Goal: Complete application form: Complete application form

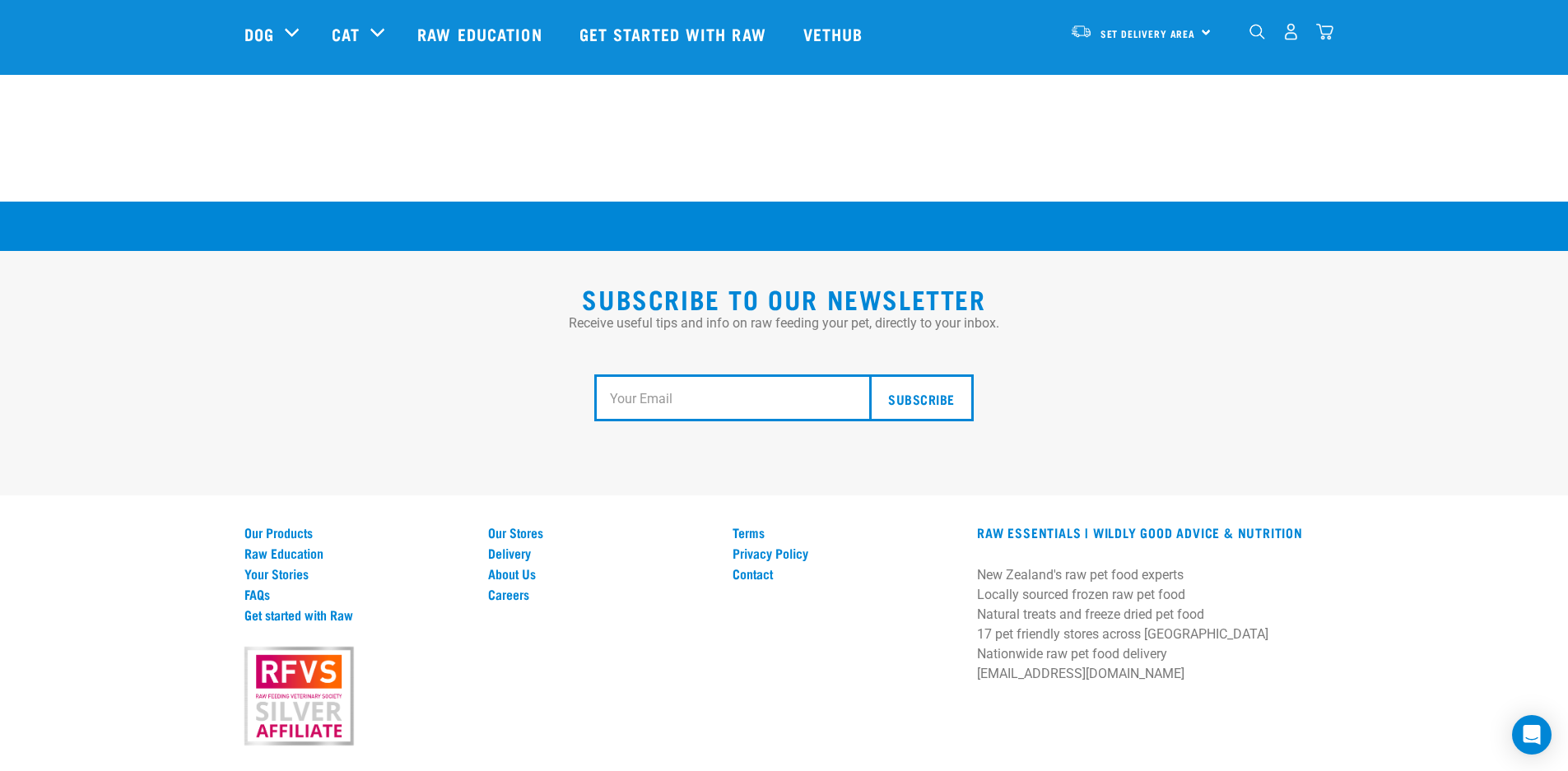
scroll to position [3017, 0]
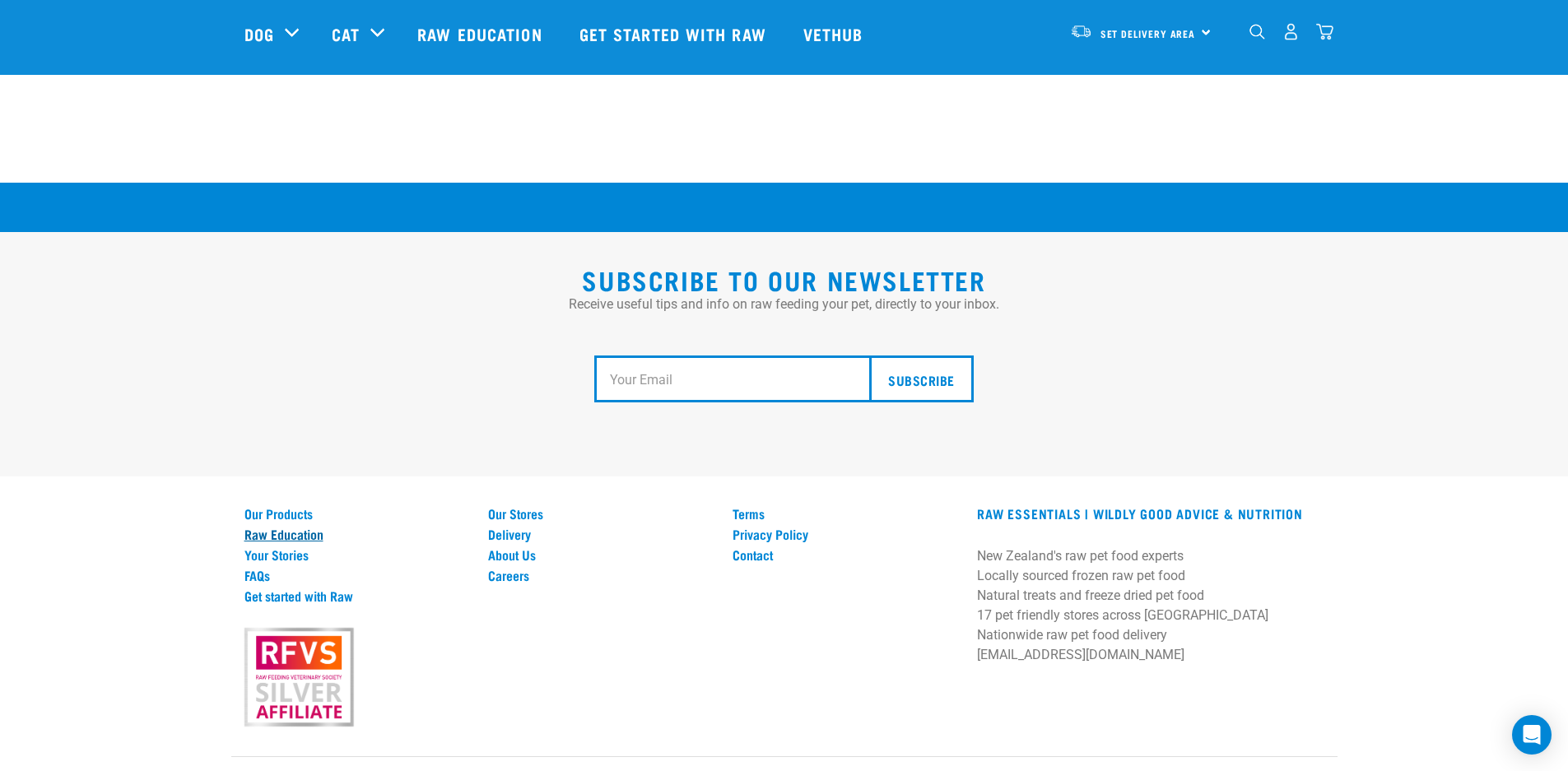
click at [291, 526] on link "Raw Education" at bounding box center [357, 534] width 225 height 14
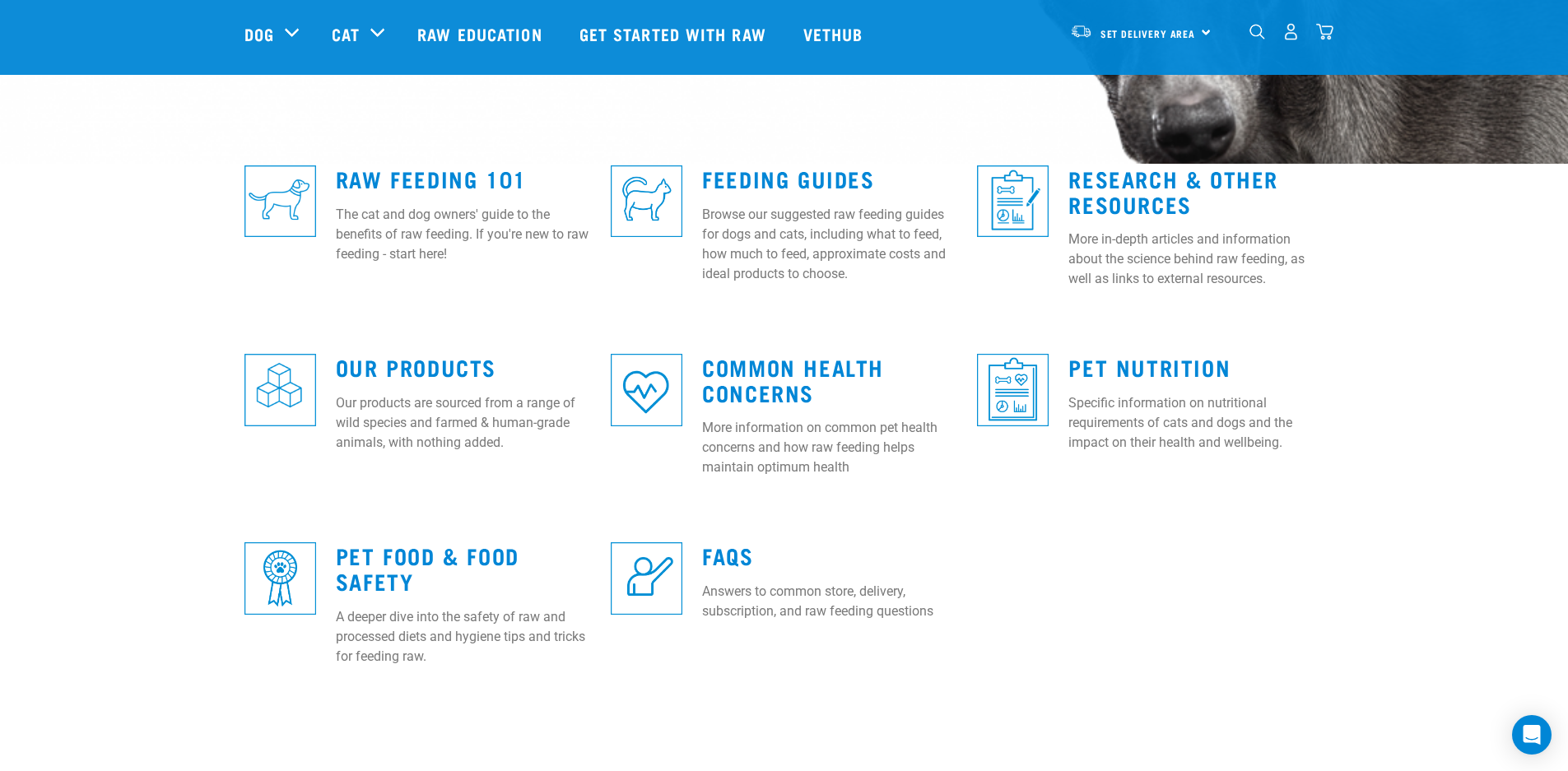
scroll to position [410, 0]
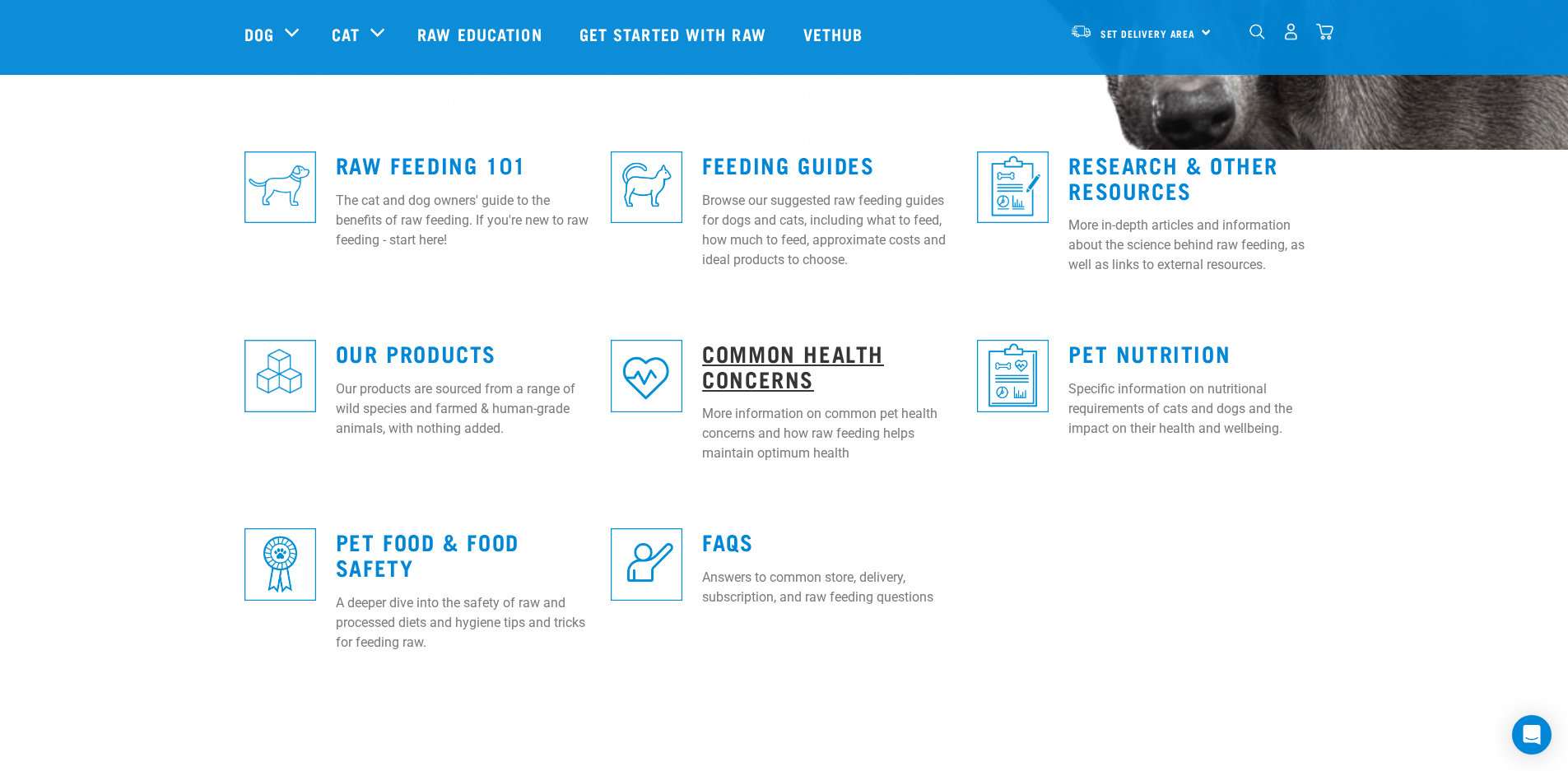
click at [759, 353] on link "Common Health Concerns" at bounding box center [793, 365] width 182 height 38
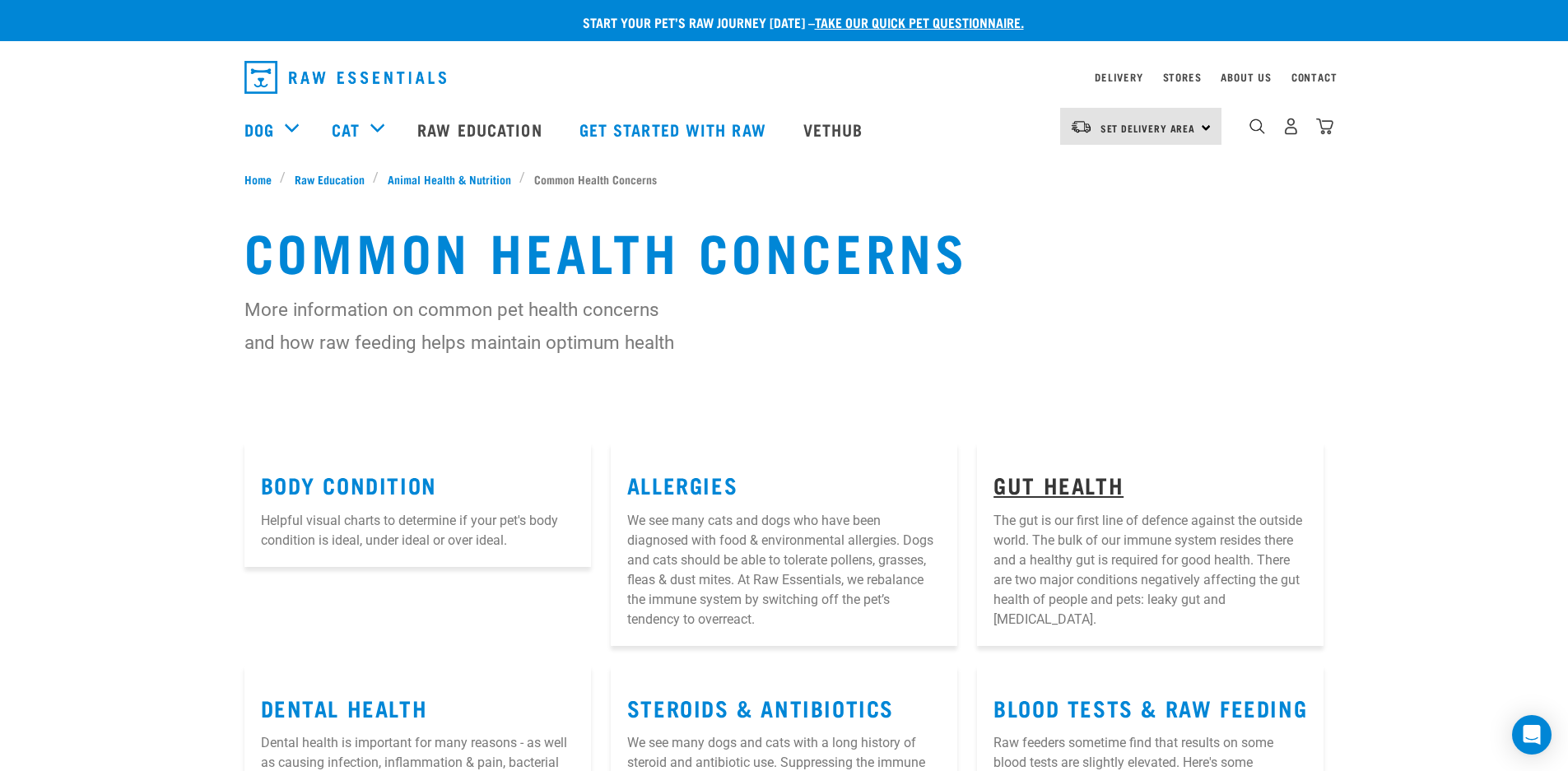
click at [1075, 478] on link "Gut Health" at bounding box center [1058, 485] width 130 height 13
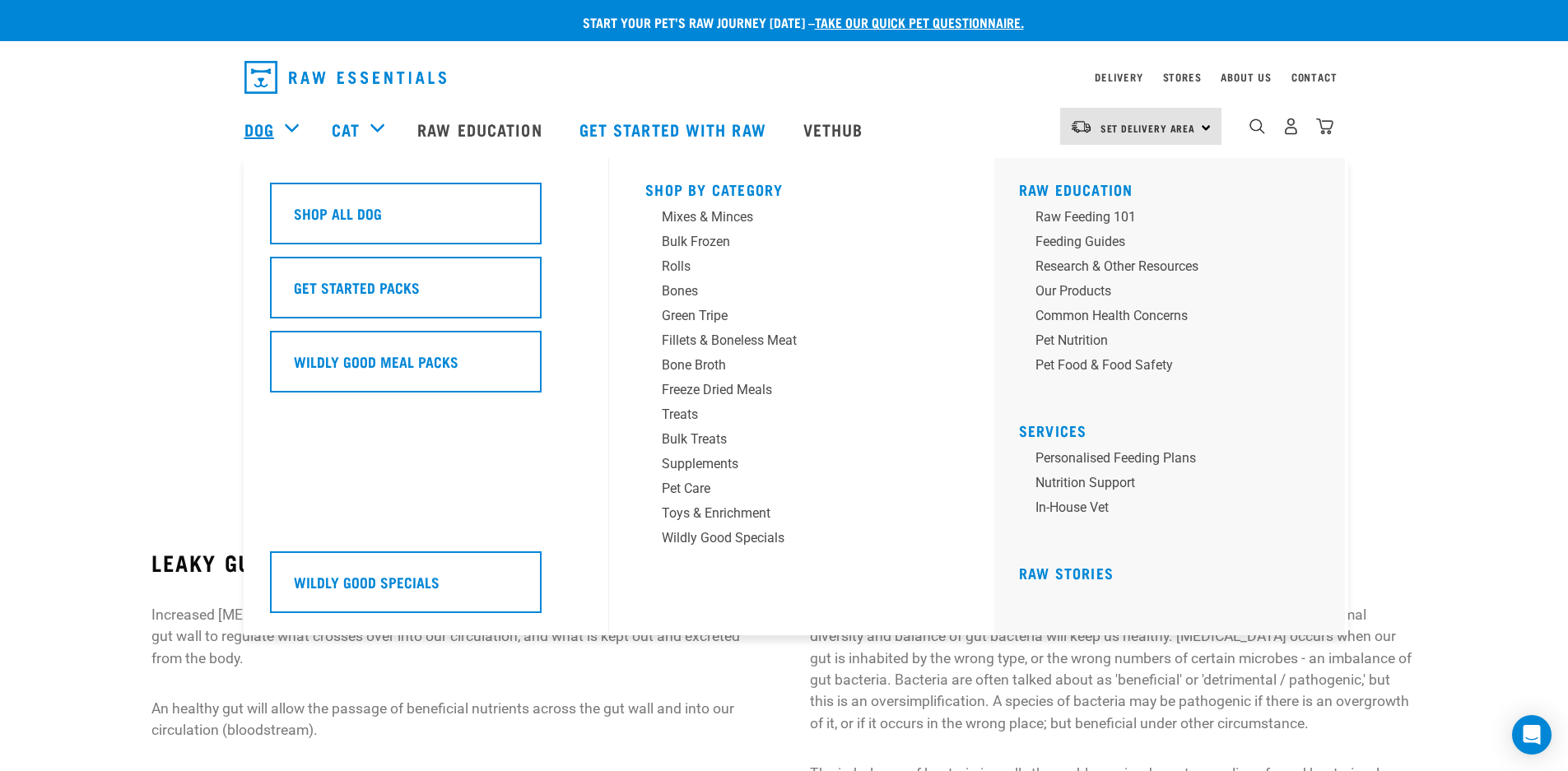
click at [260, 128] on link "Dog" at bounding box center [259, 129] width 30 height 24
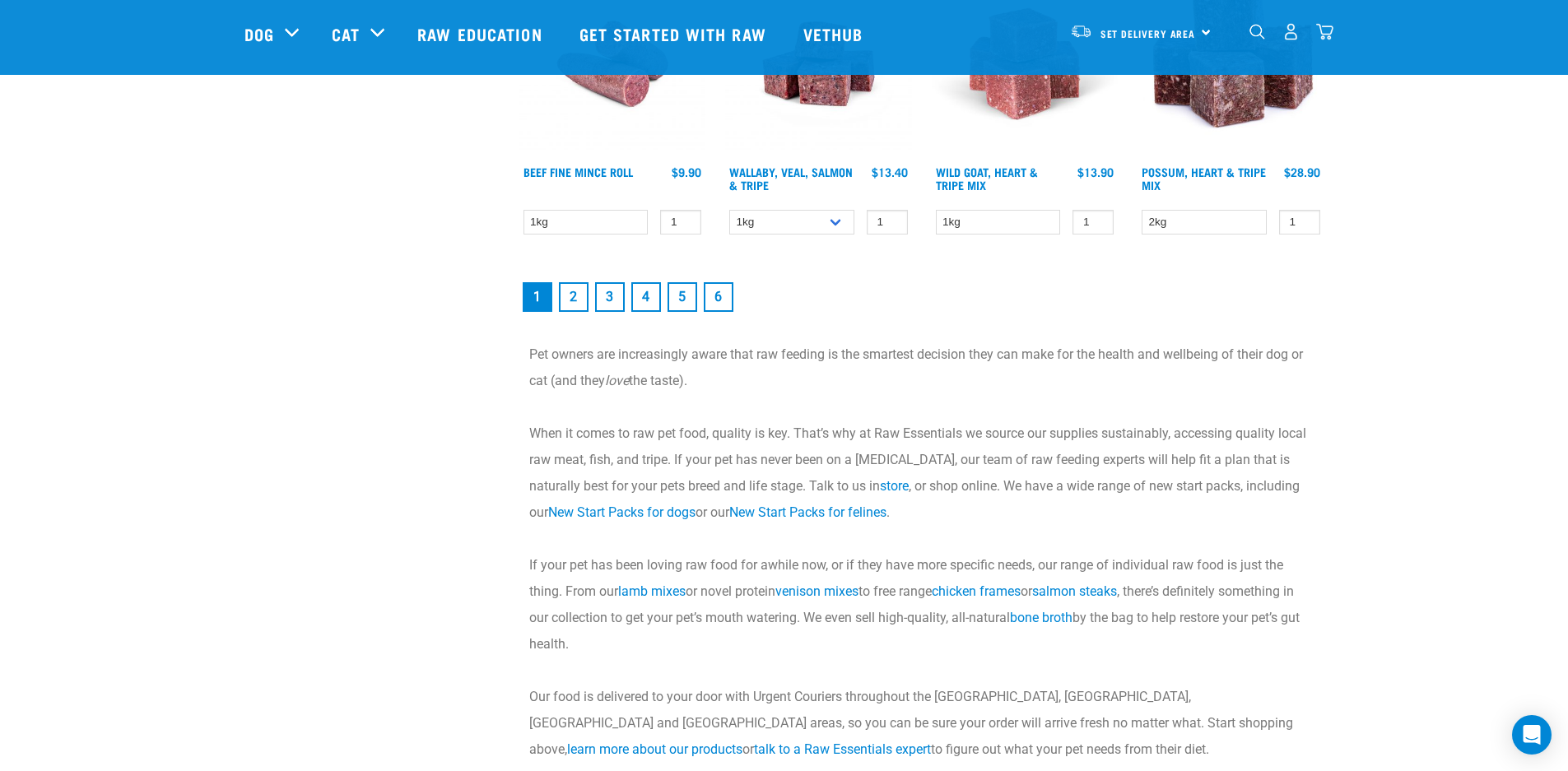
scroll to position [2448, 0]
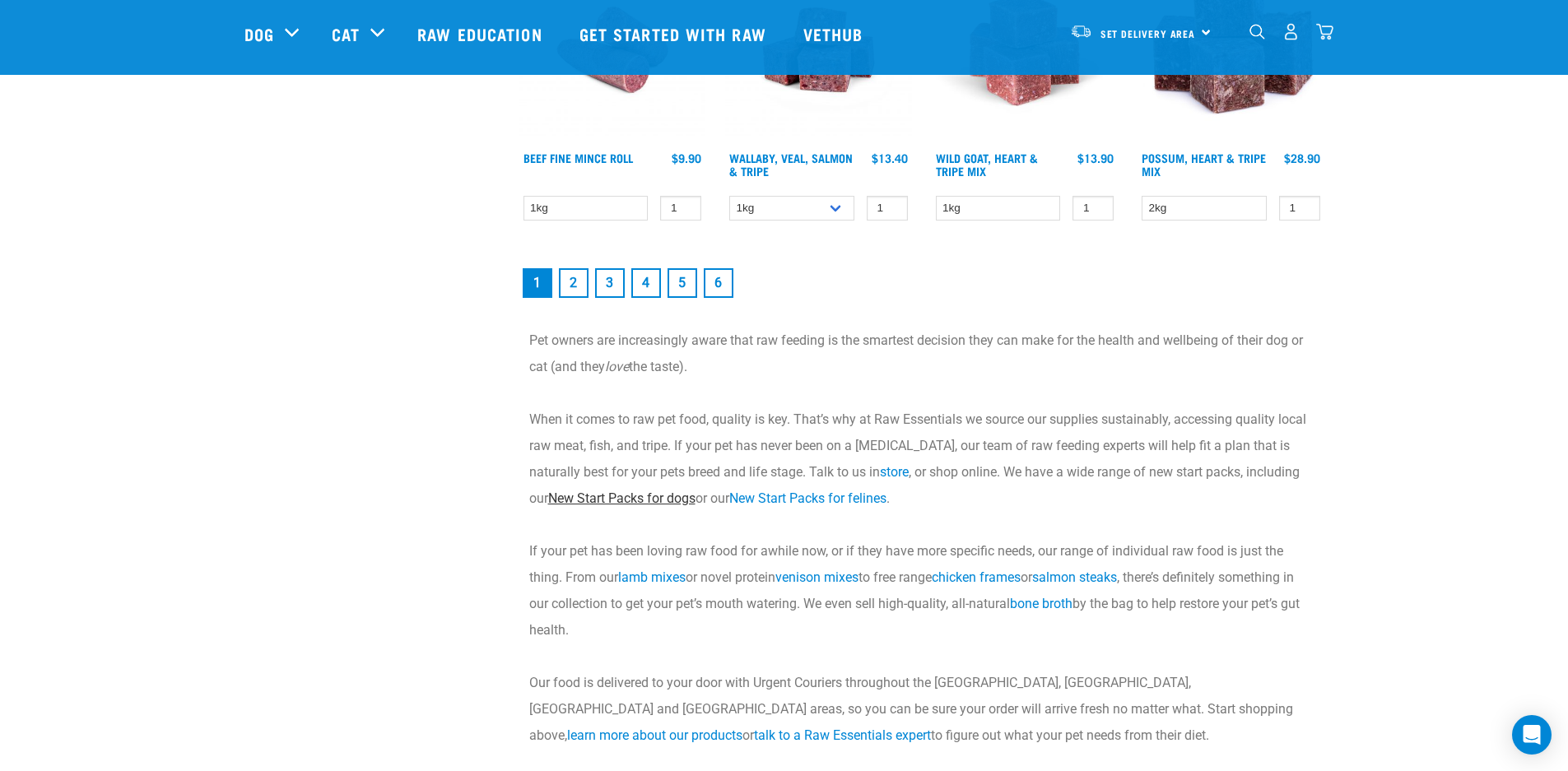
click at [640, 500] on link "New Start Packs for dogs" at bounding box center [622, 497] width 148 height 15
click at [647, 497] on link "New Start Packs for dogs" at bounding box center [622, 497] width 148 height 15
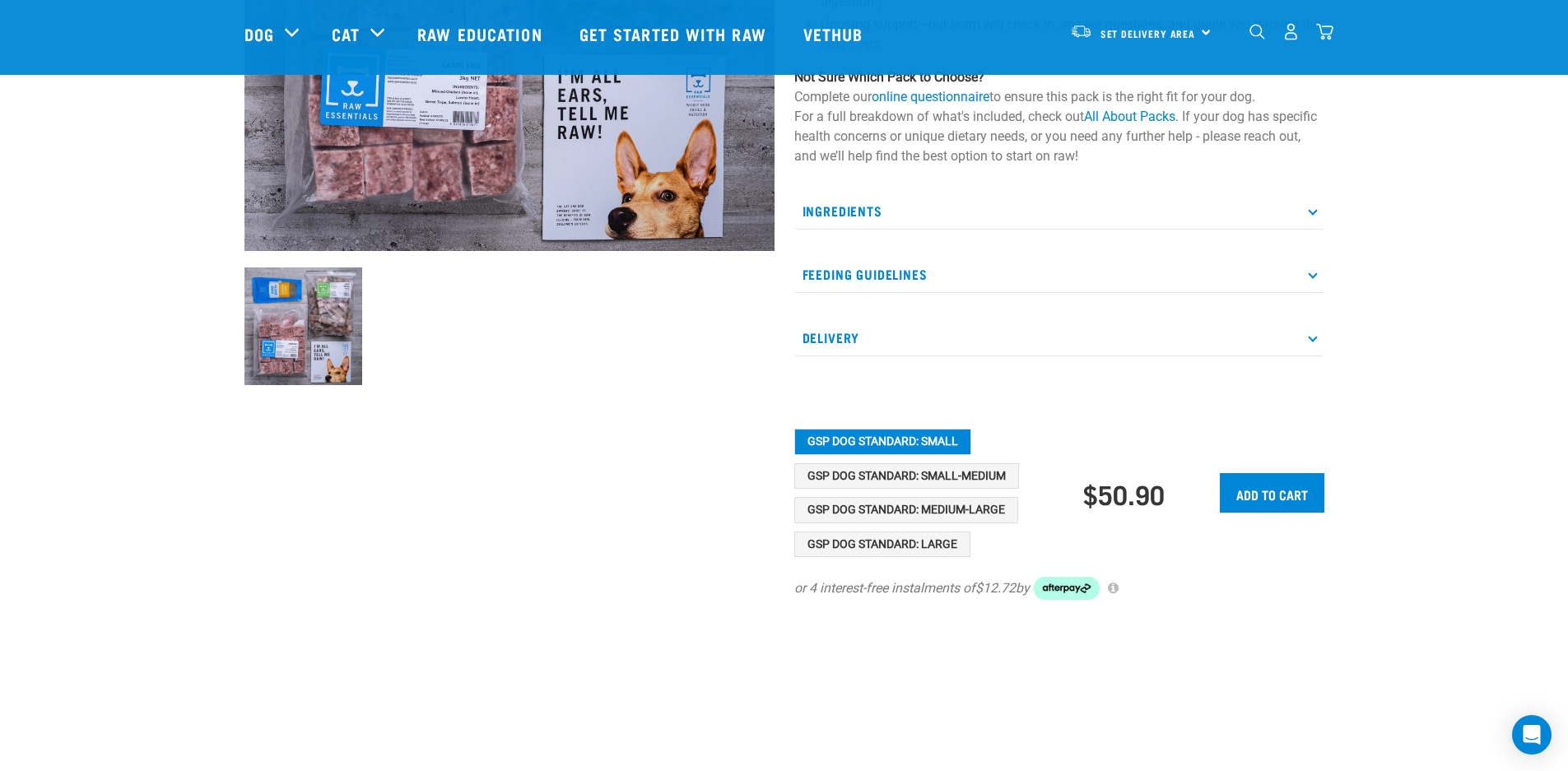
scroll to position [394, 0]
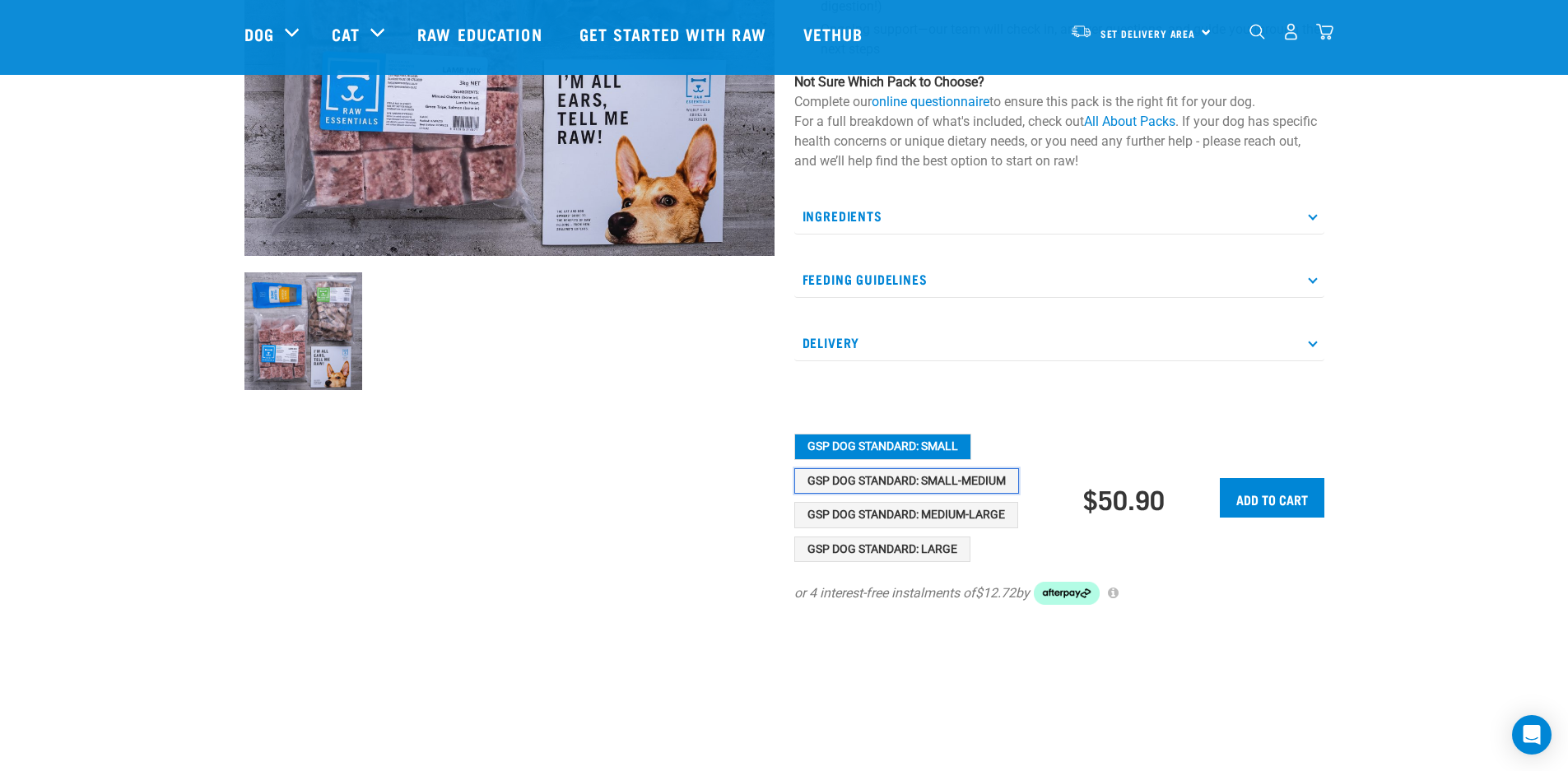
click at [950, 477] on button "GSP Dog Standard: Small-Medium" at bounding box center [906, 481] width 225 height 26
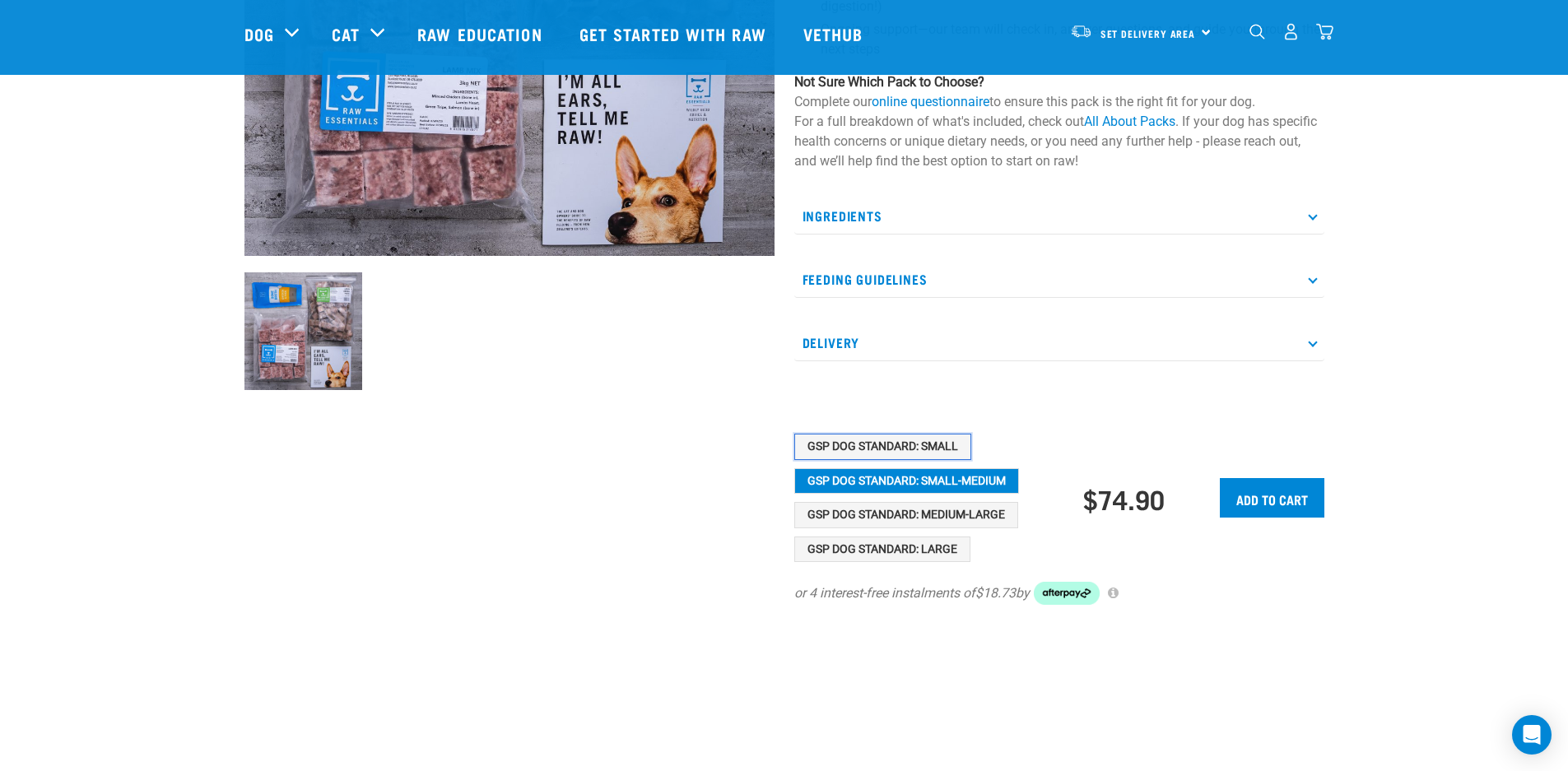
click at [877, 445] on button "GSP Dog Standard: Small" at bounding box center [882, 447] width 177 height 26
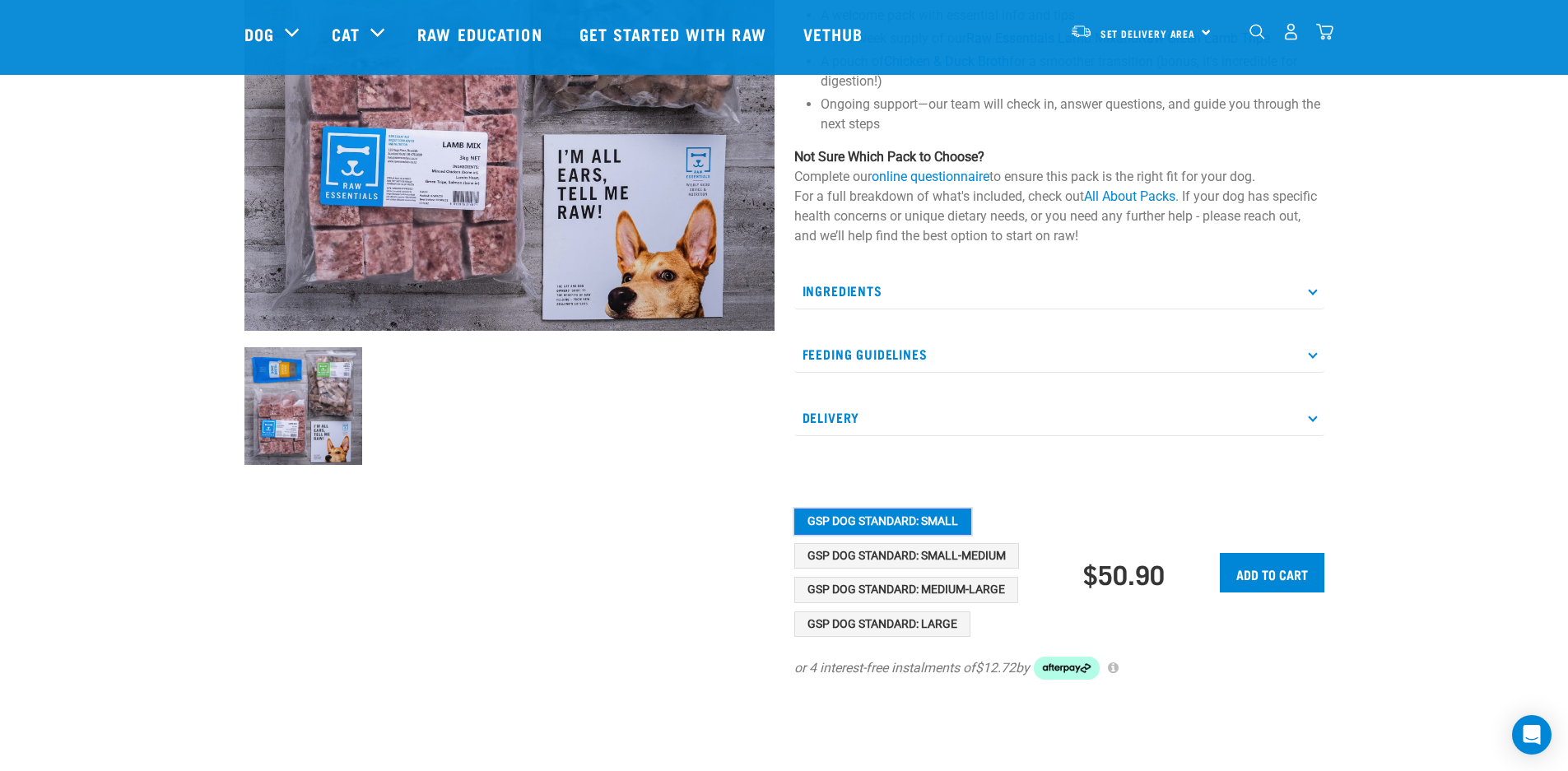
scroll to position [310, 0]
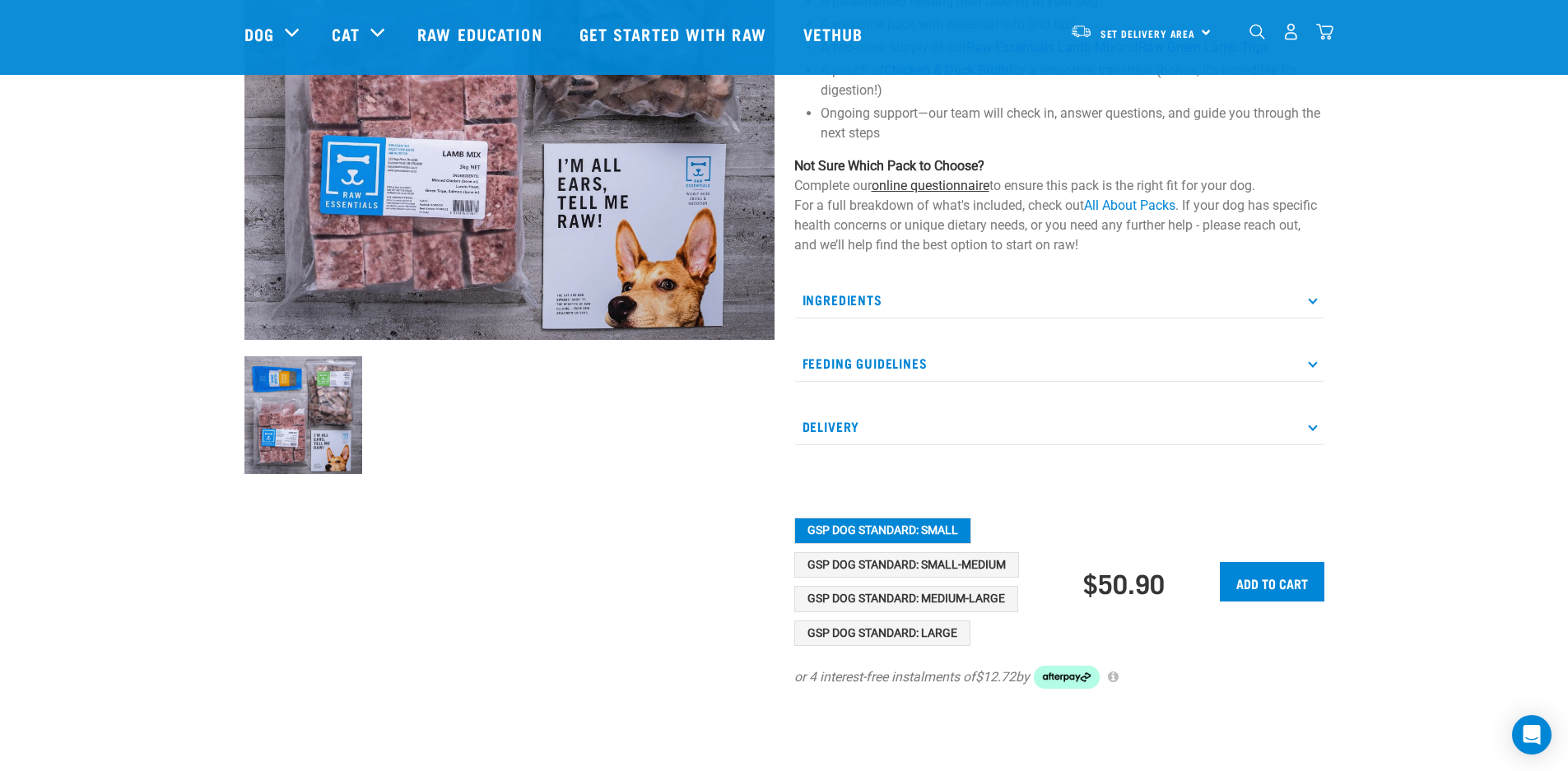
click at [930, 188] on link "online questionnaire" at bounding box center [931, 185] width 118 height 15
click at [966, 188] on link "online questionnaire" at bounding box center [931, 185] width 118 height 15
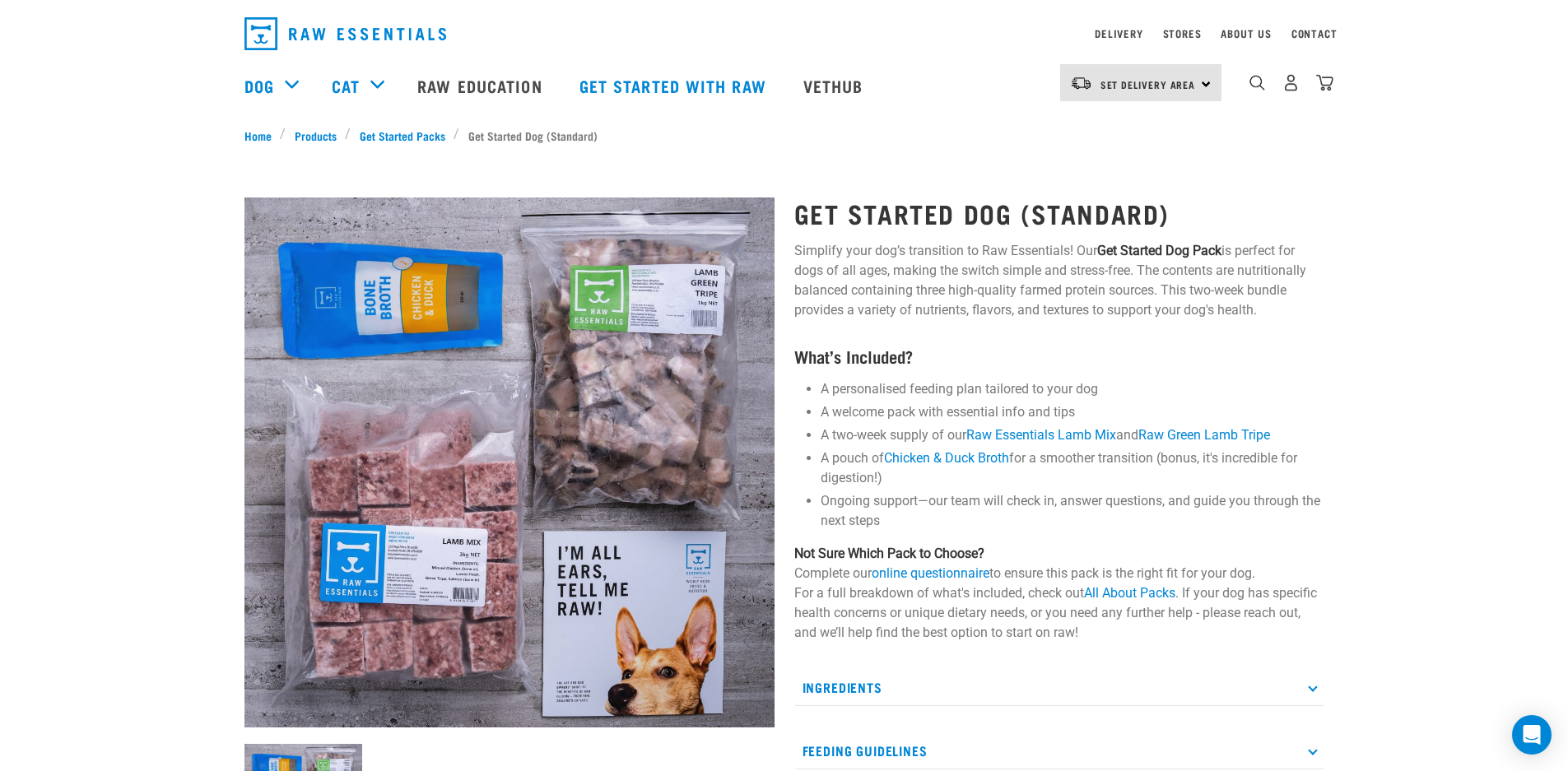
scroll to position [26, 0]
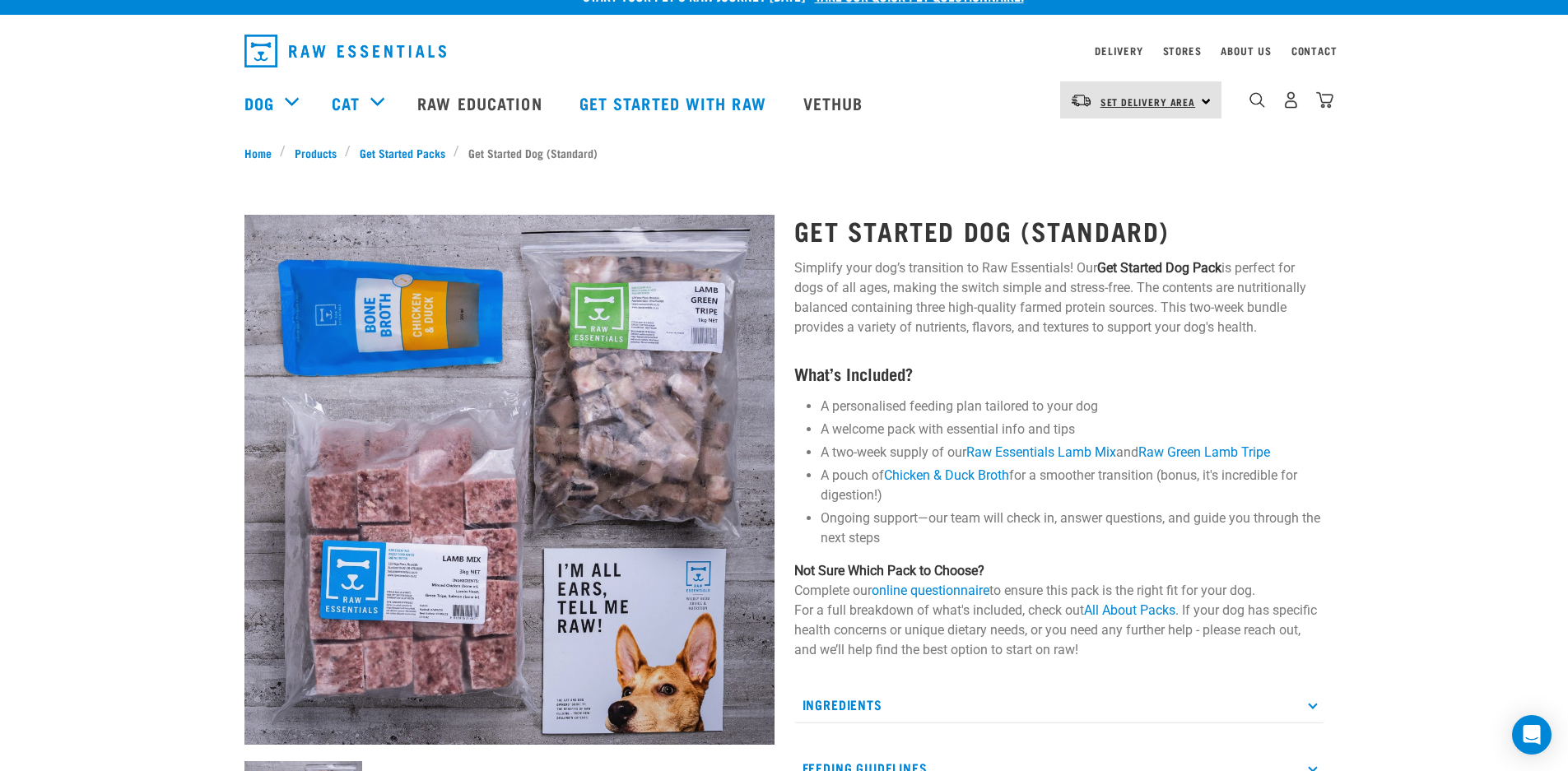
click at [1132, 104] on span "Set Delivery Area" at bounding box center [1147, 101] width 95 height 5
click at [1117, 48] on link "Delivery" at bounding box center [1118, 51] width 48 height 5
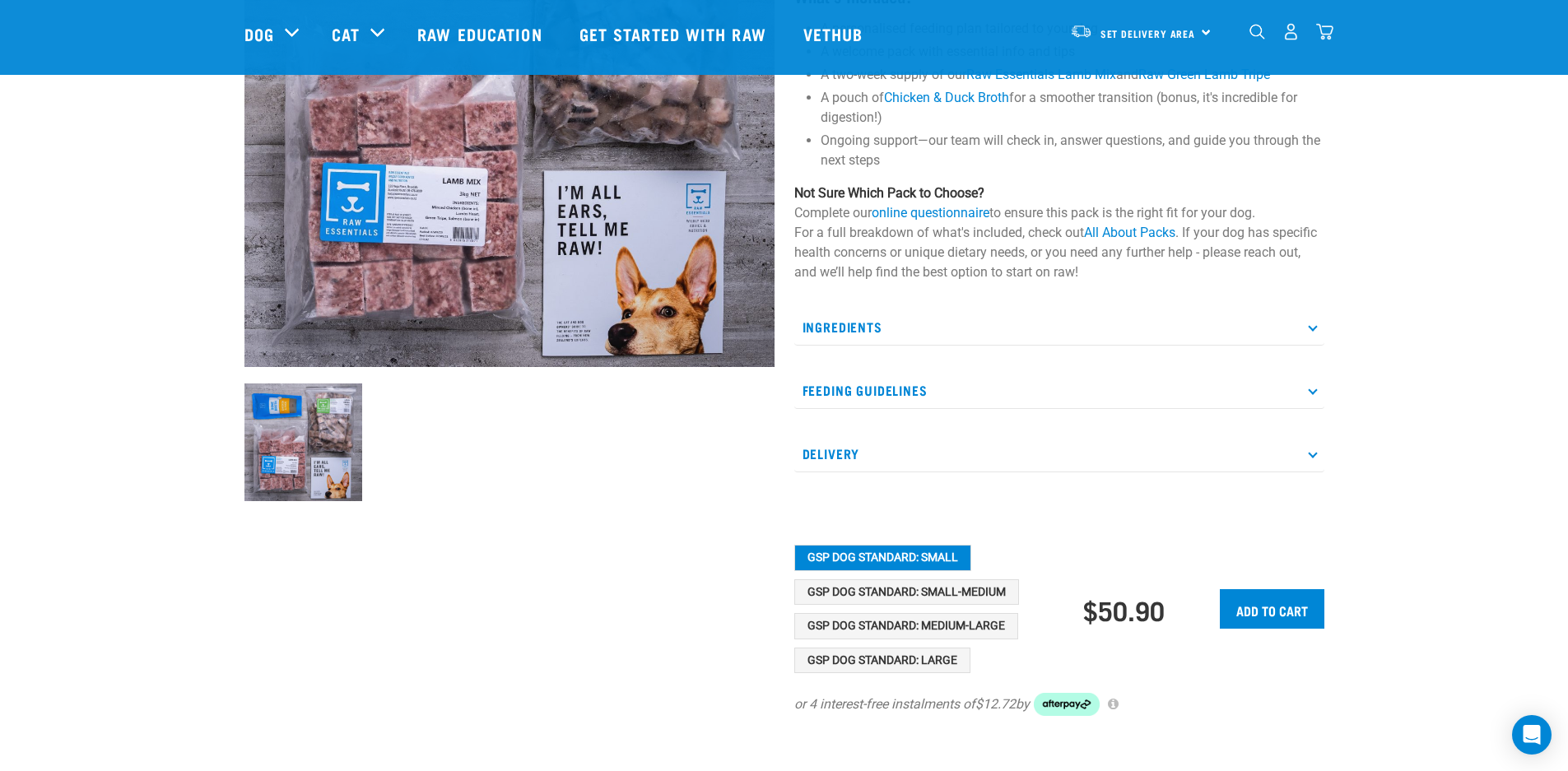
scroll to position [0, 0]
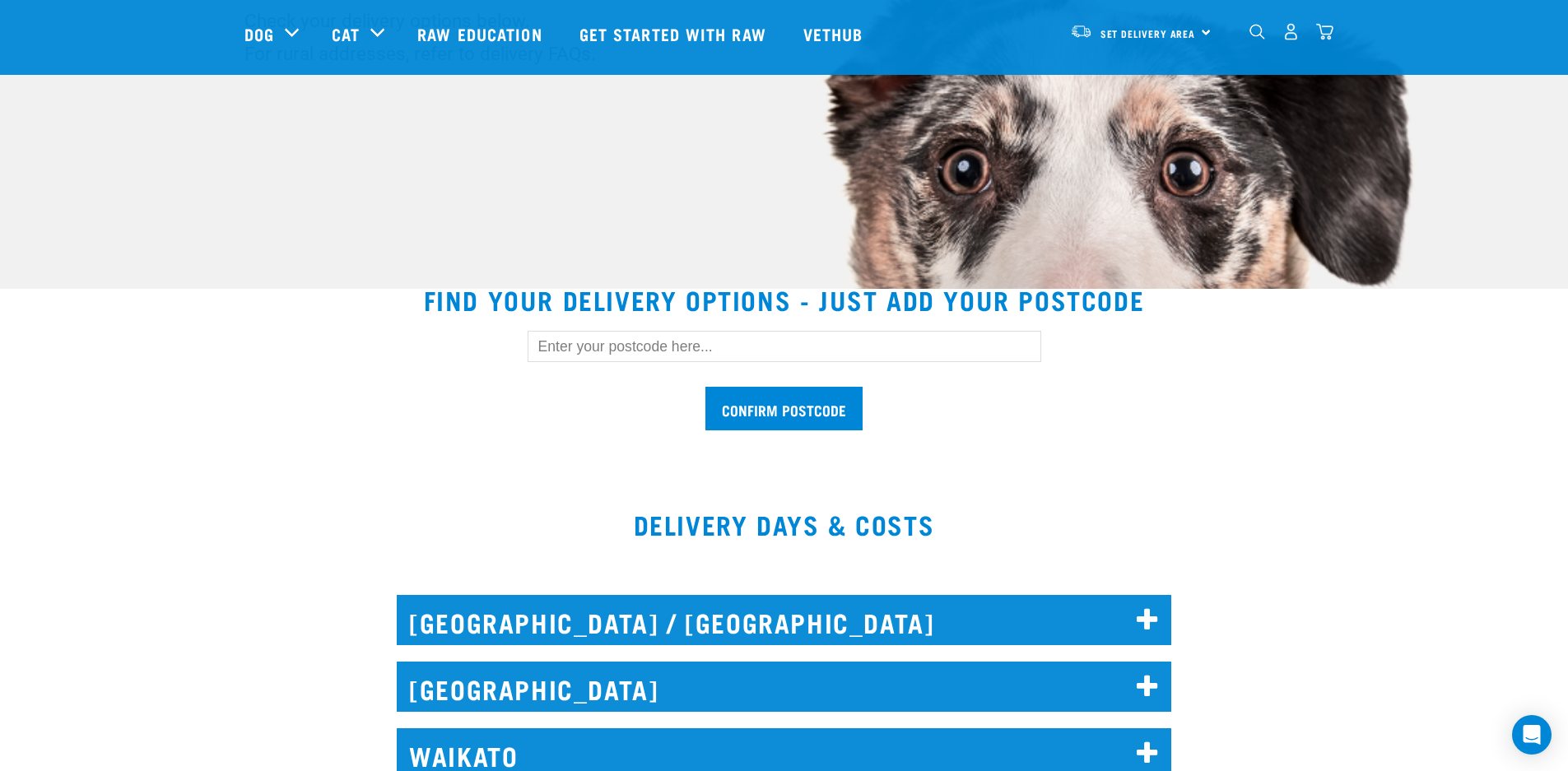
scroll to position [302, 0]
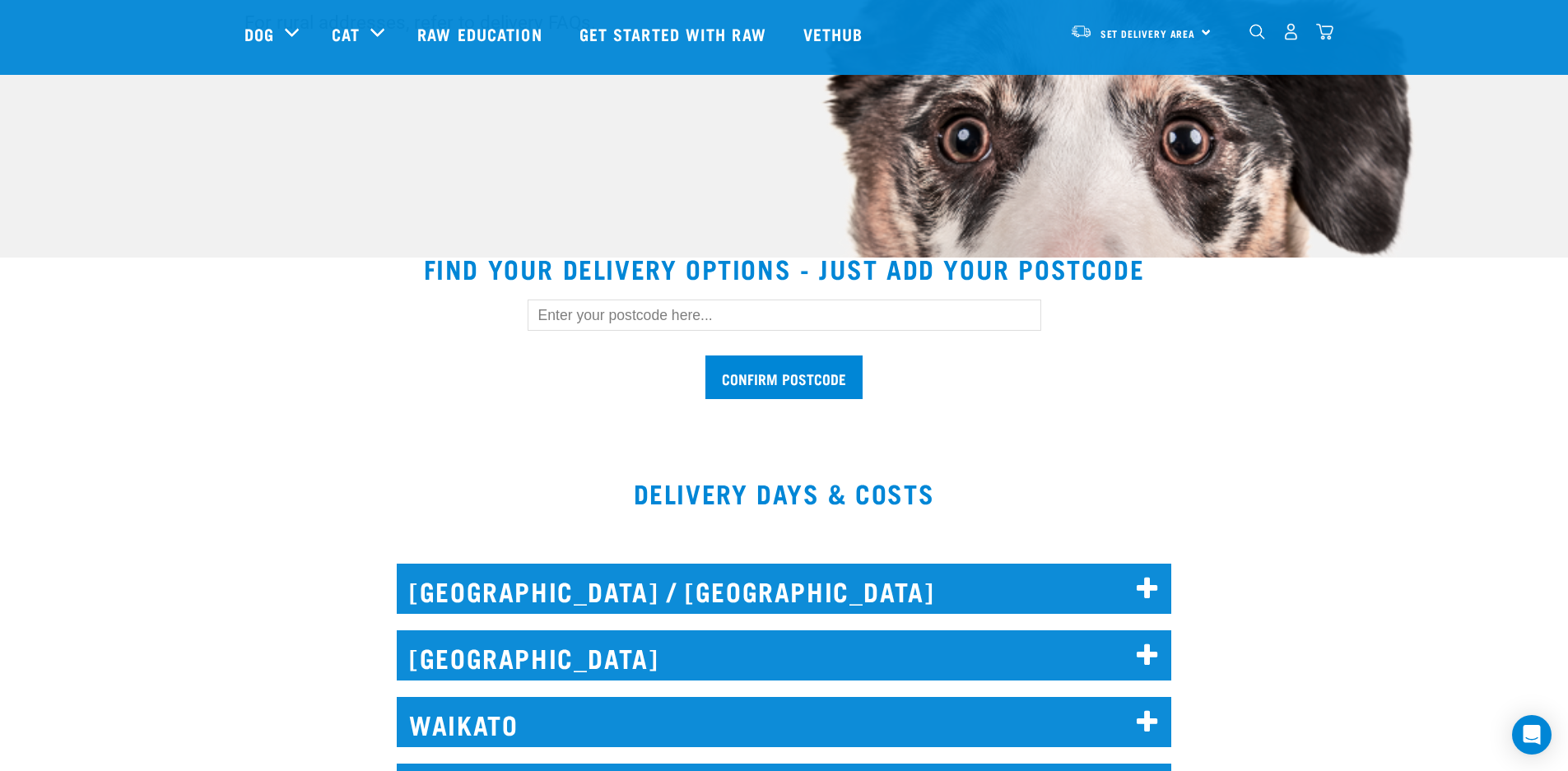
click at [585, 308] on input "text" at bounding box center [784, 315] width 514 height 32
type input "3119"
click at [761, 364] on input "Confirm postcode" at bounding box center [783, 377] width 157 height 43
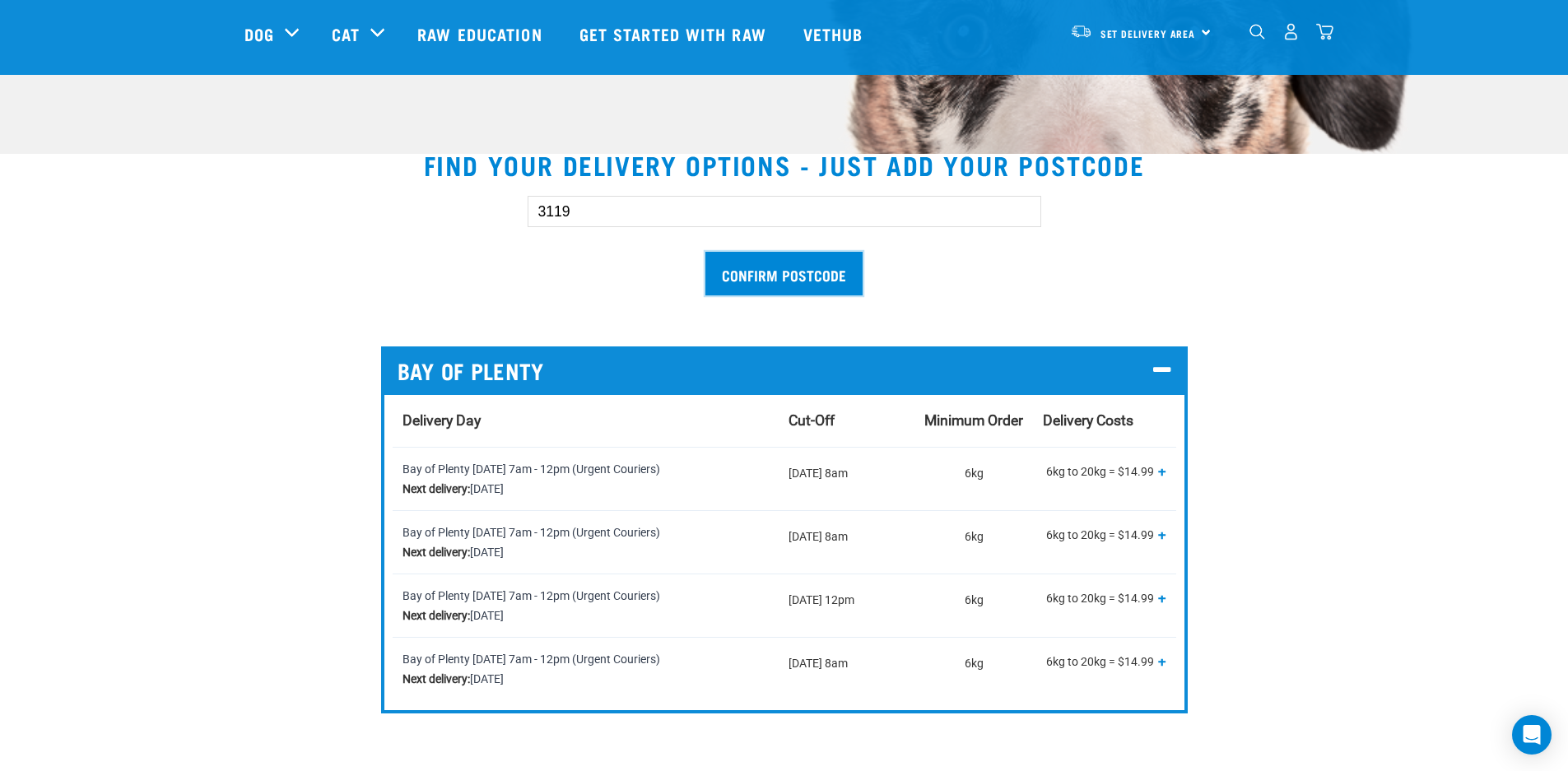
scroll to position [415, 0]
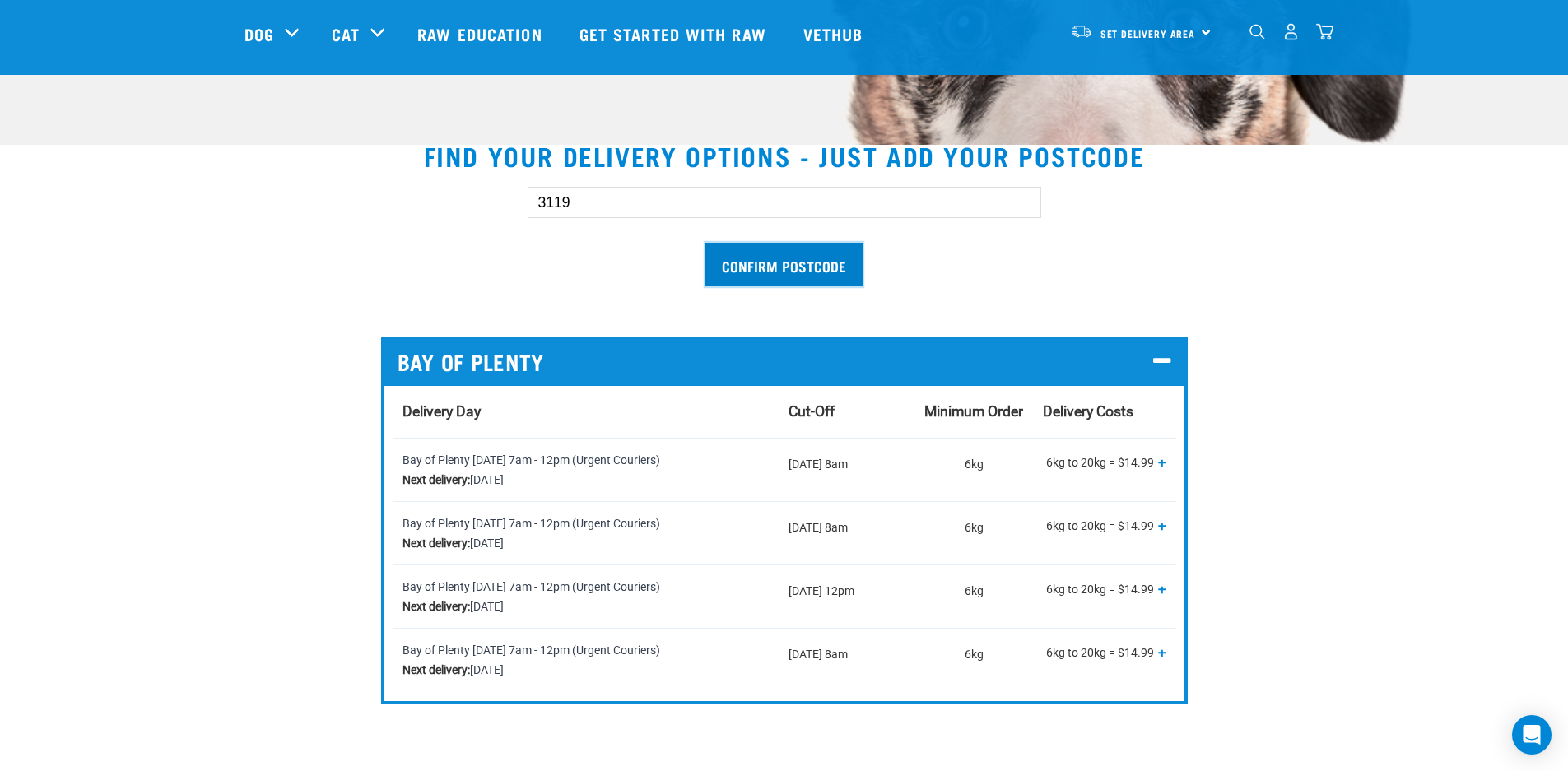
click at [776, 273] on input "Confirm postcode" at bounding box center [783, 265] width 157 height 43
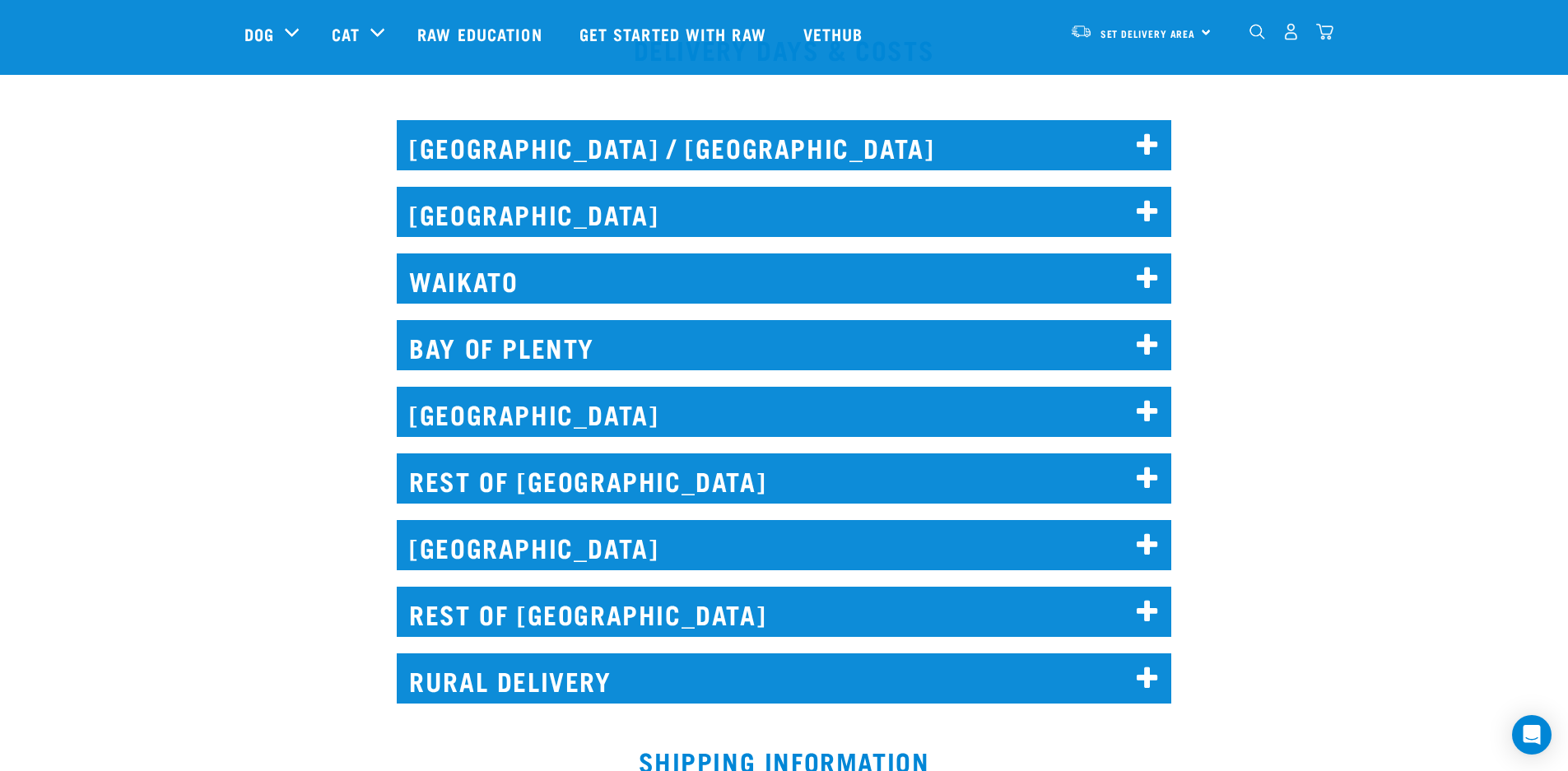
scroll to position [1161, 0]
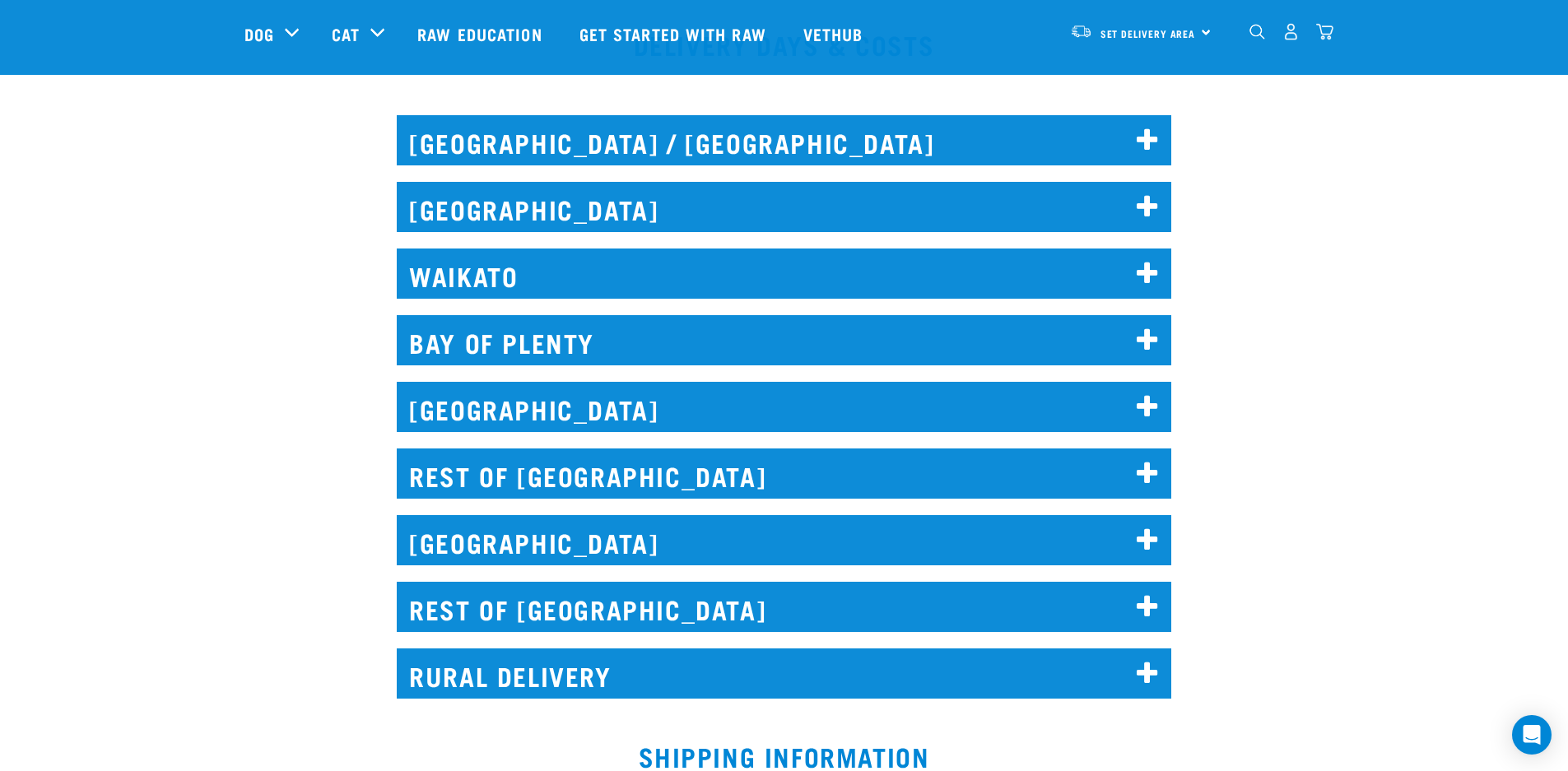
click at [668, 340] on h2 "BAY OF PLENTY" at bounding box center [784, 340] width 774 height 50
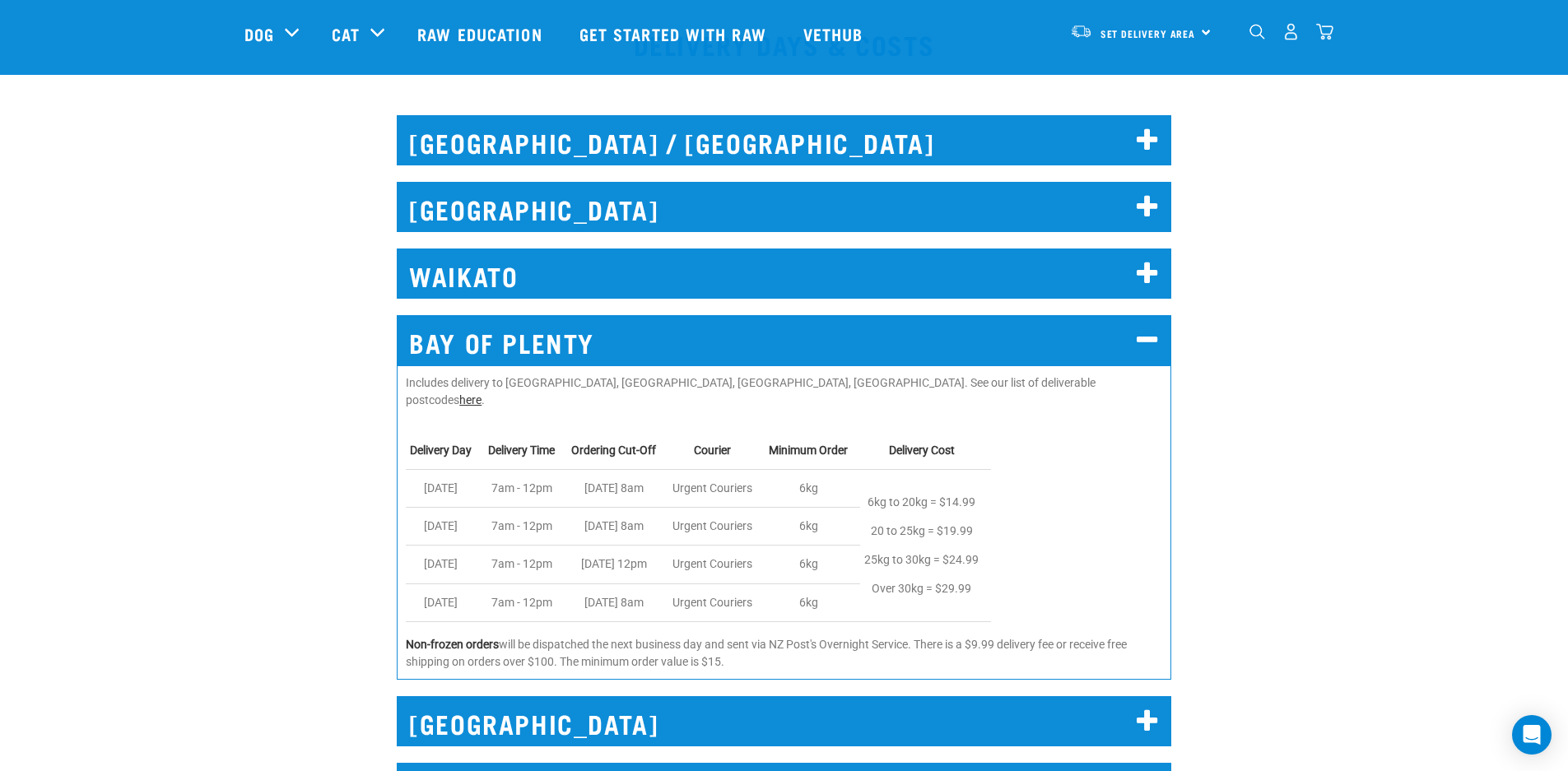
click at [481, 393] on link "here" at bounding box center [470, 400] width 23 height 14
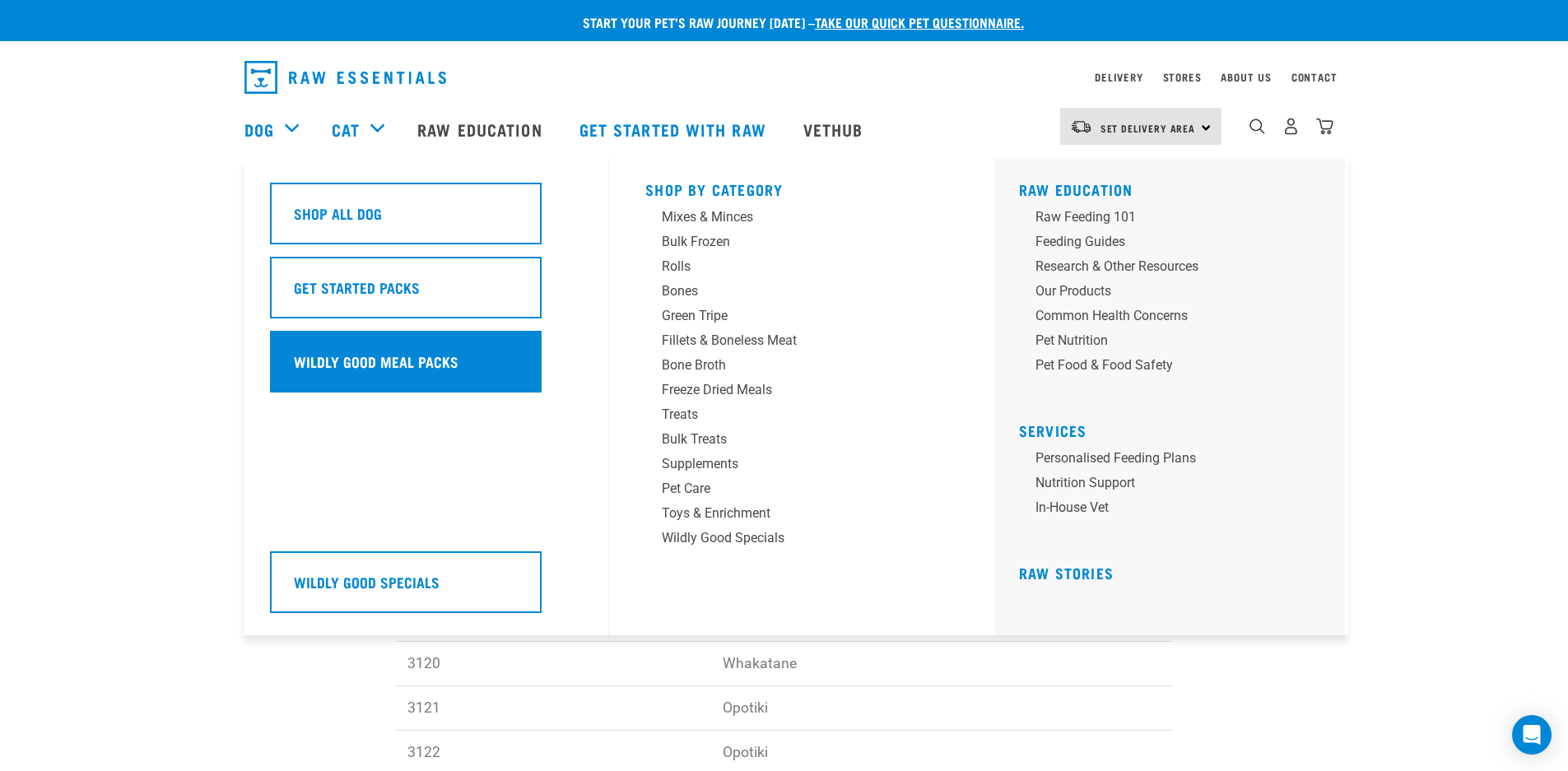
click at [370, 367] on h5 "Wildly Good Meal Packs" at bounding box center [376, 361] width 165 height 22
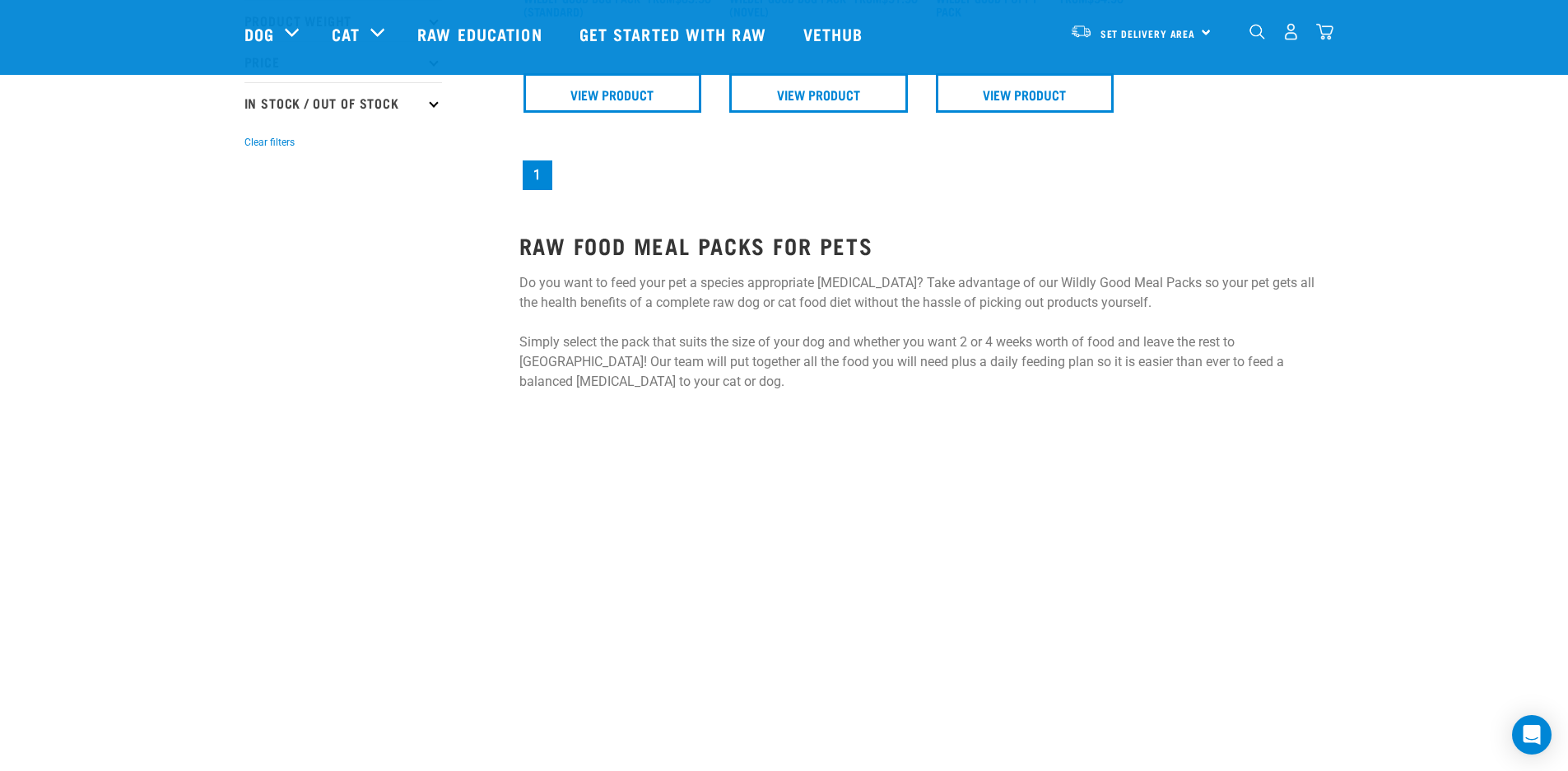
scroll to position [219, 0]
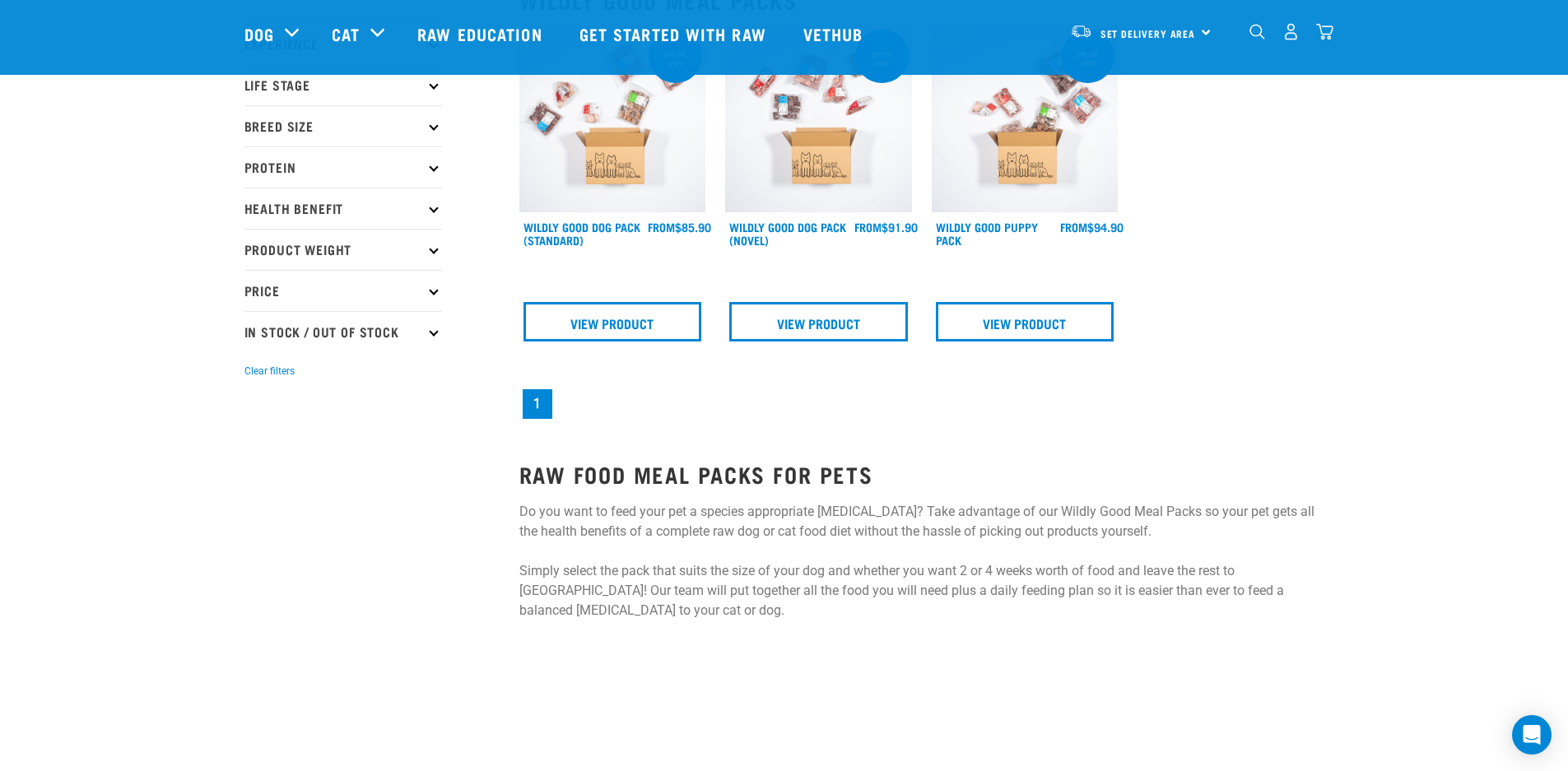
click at [279, 292] on p "Price" at bounding box center [344, 290] width 198 height 41
click at [300, 124] on p "Breed Size" at bounding box center [344, 125] width 198 height 41
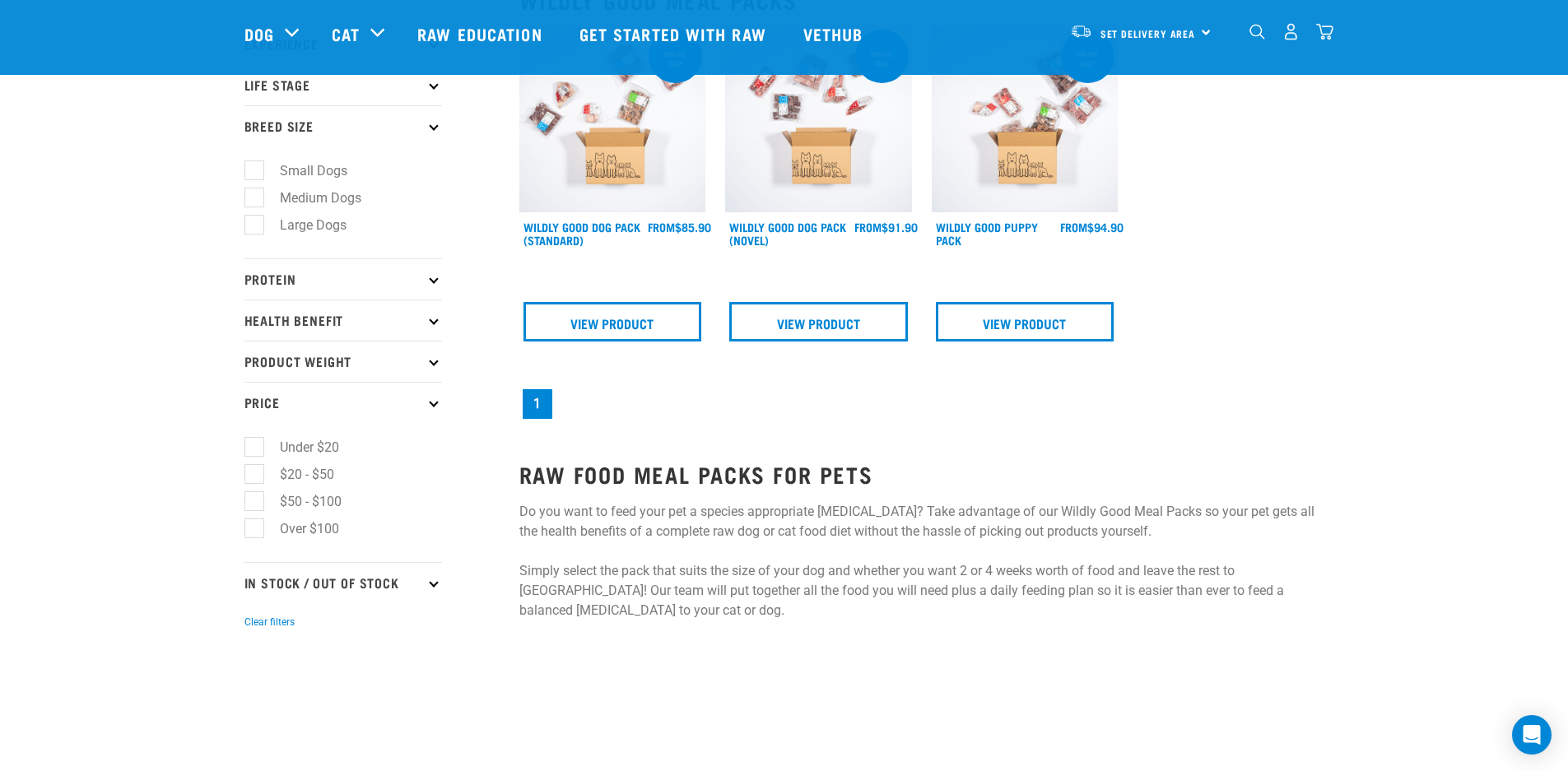
click at [255, 175] on label "Small Dogs" at bounding box center [304, 170] width 101 height 21
click at [255, 174] on input "Small Dogs" at bounding box center [250, 169] width 11 height 11
checkbox input "true"
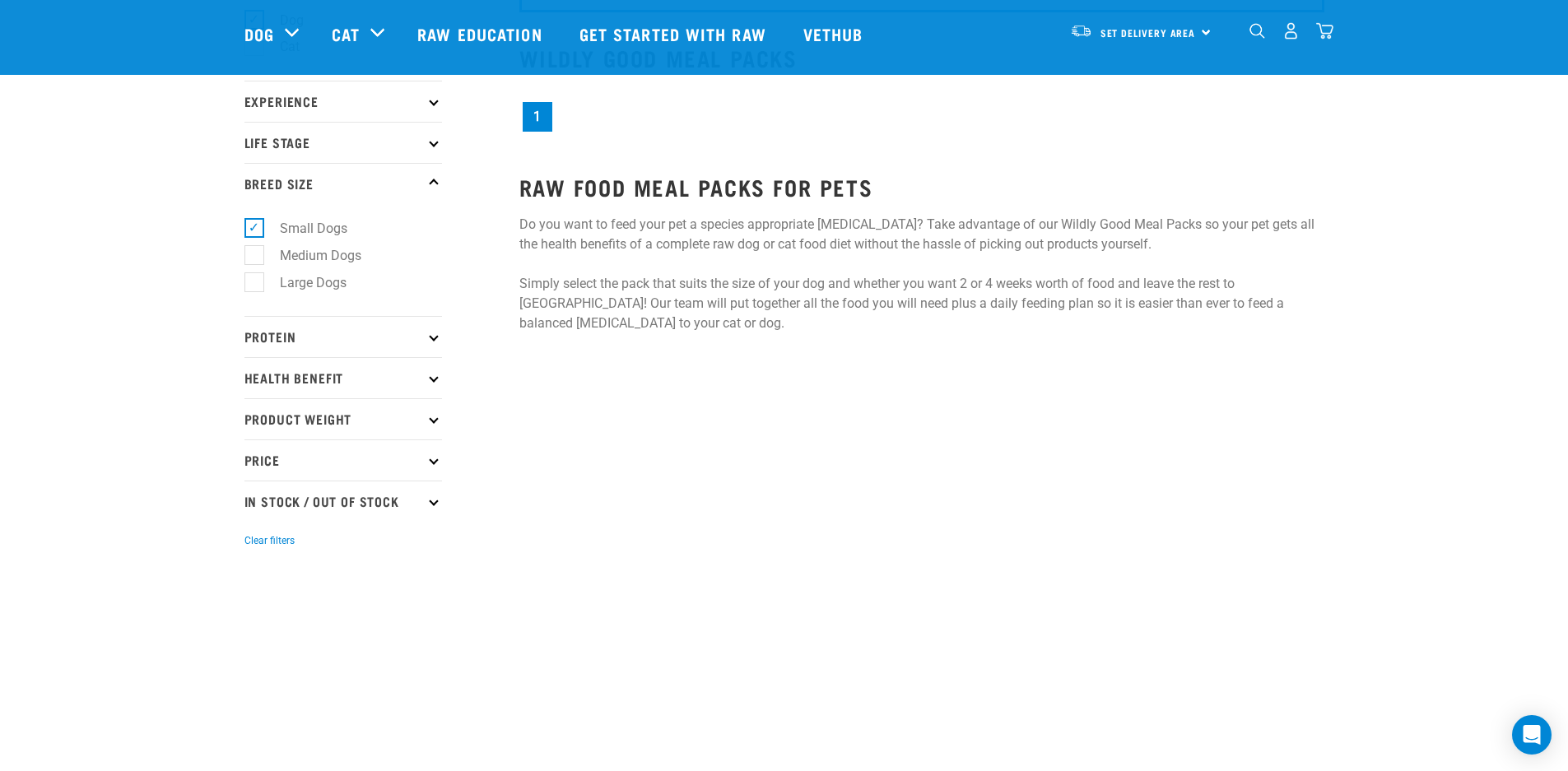
scroll to position [171, 0]
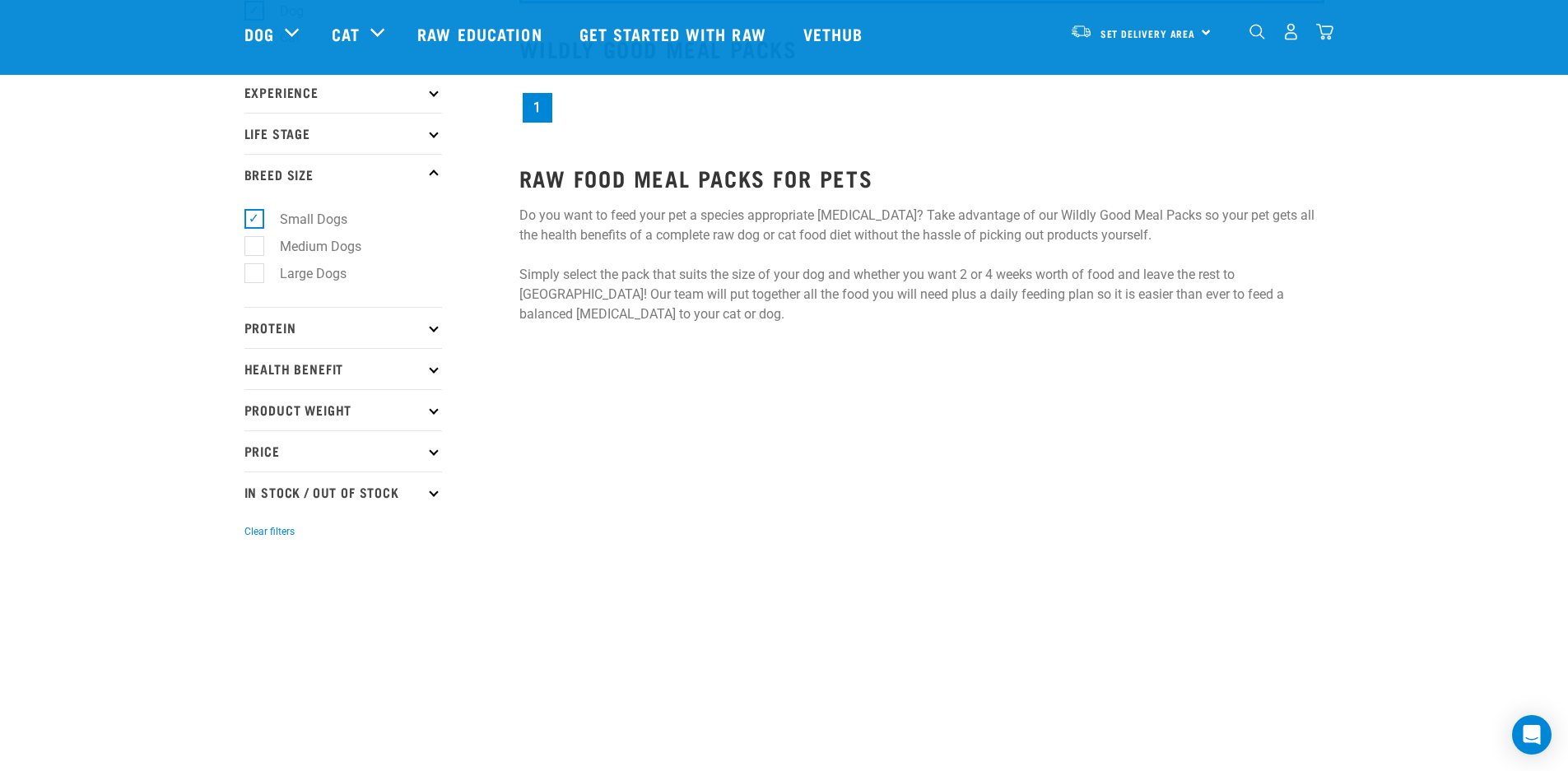
click at [316, 329] on p "Protein" at bounding box center [344, 327] width 198 height 41
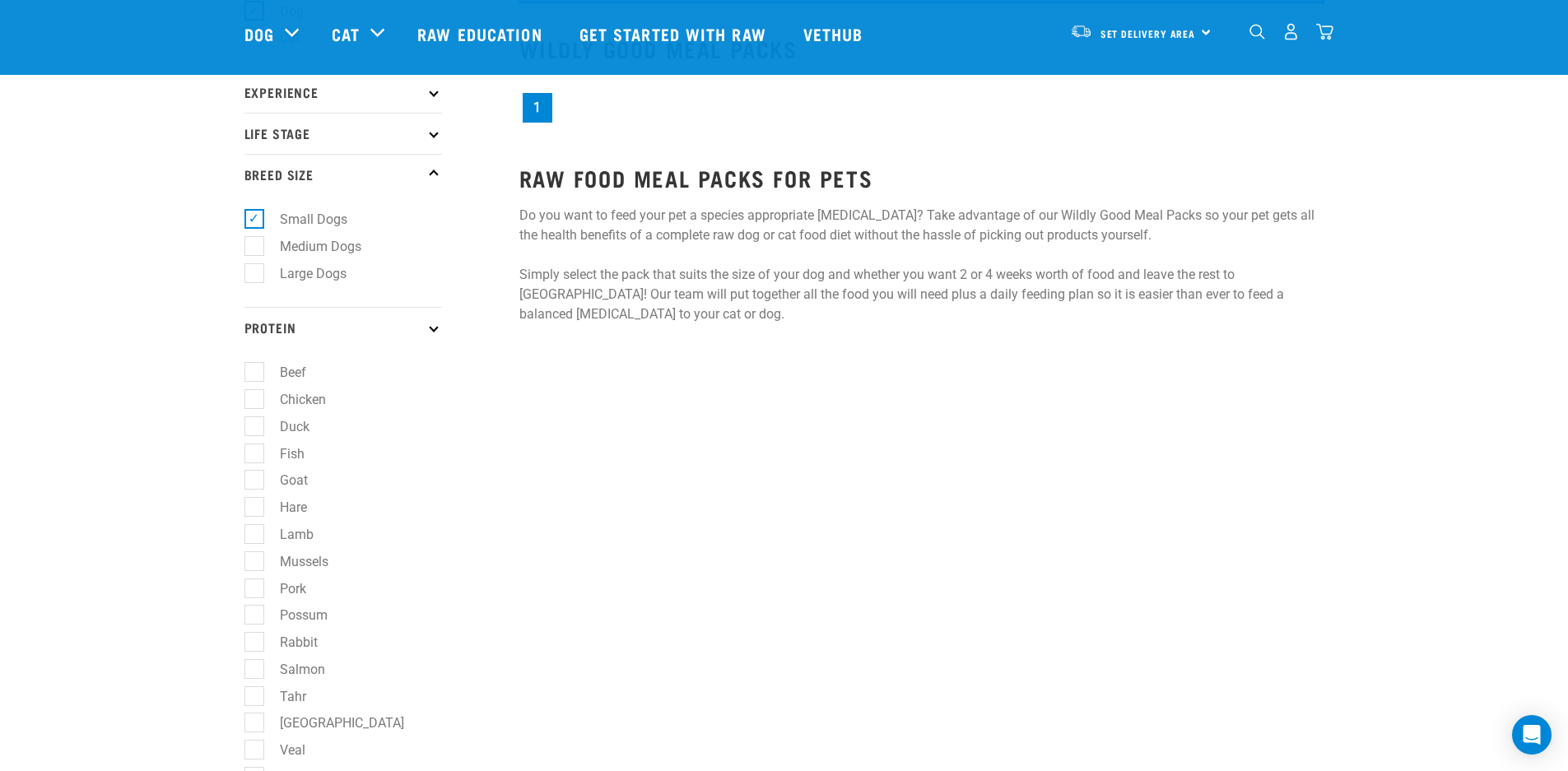
click at [255, 370] on label "Beef" at bounding box center [283, 372] width 59 height 21
click at [255, 370] on input "Beef" at bounding box center [250, 370] width 11 height 11
checkbox input "true"
click at [256, 401] on label "Chicken" at bounding box center [293, 399] width 79 height 21
click at [255, 401] on input "Chicken" at bounding box center [250, 397] width 11 height 11
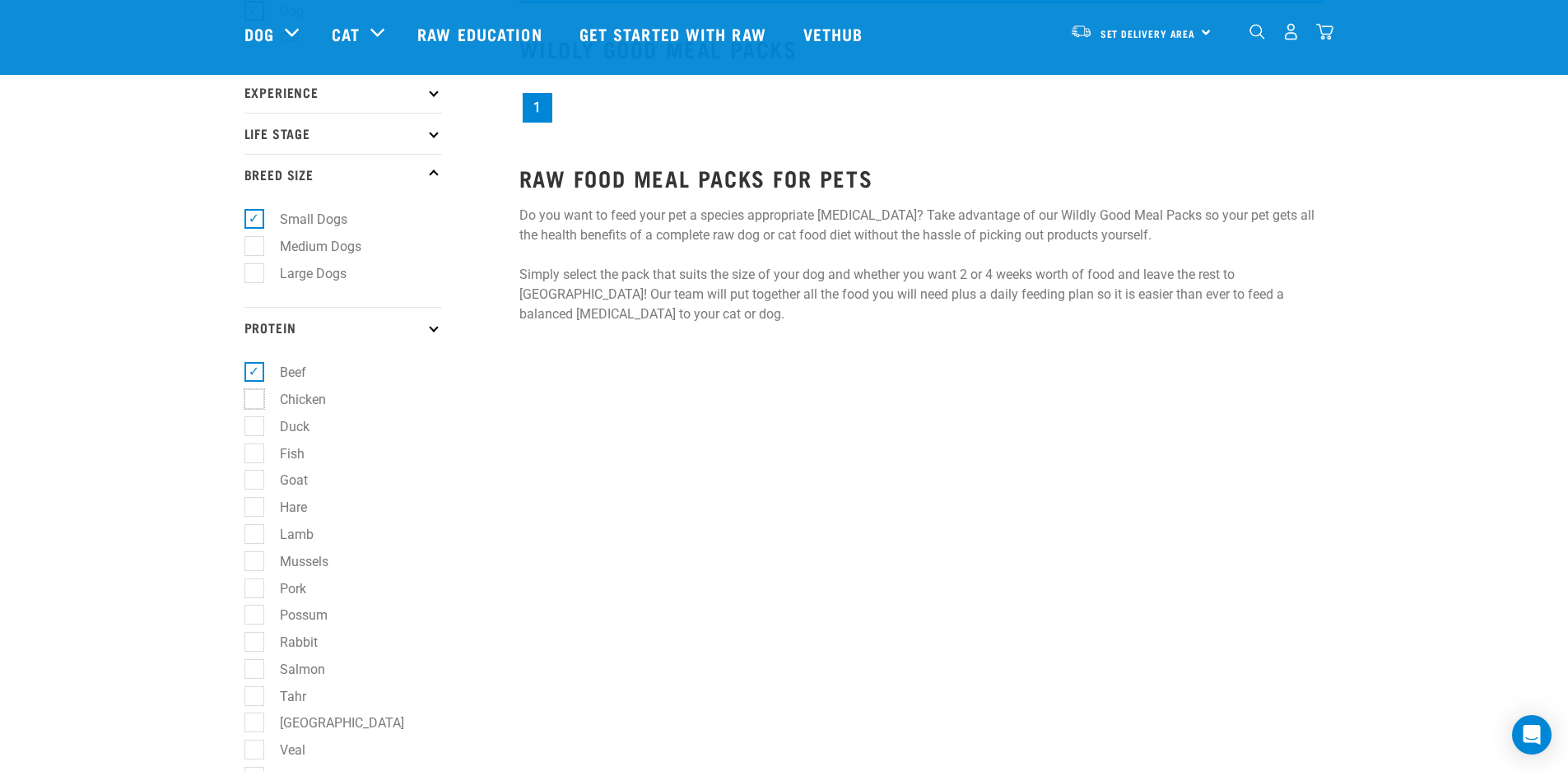
checkbox input "true"
click at [254, 426] on label "Duck" at bounding box center [285, 426] width 63 height 21
click at [253, 426] on input "Duck" at bounding box center [250, 423] width 11 height 11
checkbox input "true"
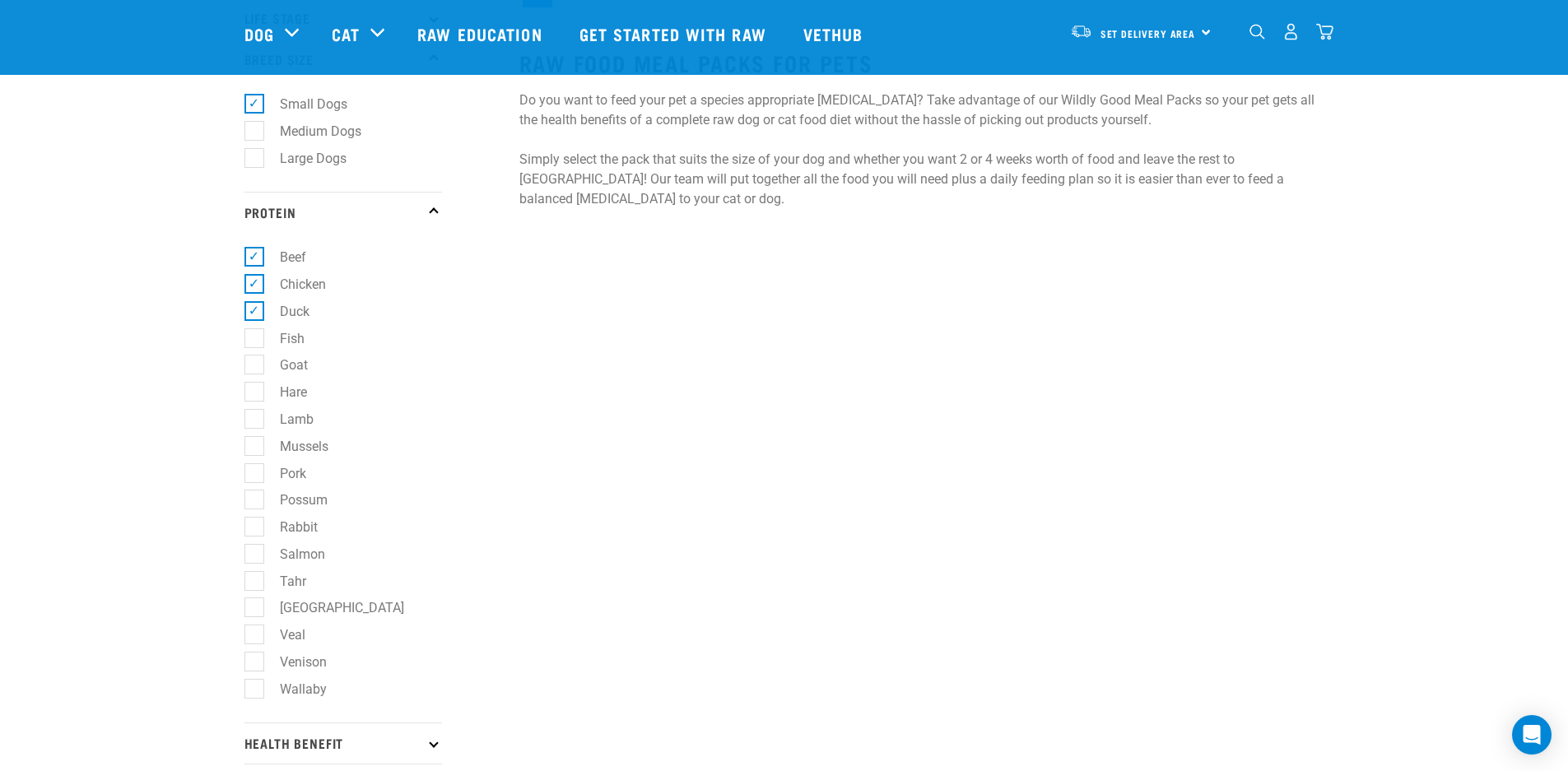
scroll to position [404, 0]
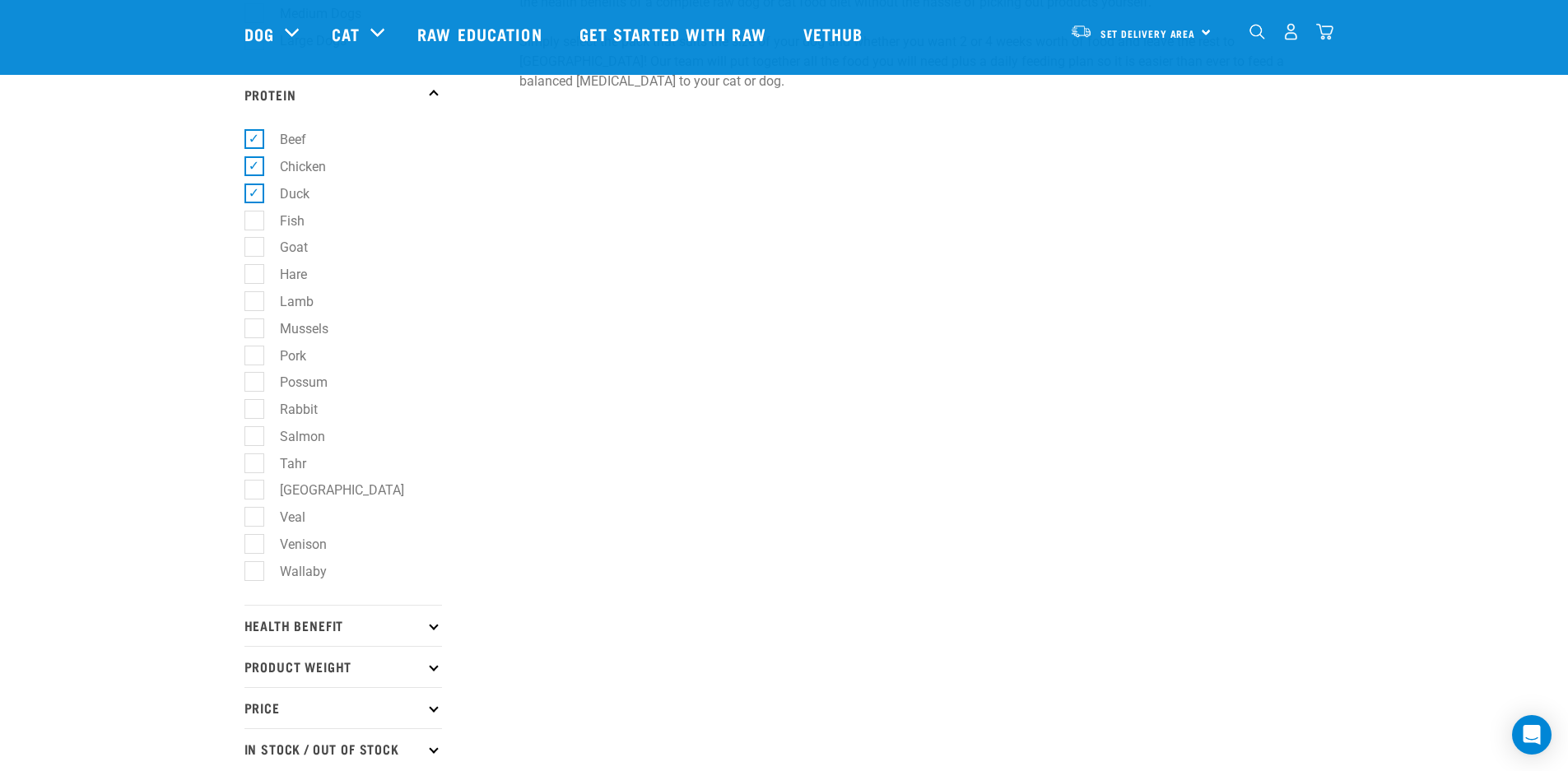
click at [255, 245] on label "Goat" at bounding box center [284, 247] width 61 height 21
click at [255, 245] on input "Goat" at bounding box center [250, 245] width 11 height 11
checkbox input "true"
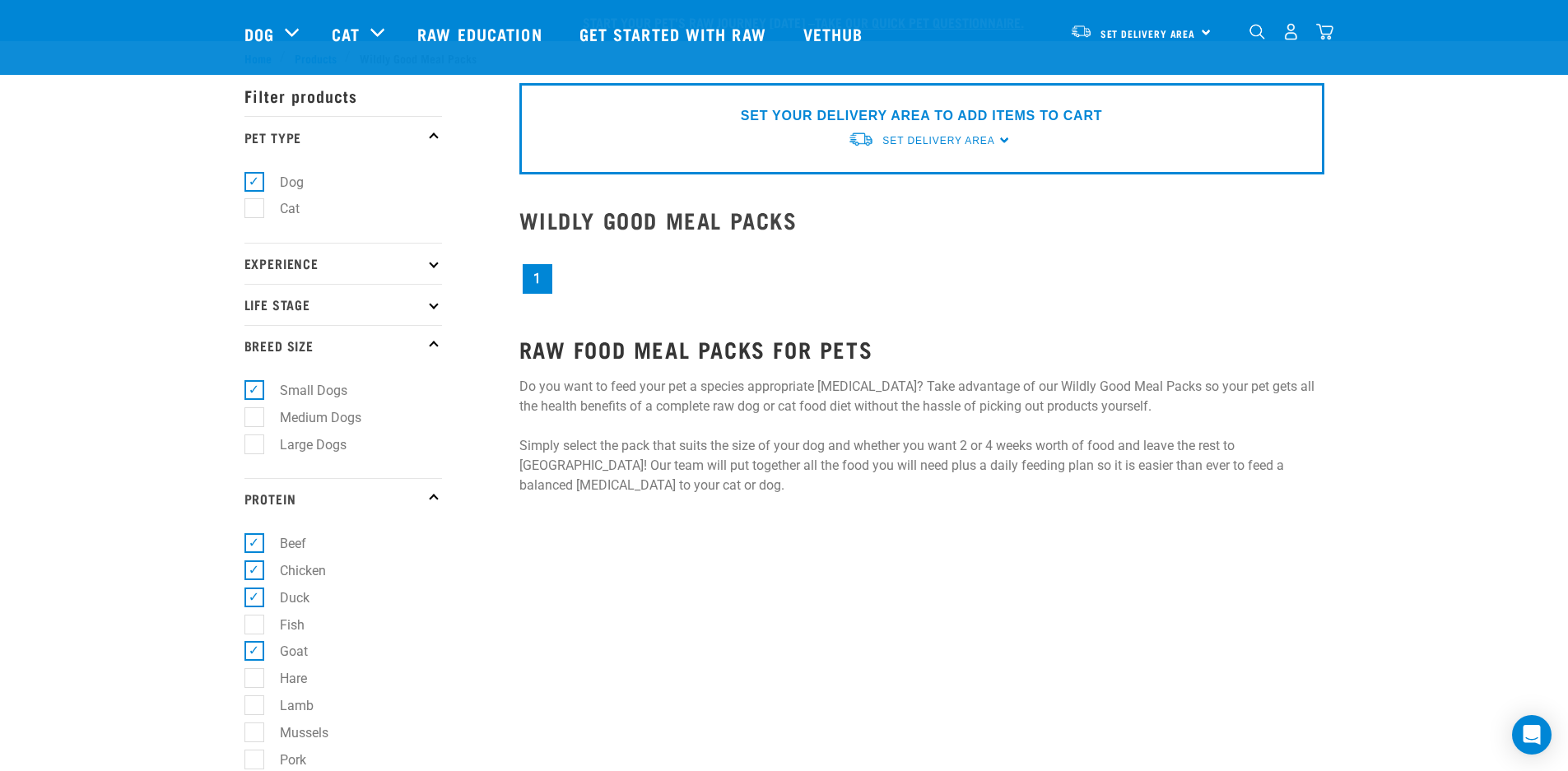
scroll to position [542, 0]
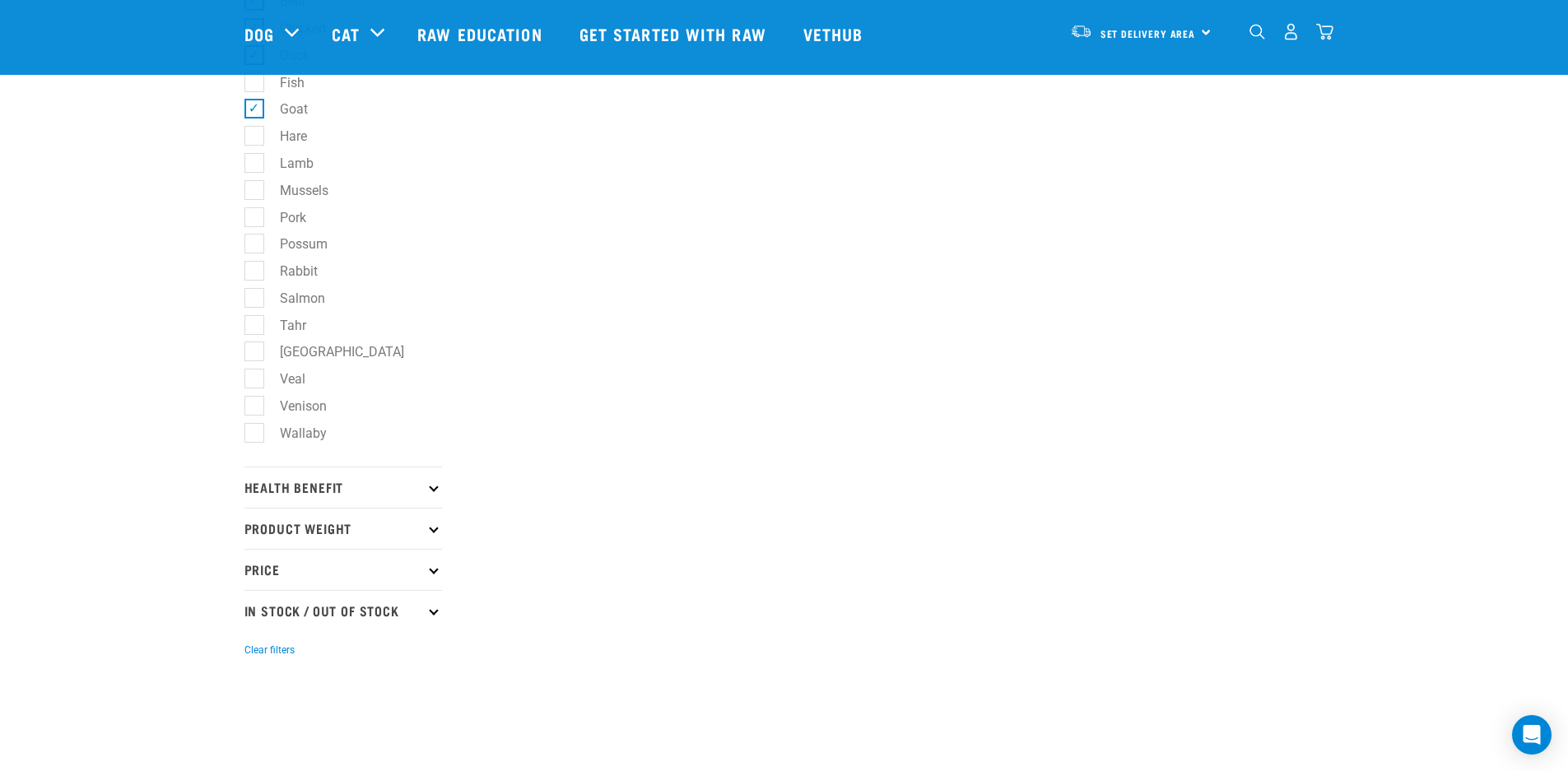
click at [255, 161] on label "Lamb" at bounding box center [287, 163] width 67 height 21
click at [255, 161] on input "Lamb" at bounding box center [250, 160] width 11 height 11
checkbox input "true"
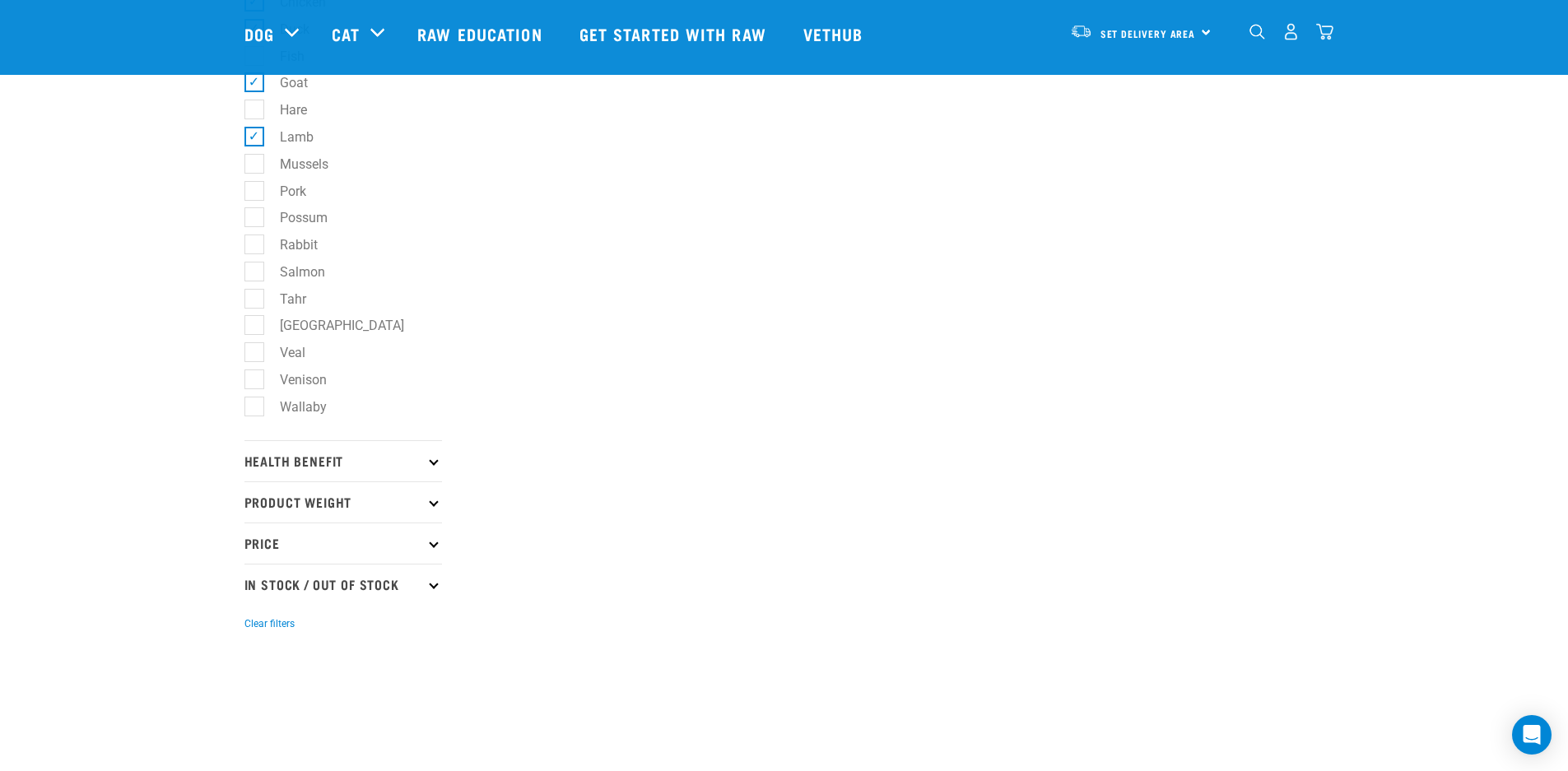
scroll to position [546, 0]
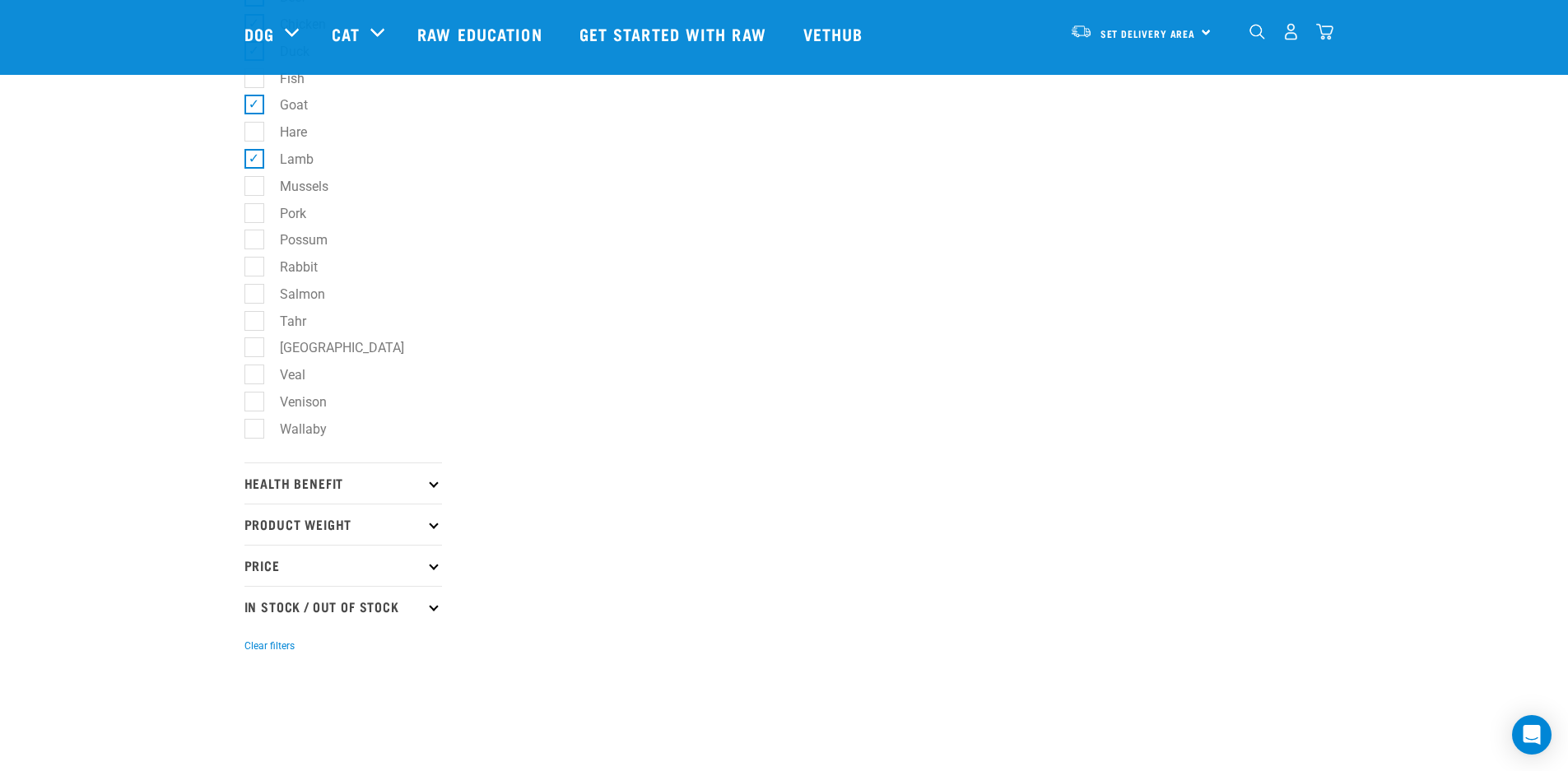
click at [254, 210] on label "Pork" at bounding box center [283, 213] width 59 height 21
click at [254, 210] on input "Pork" at bounding box center [250, 210] width 11 height 11
checkbox input "true"
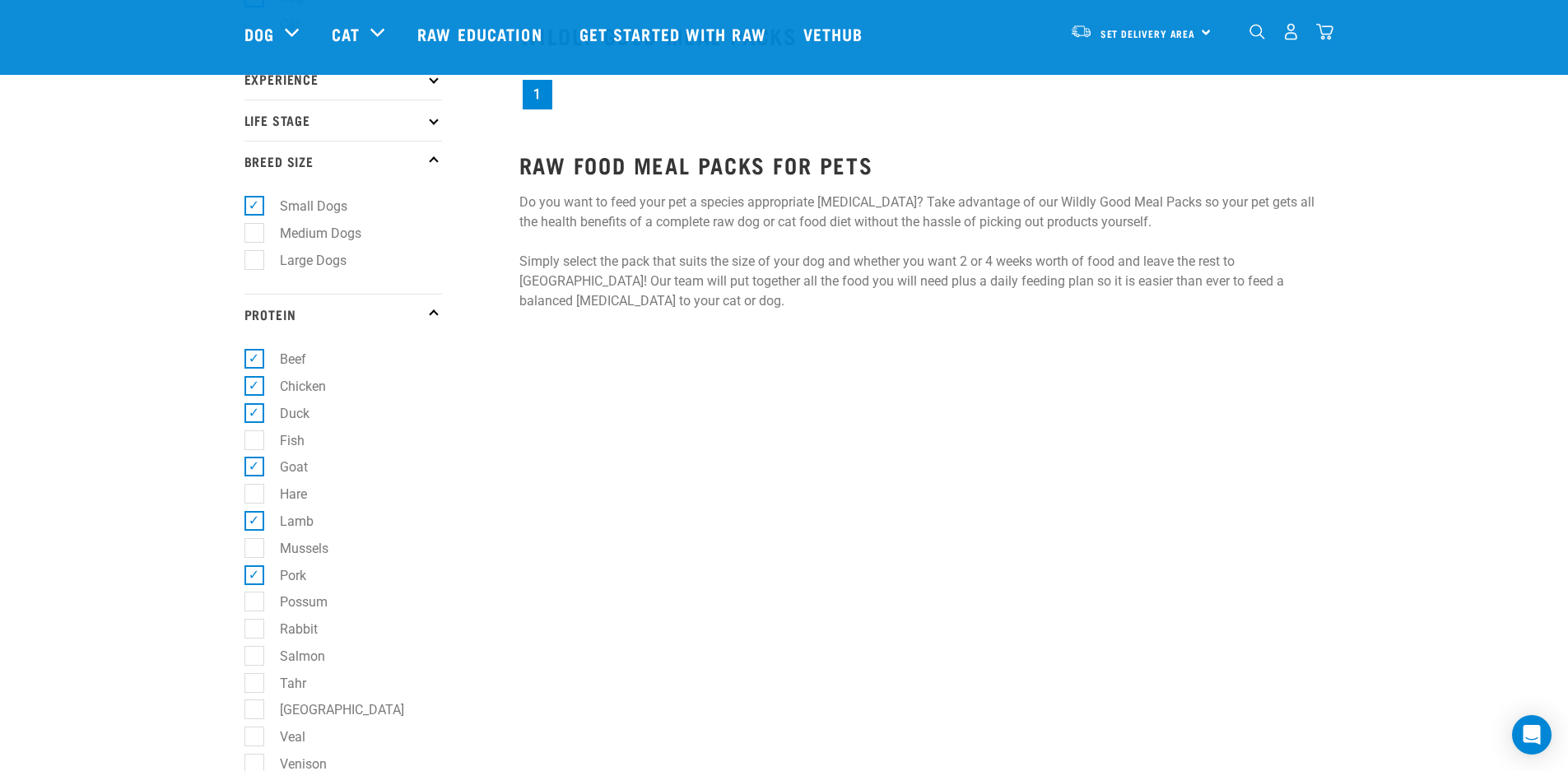
scroll to position [425, 0]
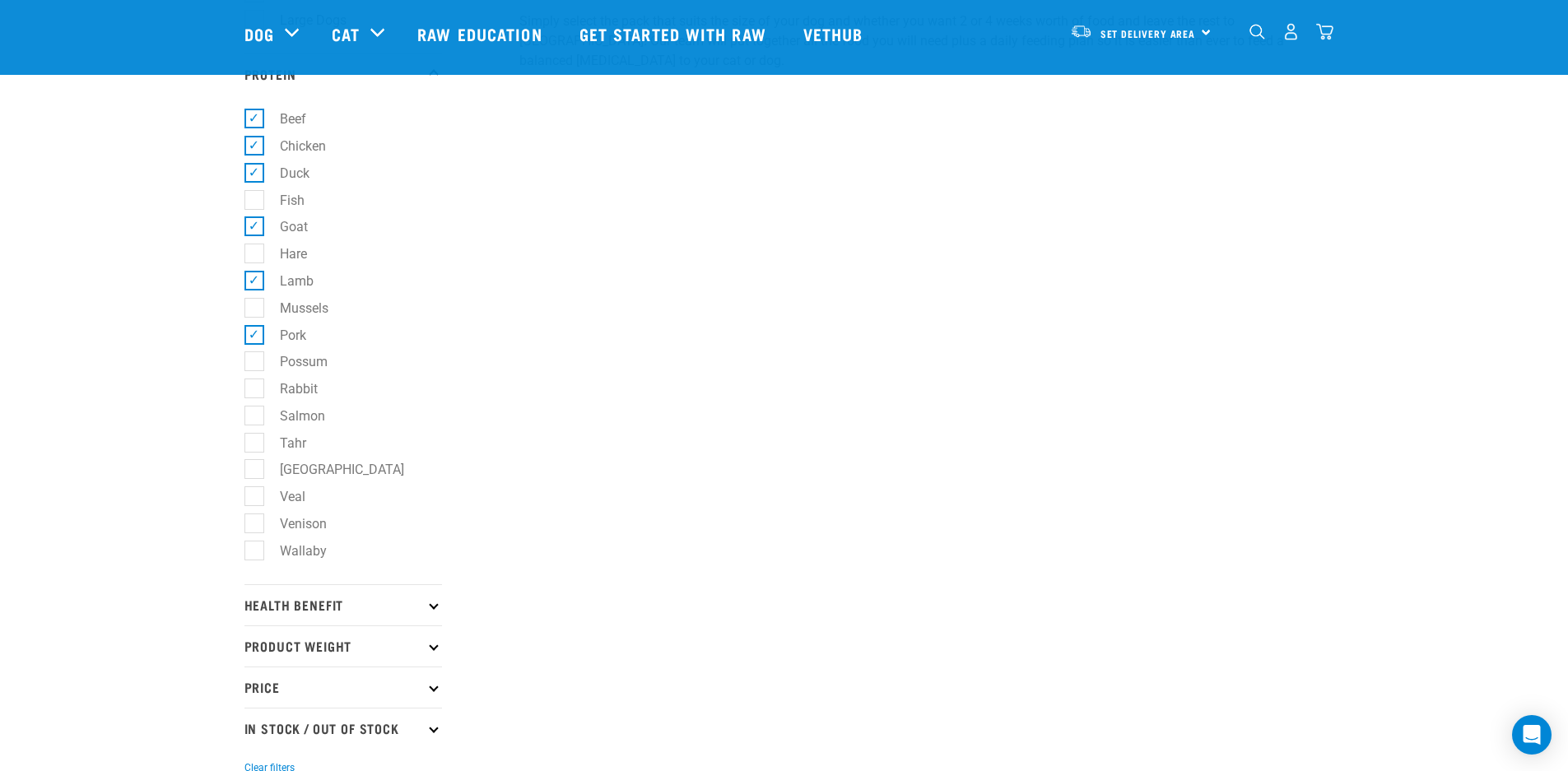
click at [254, 389] on label "Rabbit" at bounding box center [289, 389] width 71 height 21
click at [254, 389] on input "Rabbit" at bounding box center [250, 386] width 11 height 11
checkbox input "true"
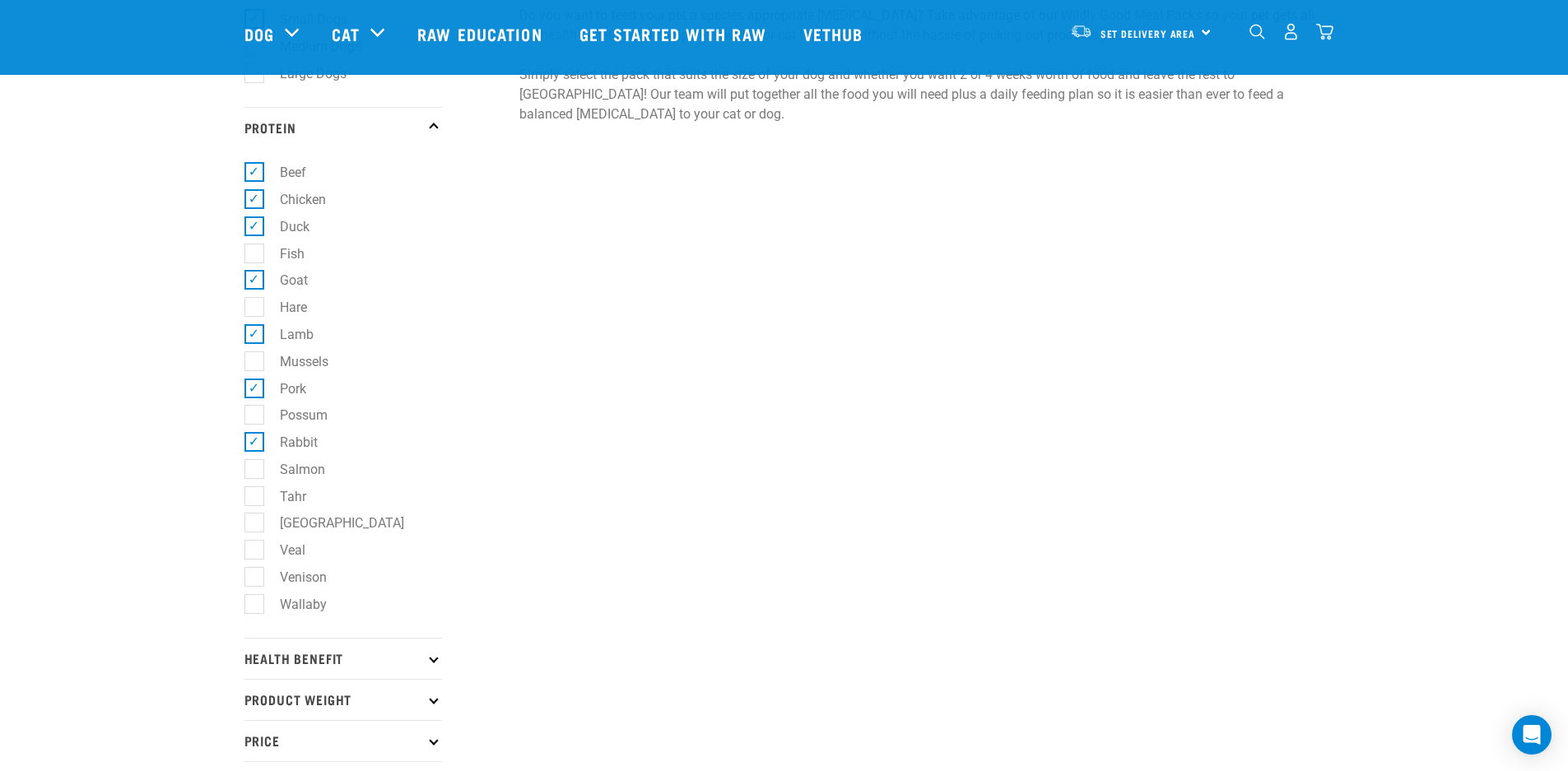
scroll to position [381, 0]
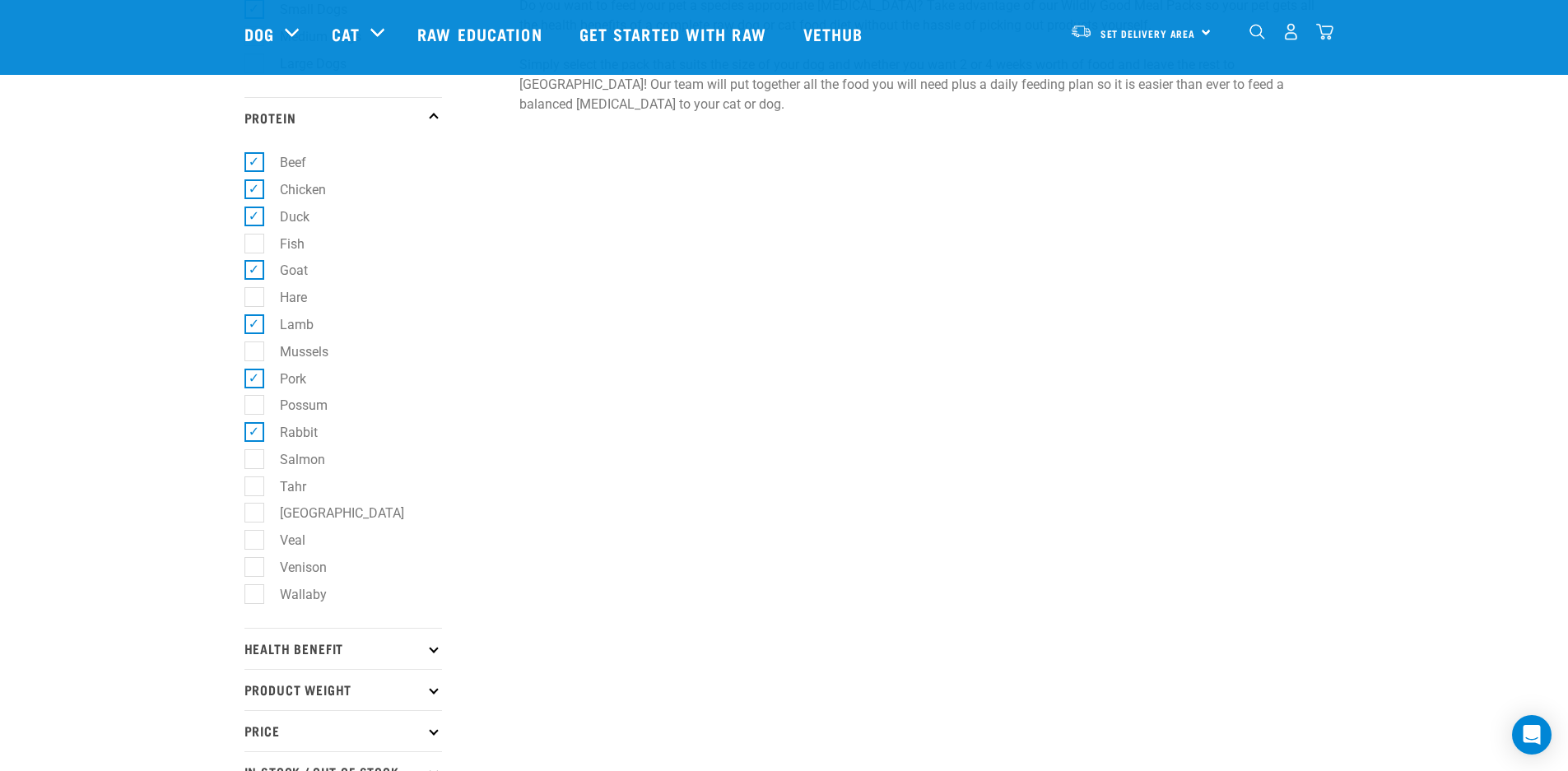
click at [264, 540] on label "Veal" at bounding box center [283, 540] width 58 height 21
click at [255, 540] on input "Veal" at bounding box center [250, 537] width 11 height 11
checkbox input "true"
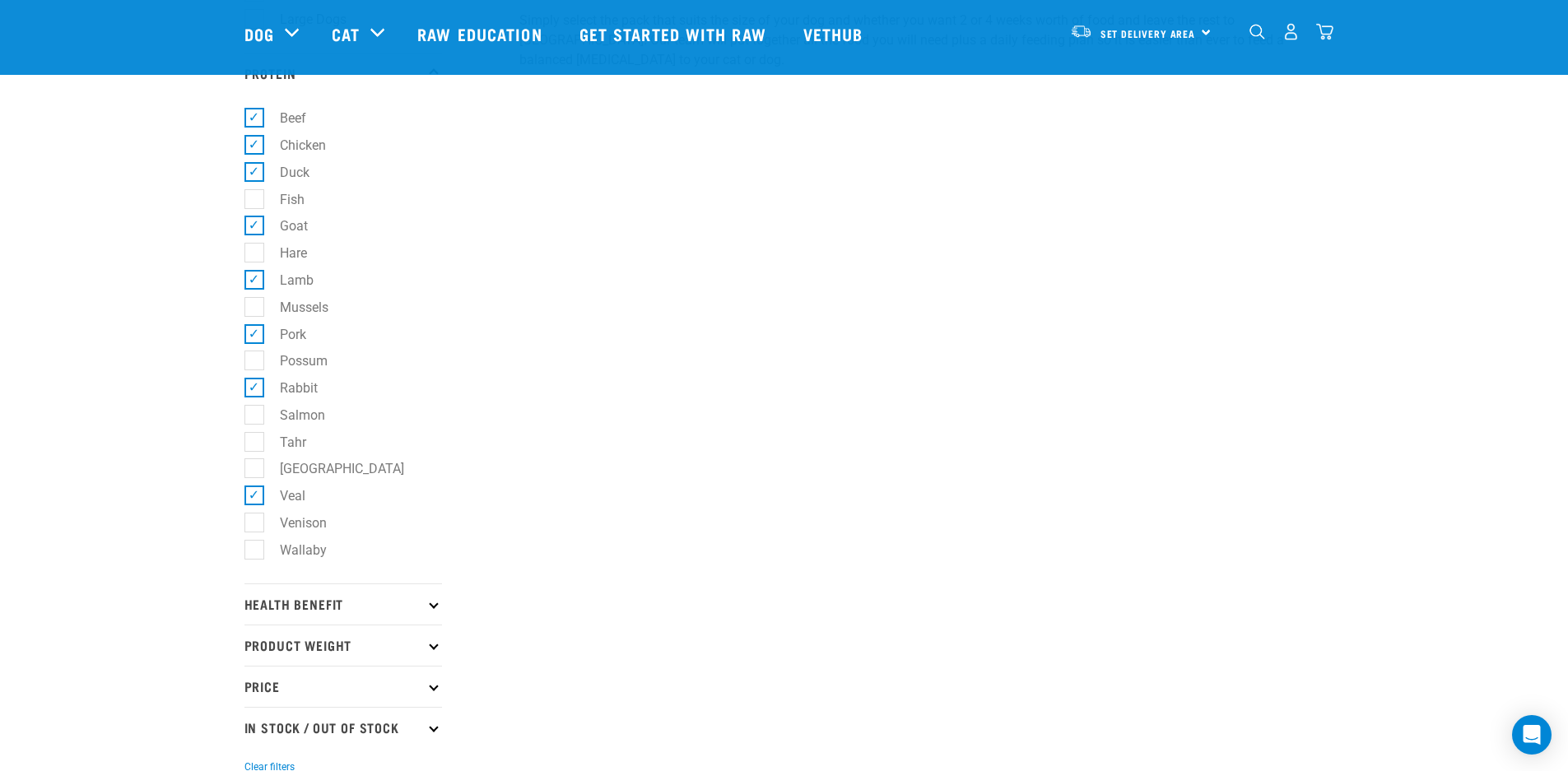
scroll to position [428, 0]
click at [257, 460] on label "[GEOGRAPHIC_DATA]" at bounding box center [332, 466] width 157 height 21
click at [255, 460] on input "[GEOGRAPHIC_DATA]" at bounding box center [250, 464] width 11 height 11
checkbox input "true"
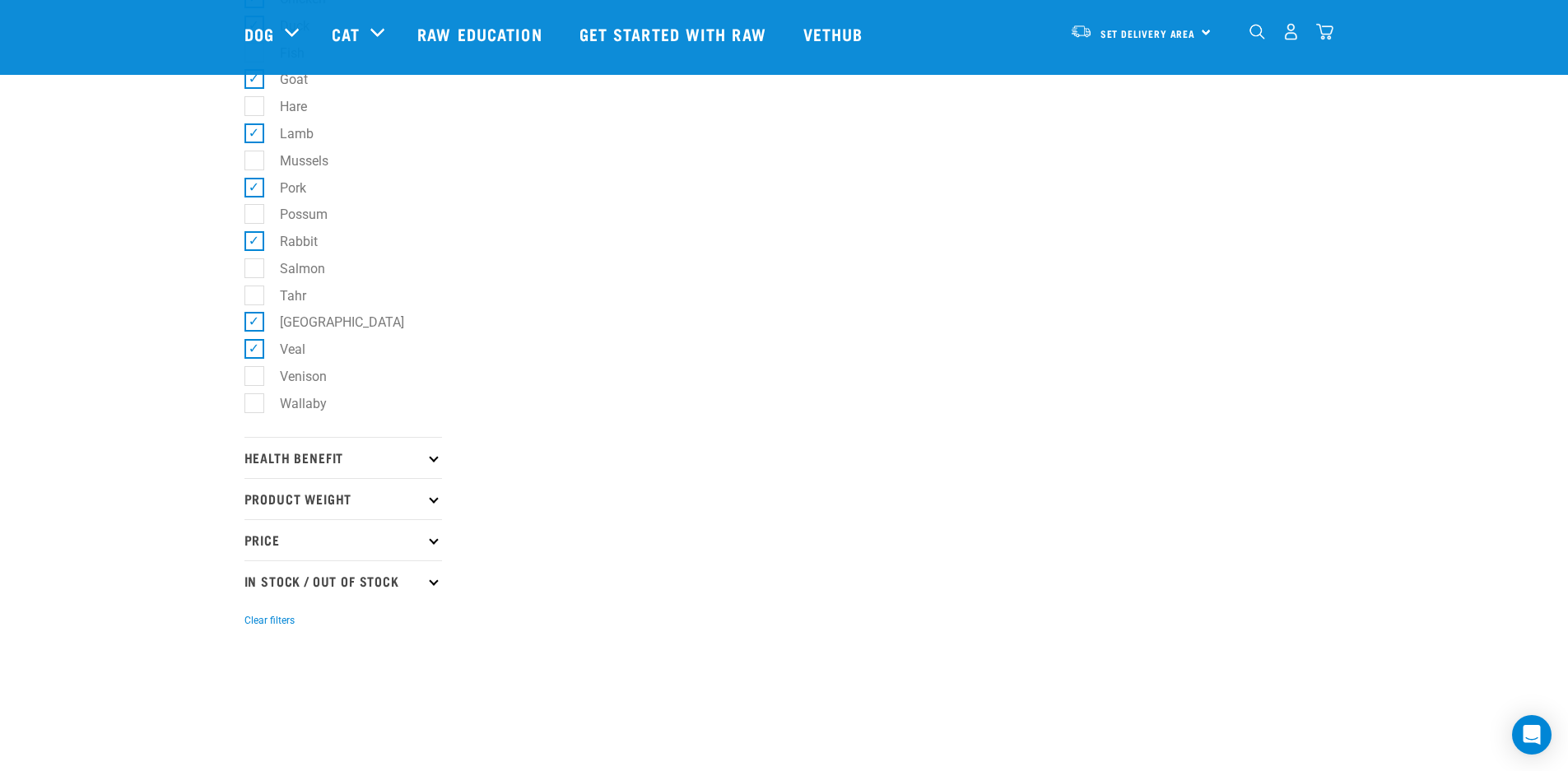
scroll to position [574, 0]
click at [373, 462] on p "Health Benefit" at bounding box center [344, 454] width 198 height 41
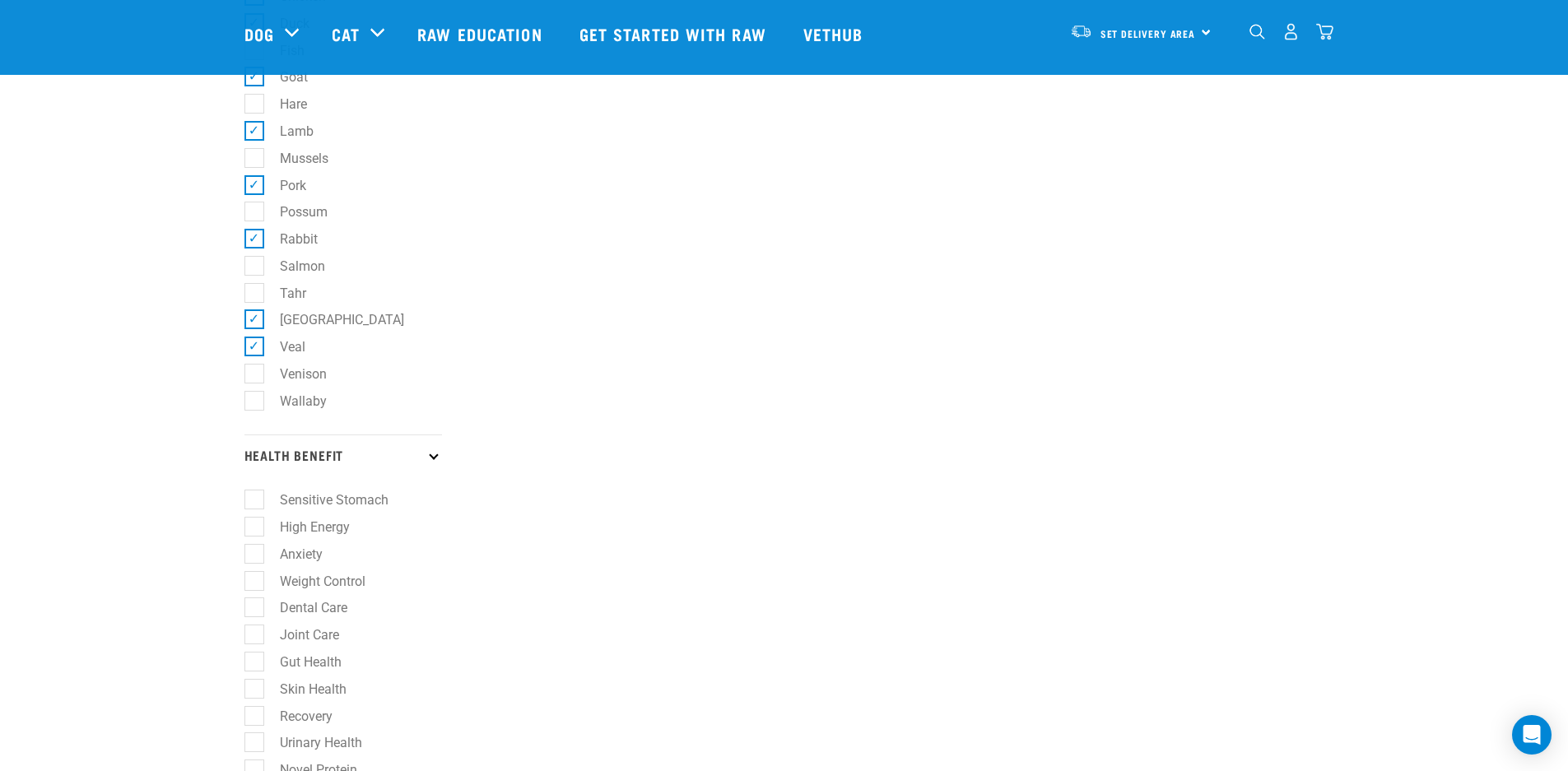
click at [261, 493] on label "Sensitive Stomach" at bounding box center [324, 499] width 141 height 21
click at [255, 493] on input "Sensitive Stomach" at bounding box center [250, 497] width 11 height 11
checkbox input "true"
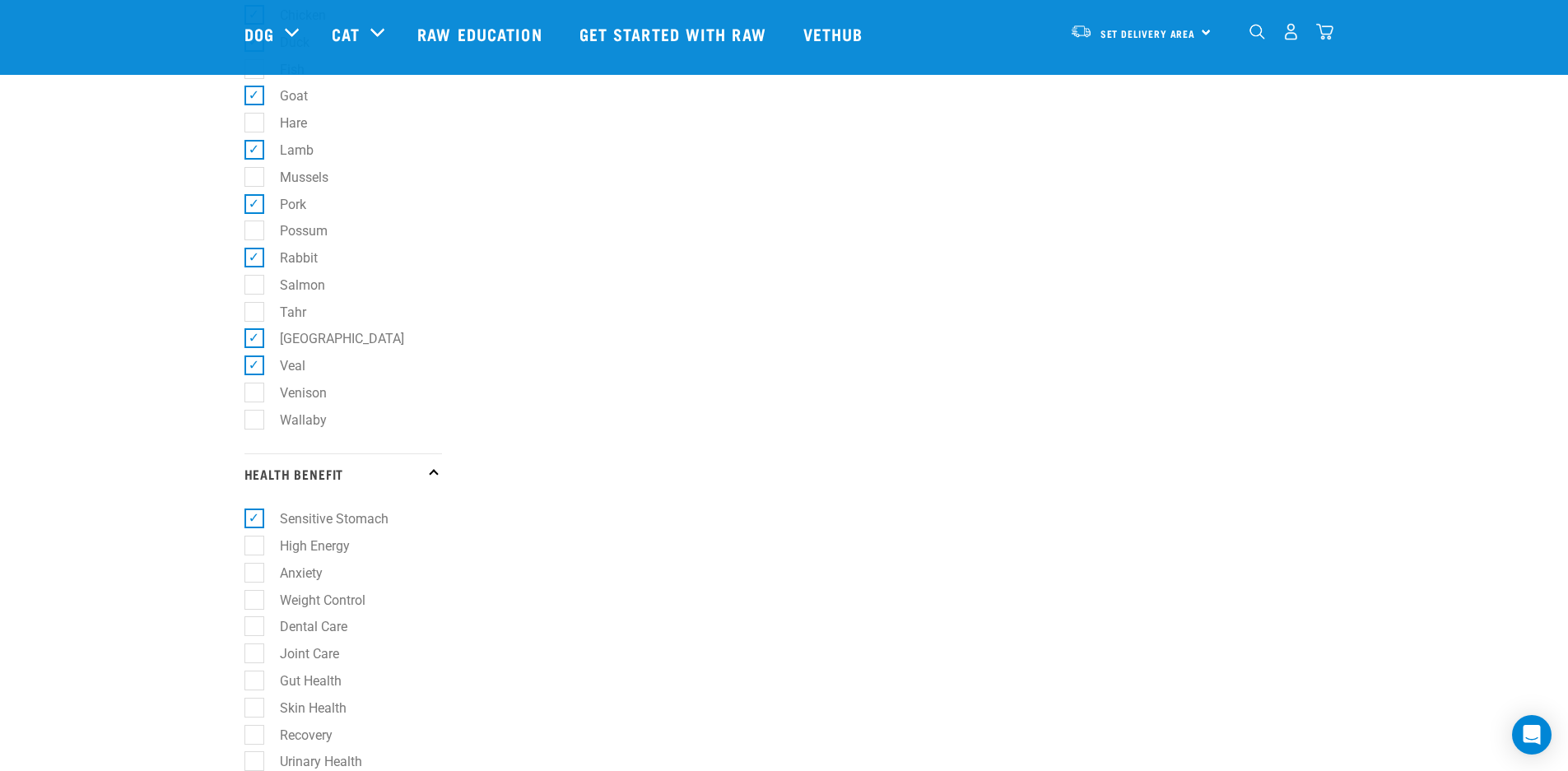
scroll to position [564, 0]
click at [256, 535] on label "High Energy" at bounding box center [305, 536] width 103 height 21
click at [255, 535] on input "High Energy" at bounding box center [250, 535] width 11 height 11
checkbox input "true"
click at [258, 568] on label "Anxiety" at bounding box center [292, 564] width 76 height 21
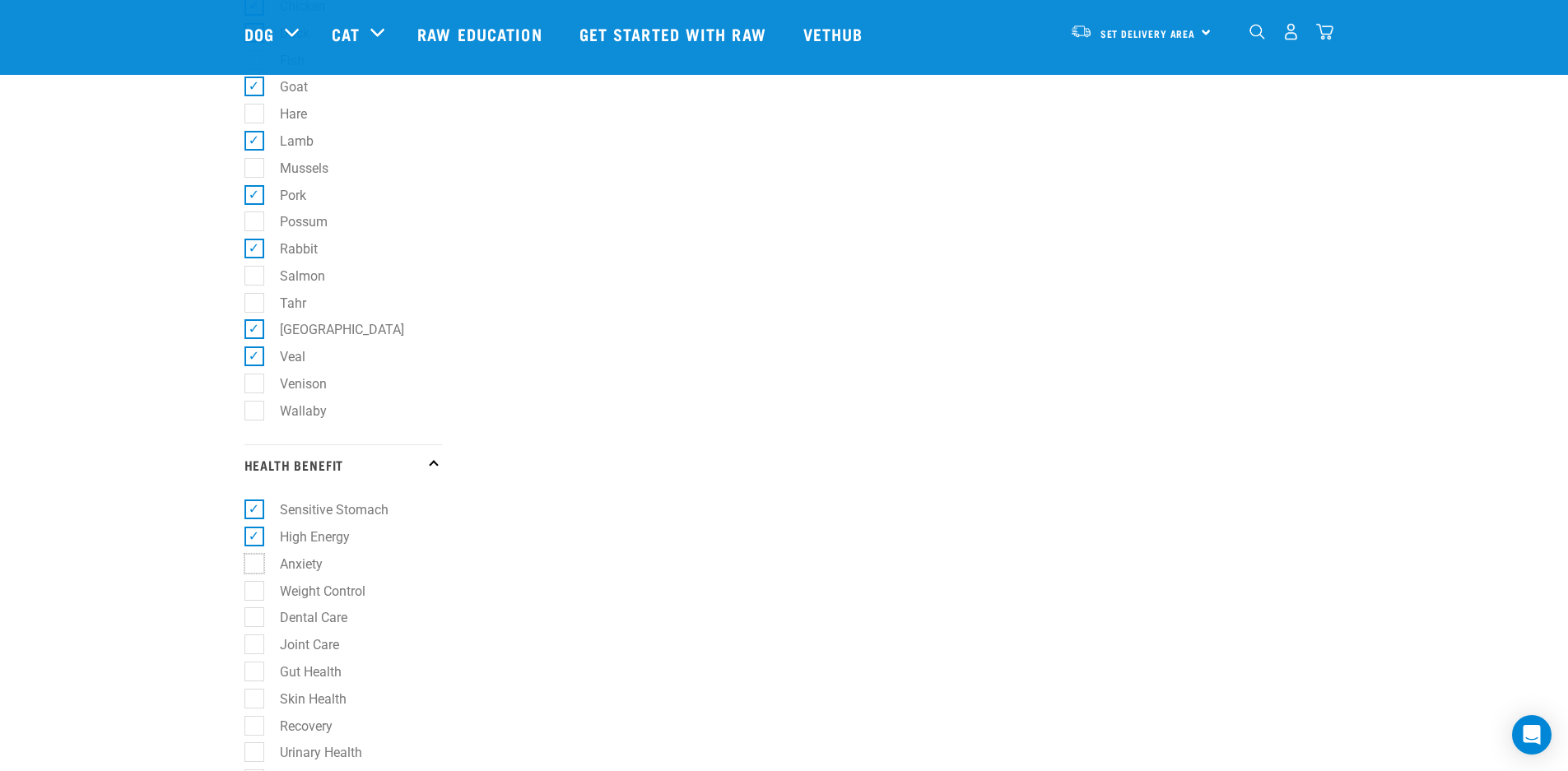
click at [255, 566] on input "Anxiety" at bounding box center [250, 561] width 11 height 11
checkbox input "true"
click at [257, 586] on label "Weight Control" at bounding box center [313, 591] width 119 height 21
click at [255, 586] on input "Weight Control" at bounding box center [250, 588] width 11 height 11
checkbox input "true"
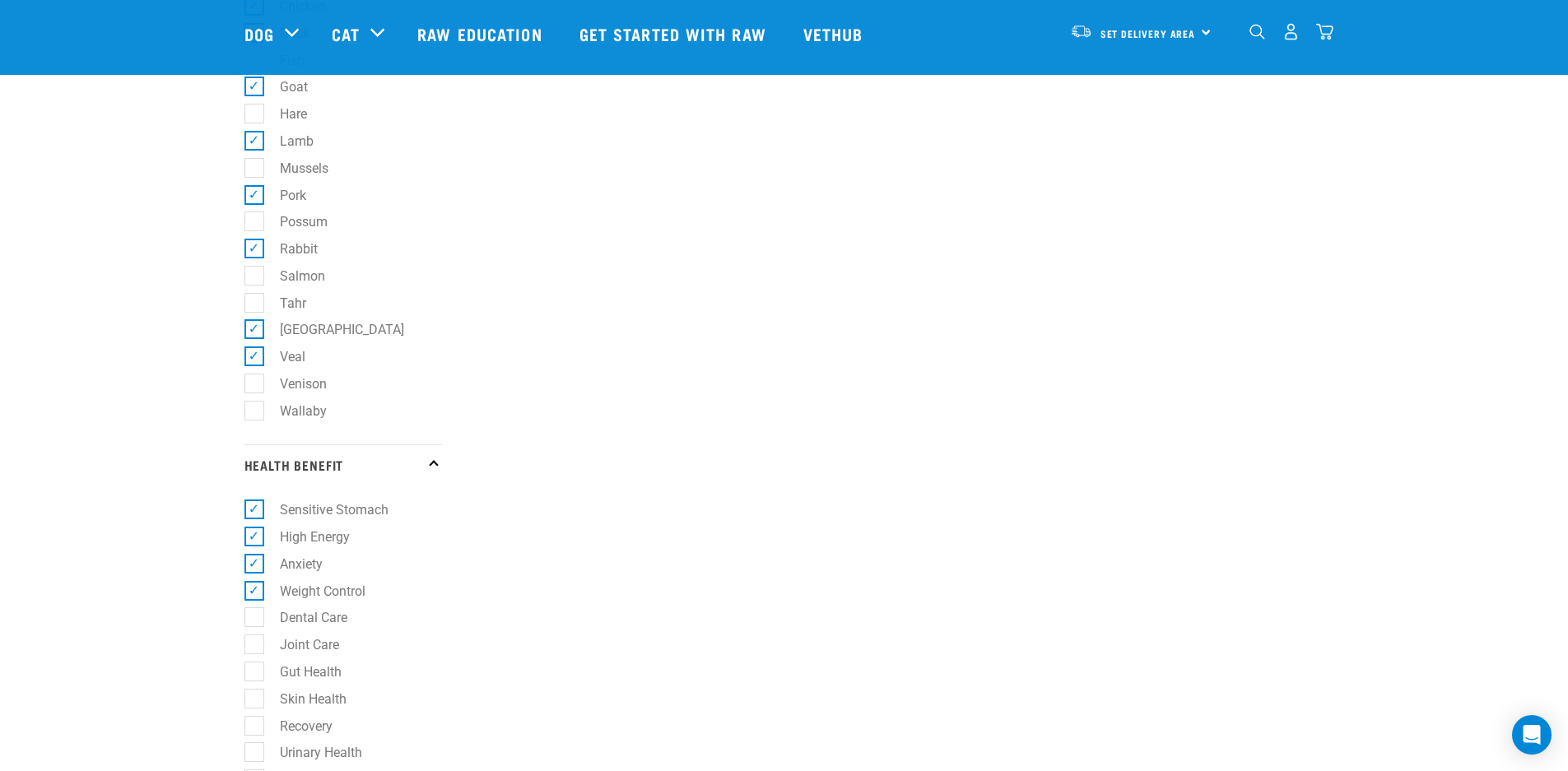
click at [254, 614] on label "Dental Care" at bounding box center [304, 617] width 101 height 21
click at [254, 614] on input "Dental Care" at bounding box center [250, 615] width 11 height 11
checkbox input "true"
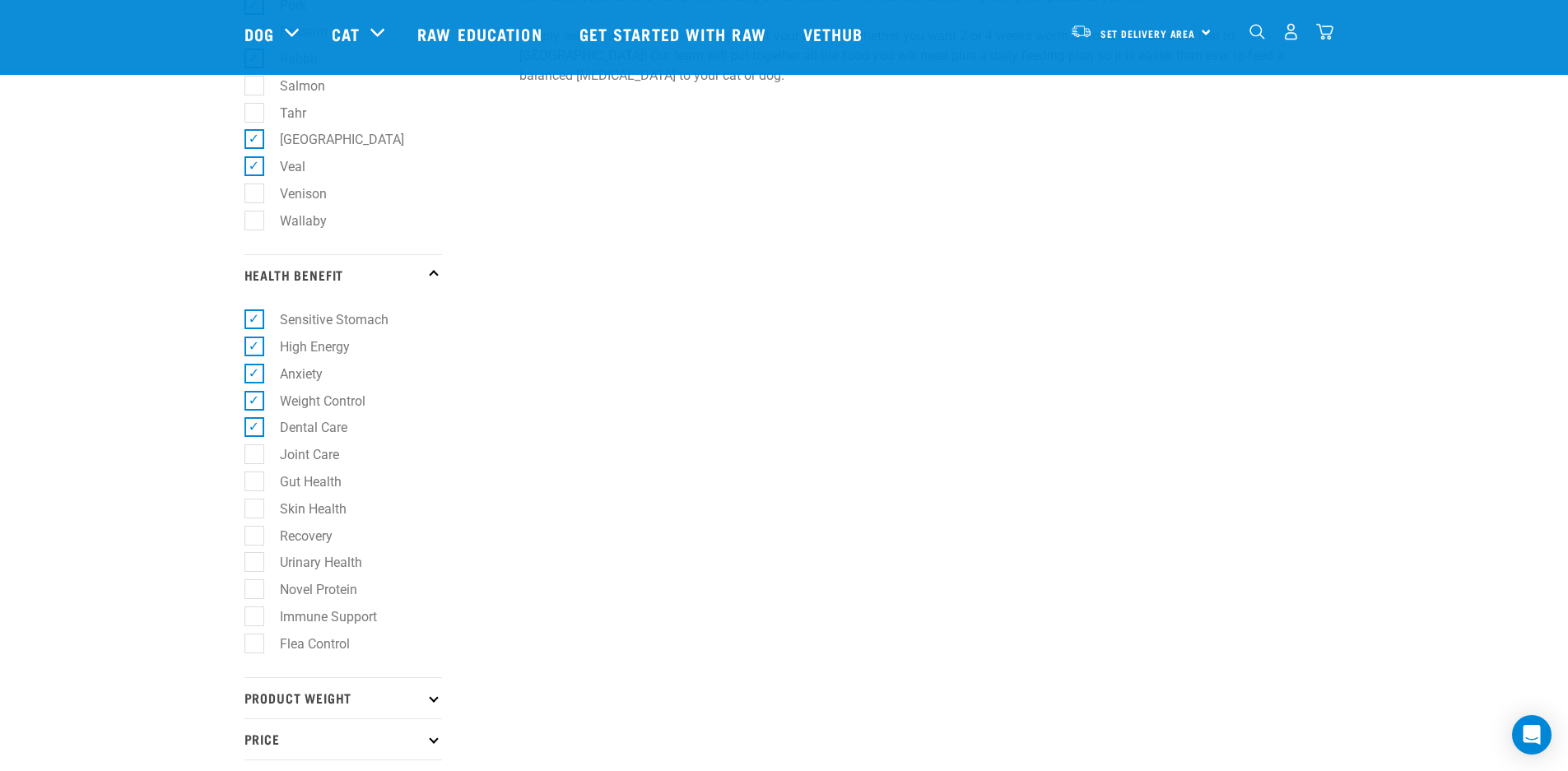
scroll to position [760, 0]
click at [254, 473] on label "Gut Health" at bounding box center [301, 476] width 94 height 21
click at [254, 473] on input "Gut Health" at bounding box center [250, 473] width 11 height 11
checkbox input "true"
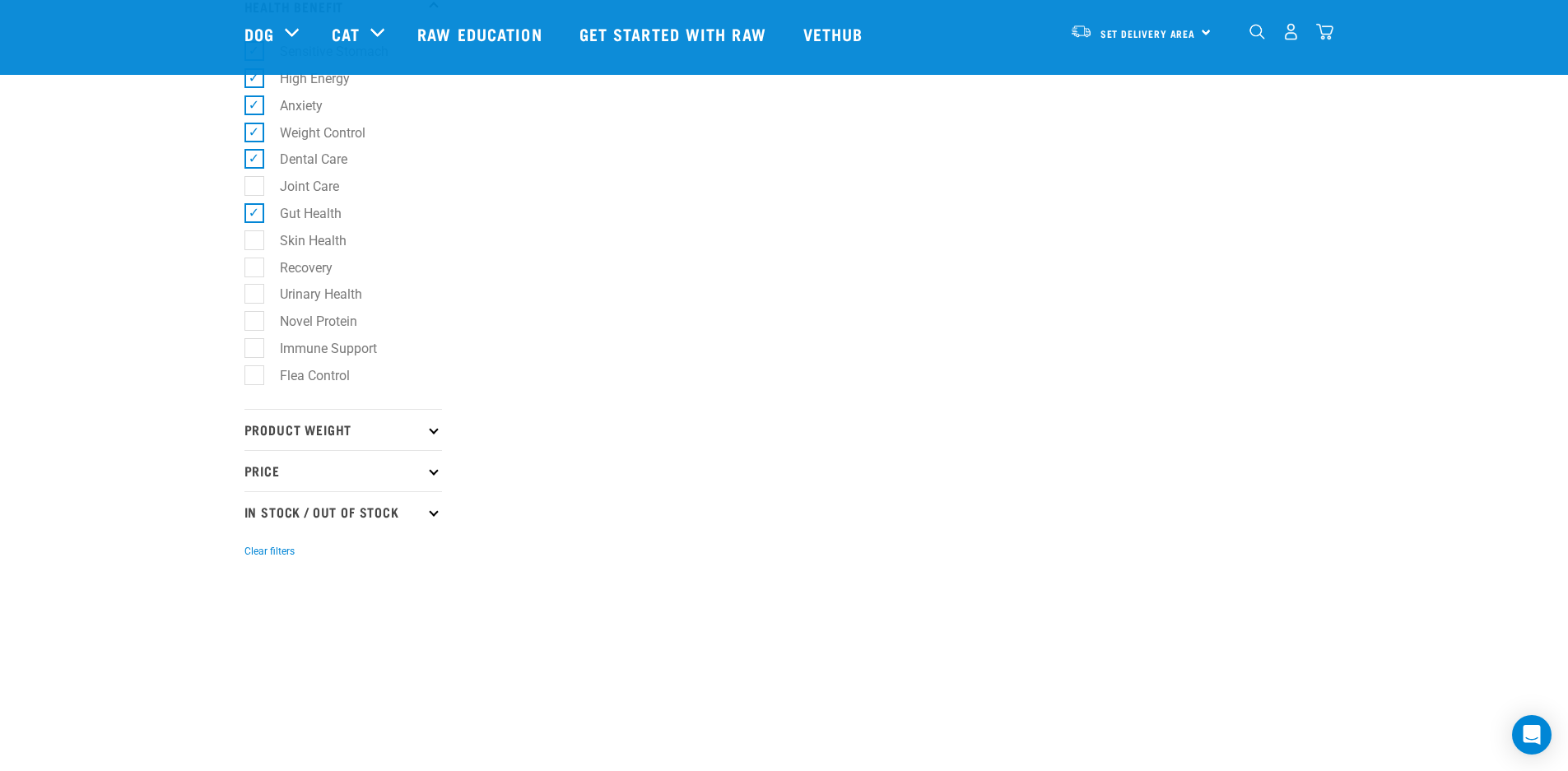
scroll to position [1034, 0]
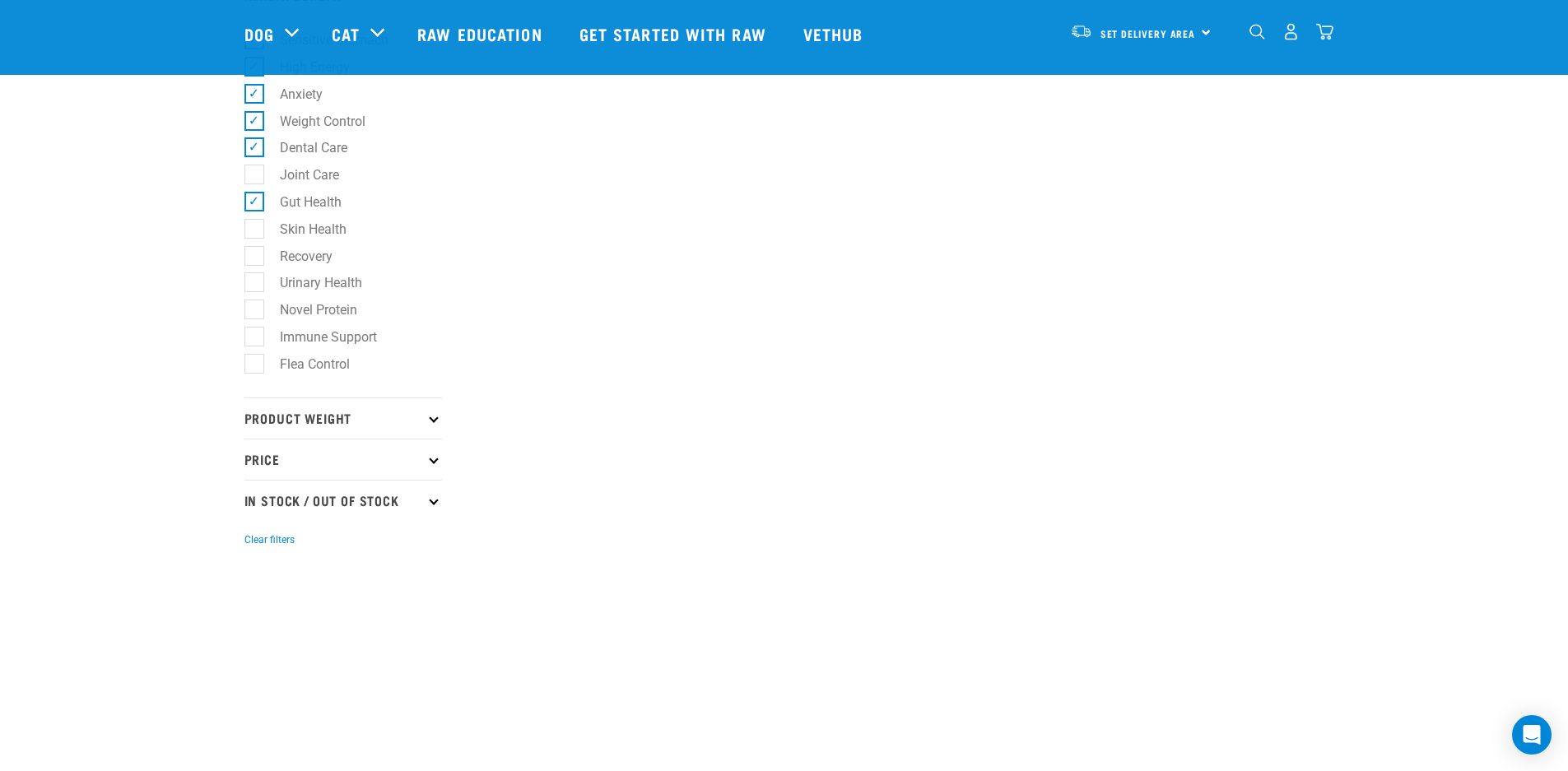
click at [363, 419] on p "Product Weight" at bounding box center [344, 418] width 198 height 41
click at [428, 627] on p "Price" at bounding box center [344, 624] width 198 height 41
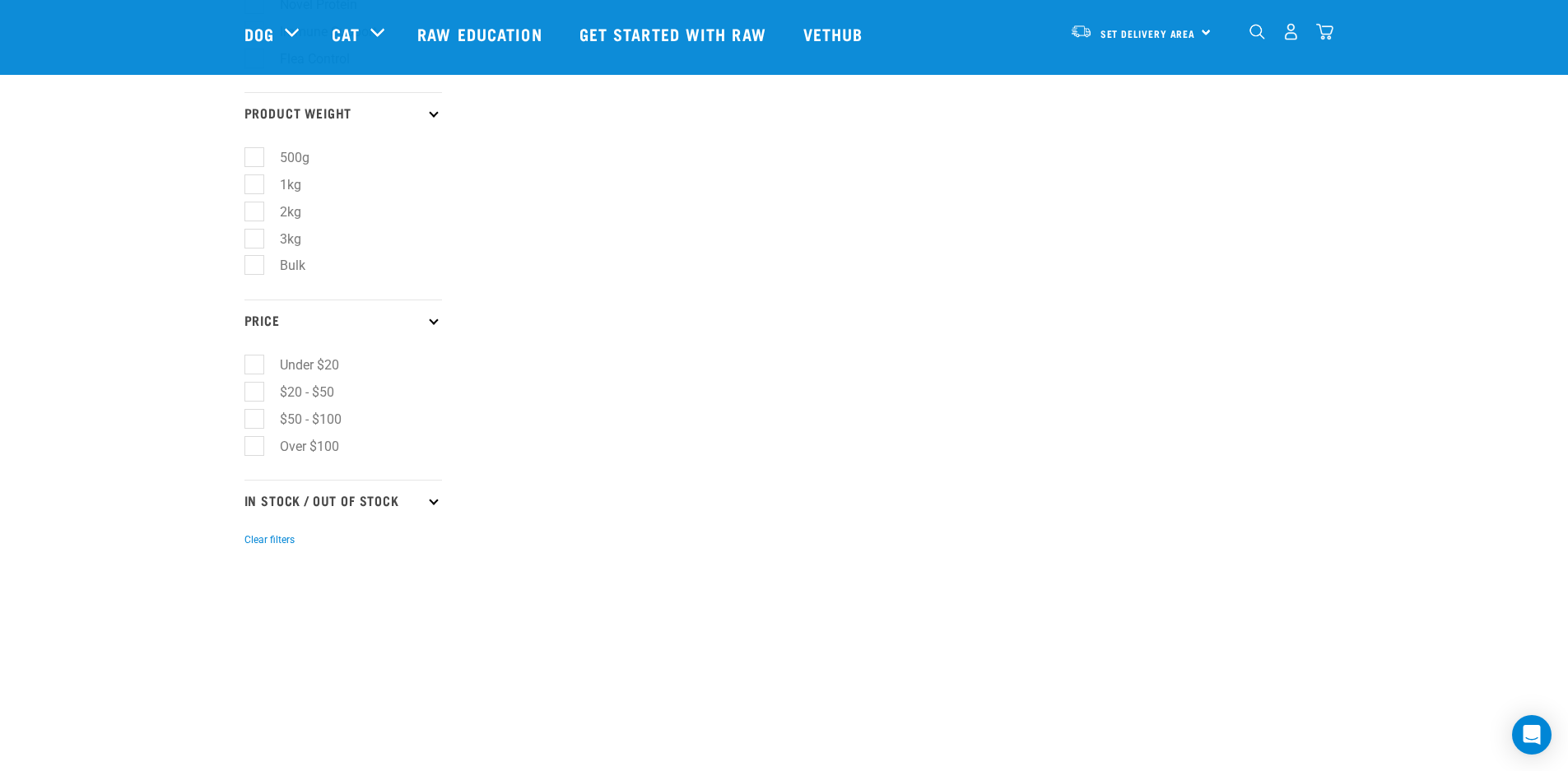
scroll to position [1355, 0]
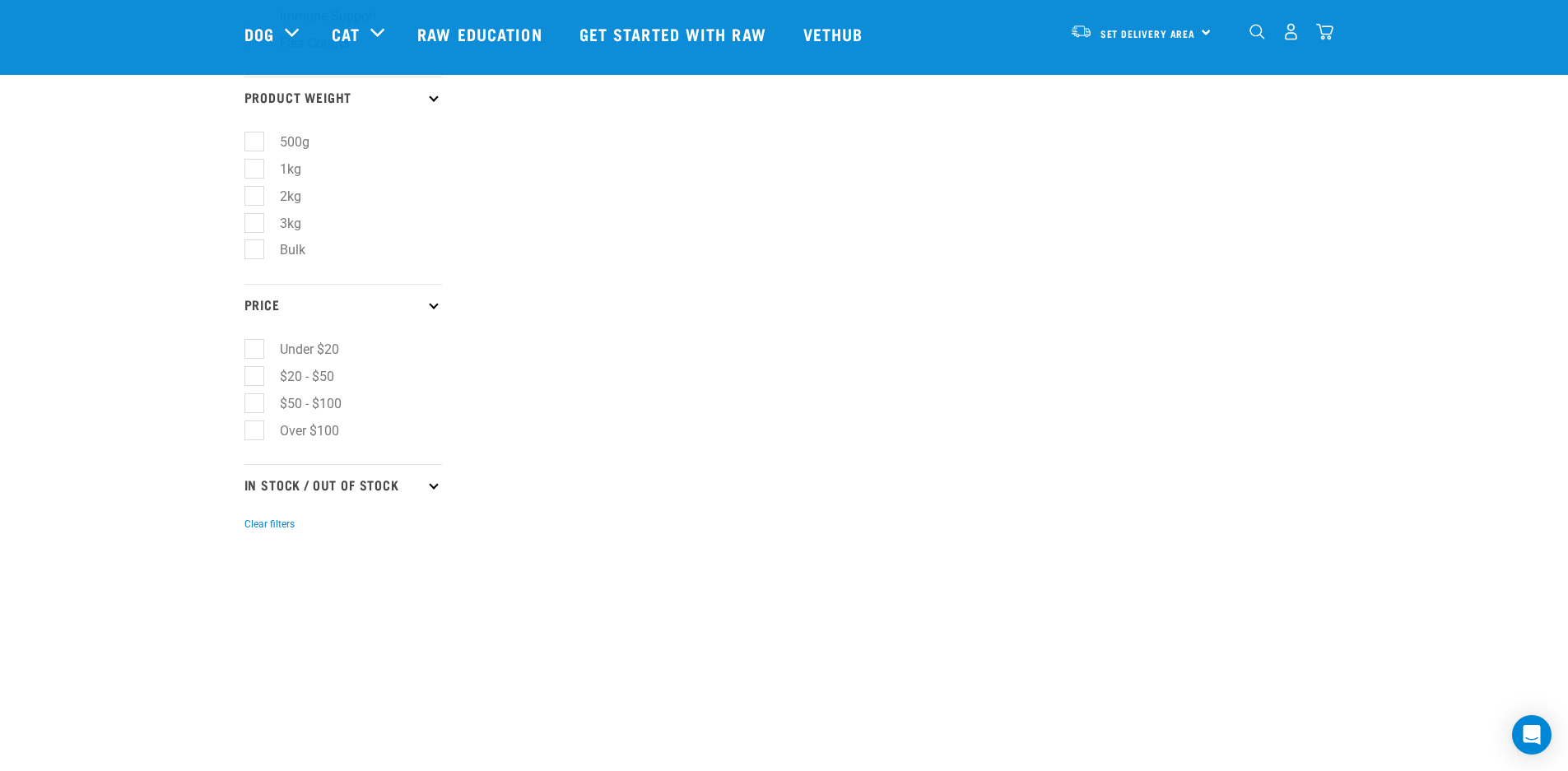
click at [389, 489] on p "In Stock / Out Of Stock" at bounding box center [344, 484] width 198 height 41
click at [256, 531] on label "In Stock" at bounding box center [294, 529] width 80 height 21
click at [255, 531] on input "In Stock" at bounding box center [250, 527] width 11 height 11
checkbox input "true"
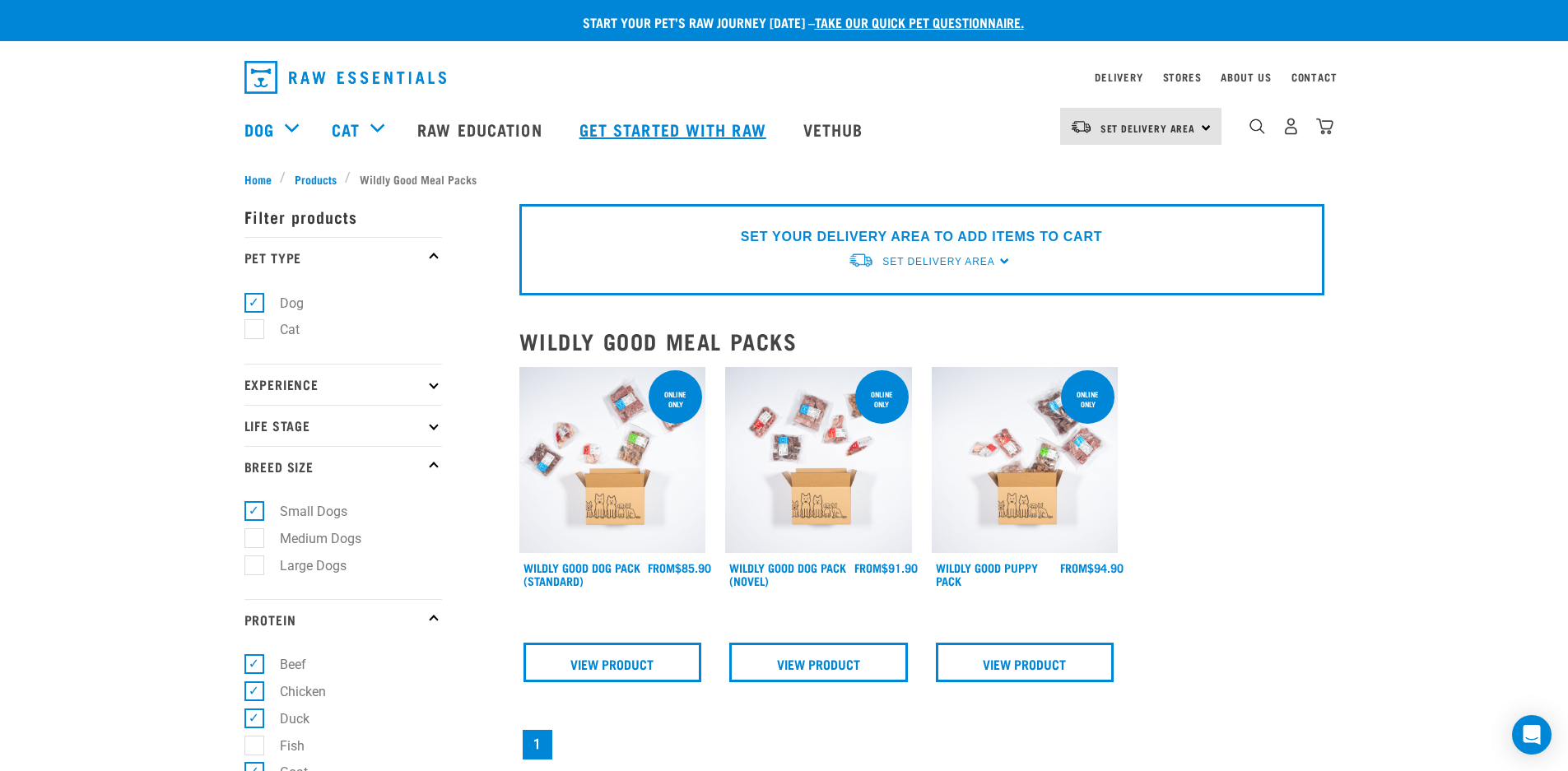
click at [673, 128] on link "Get started with Raw" at bounding box center [674, 129] width 224 height 66
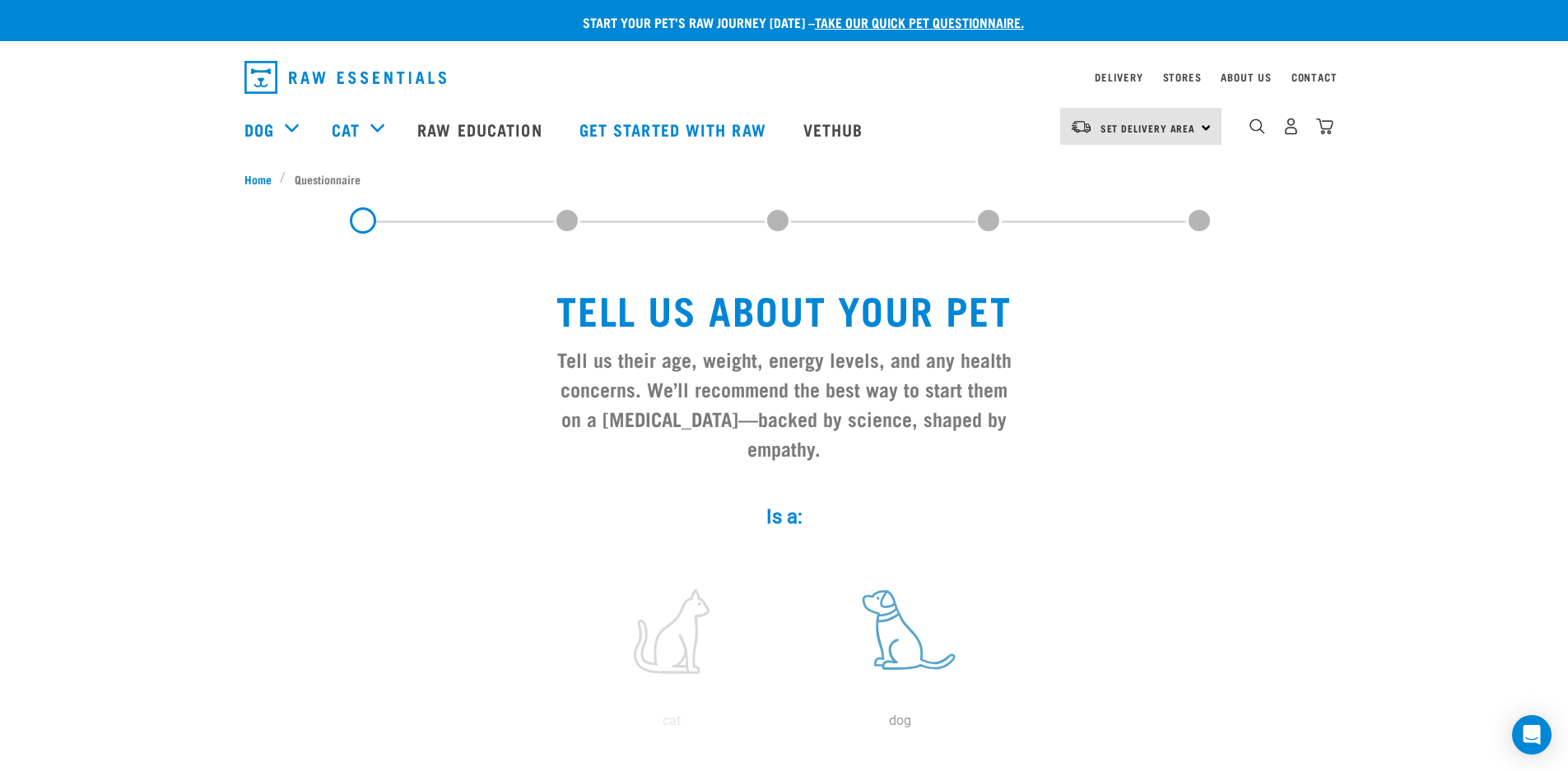
click at [914, 618] on label at bounding box center [900, 631] width 222 height 140
click at [786, 725] on input "radio" at bounding box center [786, 725] width 0 height 0
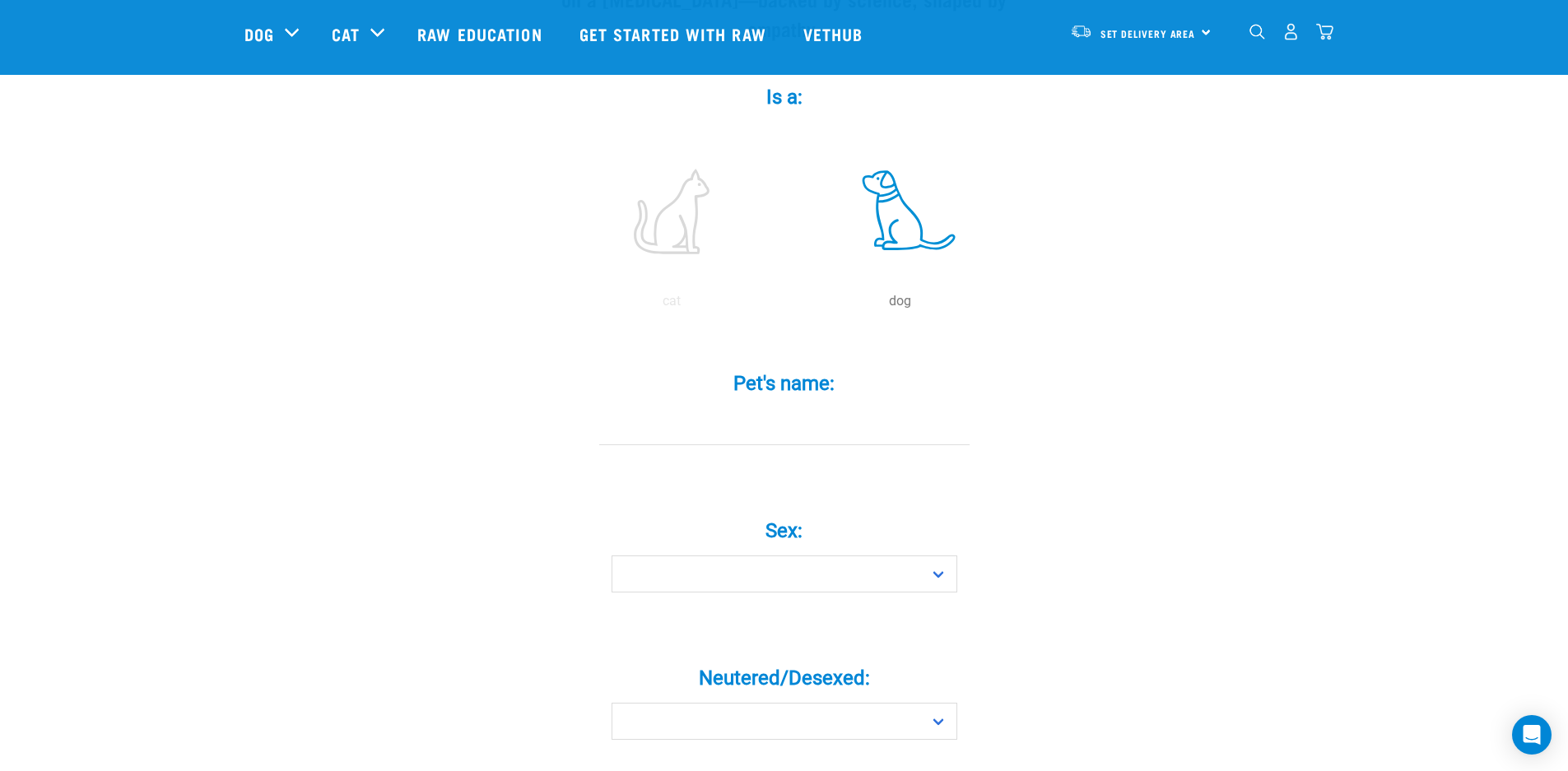
scroll to position [303, 0]
click at [725, 404] on input "Pet's name: *" at bounding box center [784, 422] width 371 height 37
type input "Diamond"
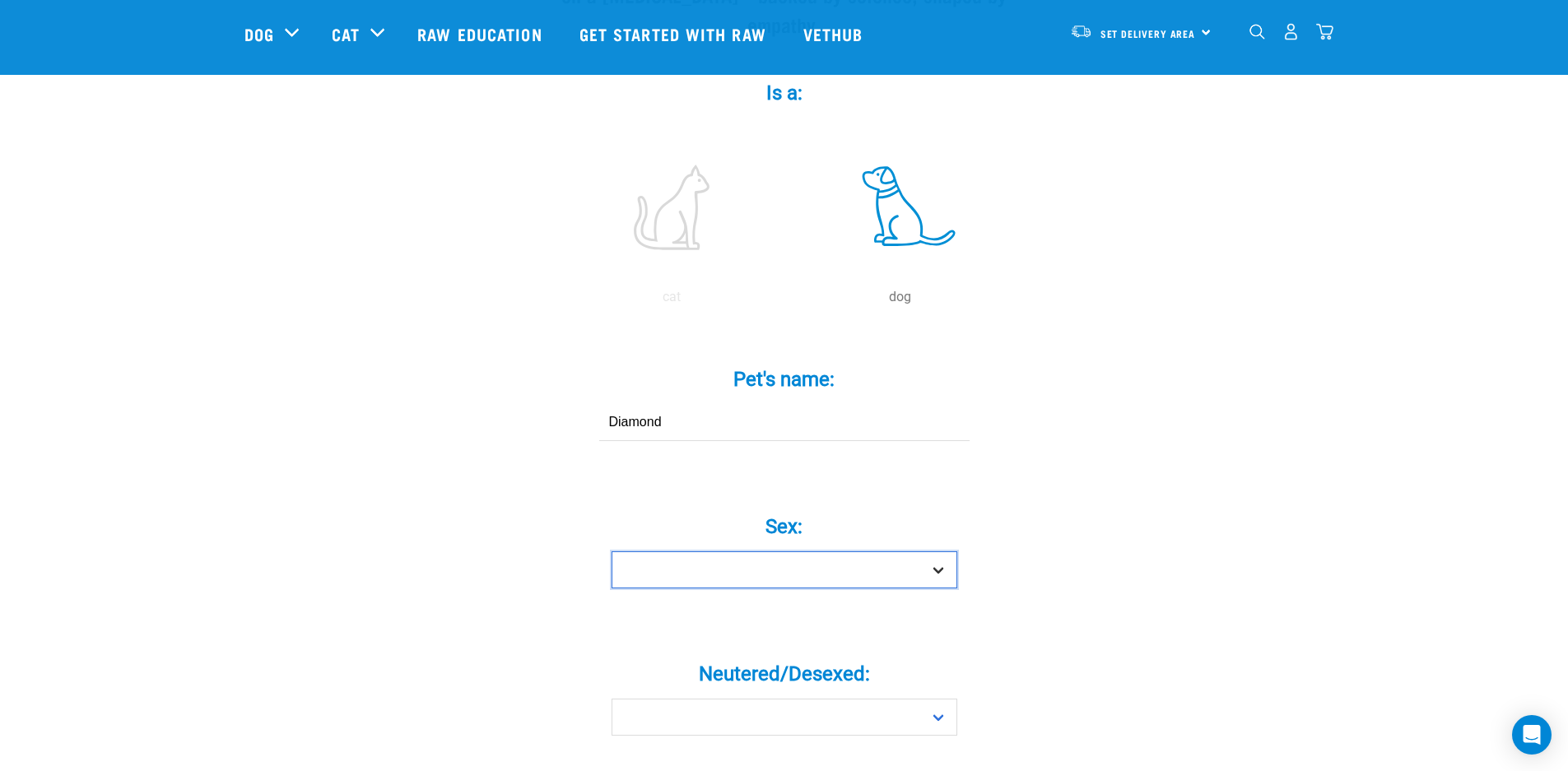
click at [789, 551] on select "Boy Girl" at bounding box center [784, 569] width 345 height 37
select select "boy"
click at [612, 551] on select "Boy Girl" at bounding box center [784, 569] width 345 height 37
click at [934, 699] on select "Yes No" at bounding box center [784, 717] width 345 height 37
select select "yes"
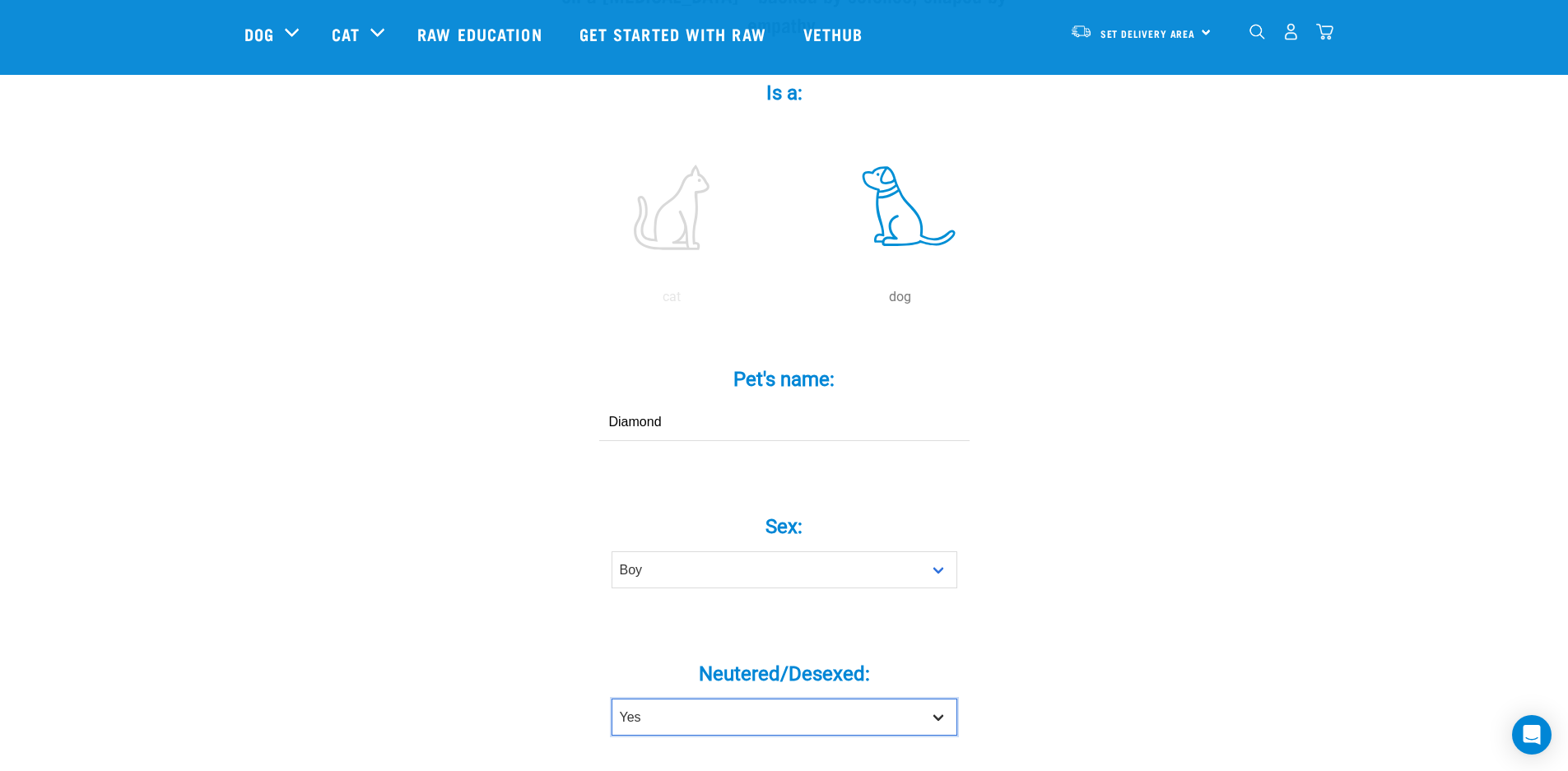
click at [612, 699] on select "Yes No" at bounding box center [784, 717] width 345 height 37
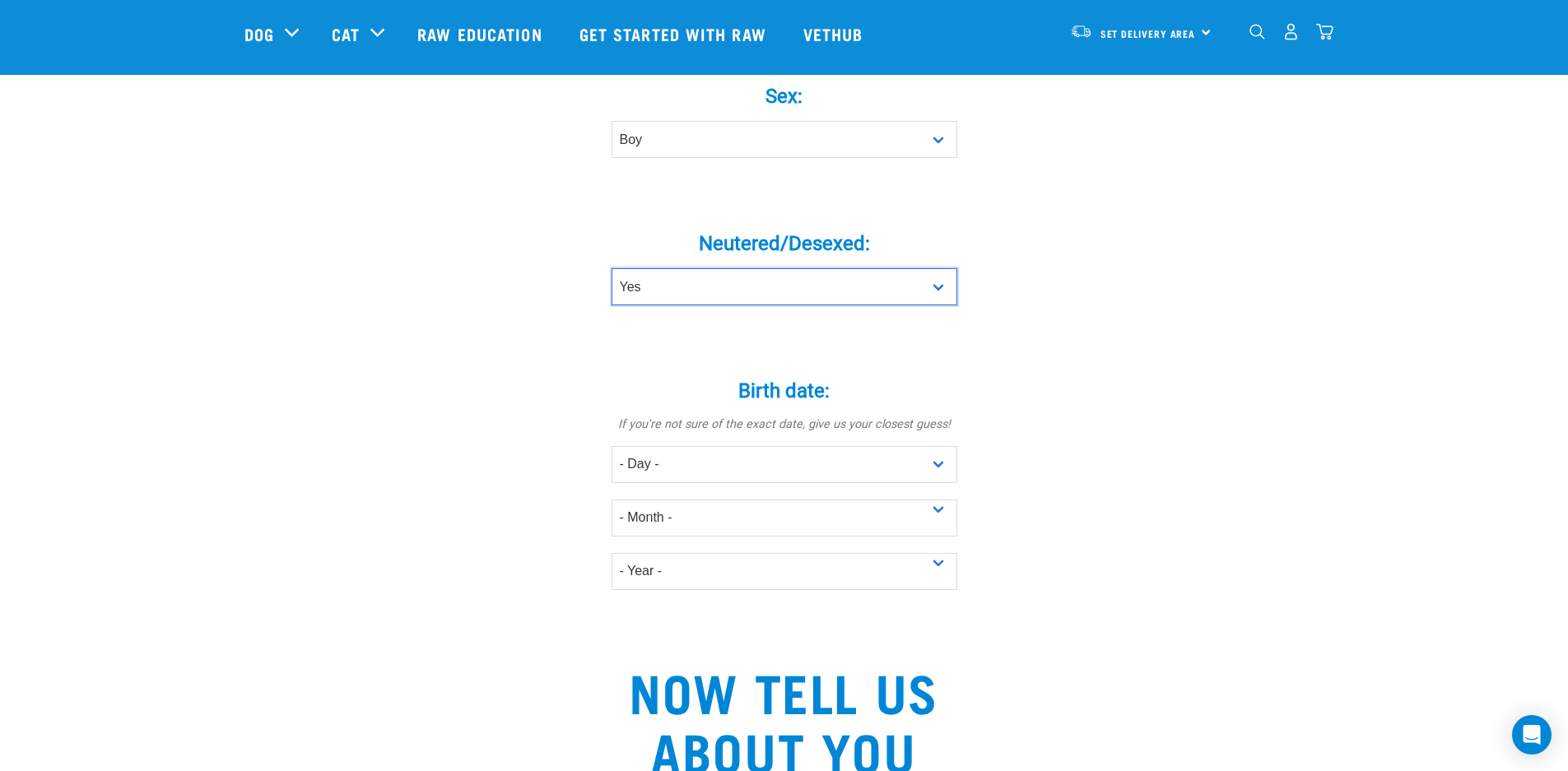
scroll to position [747, 0]
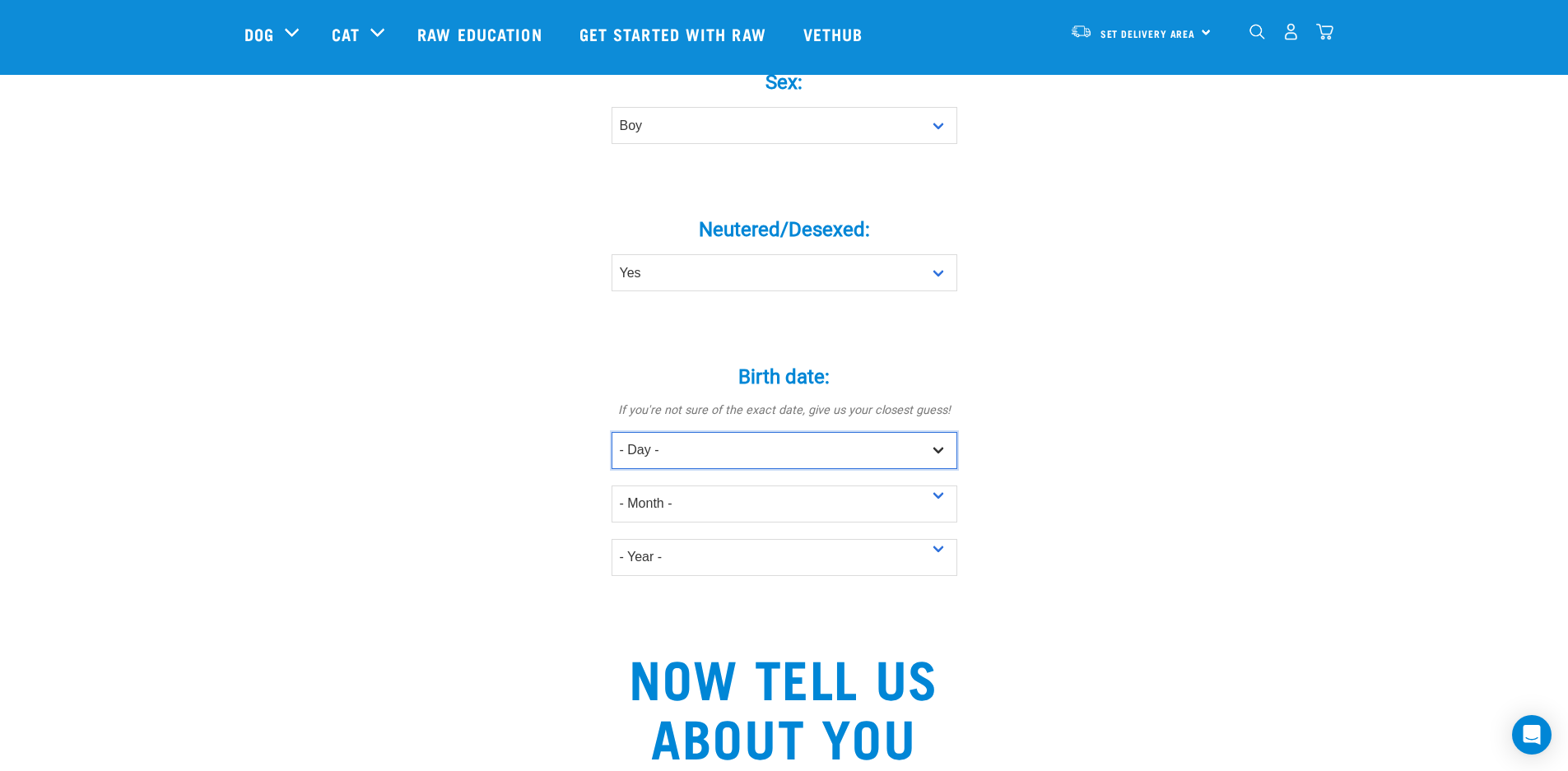
click at [935, 432] on select "- Day - 1 2 3 4 5 6 7 8 9 10 11 12 13 14 15 16 17 18 19 20 21 22 23 24 25 26 27" at bounding box center [784, 450] width 345 height 37
select select "20"
click at [612, 432] on select "- Day - 1 2 3 4 5 6 7 8 9 10 11 12 13 14 15 16 17 18 19 20 21 22 23 24 25 26 27" at bounding box center [784, 450] width 345 height 37
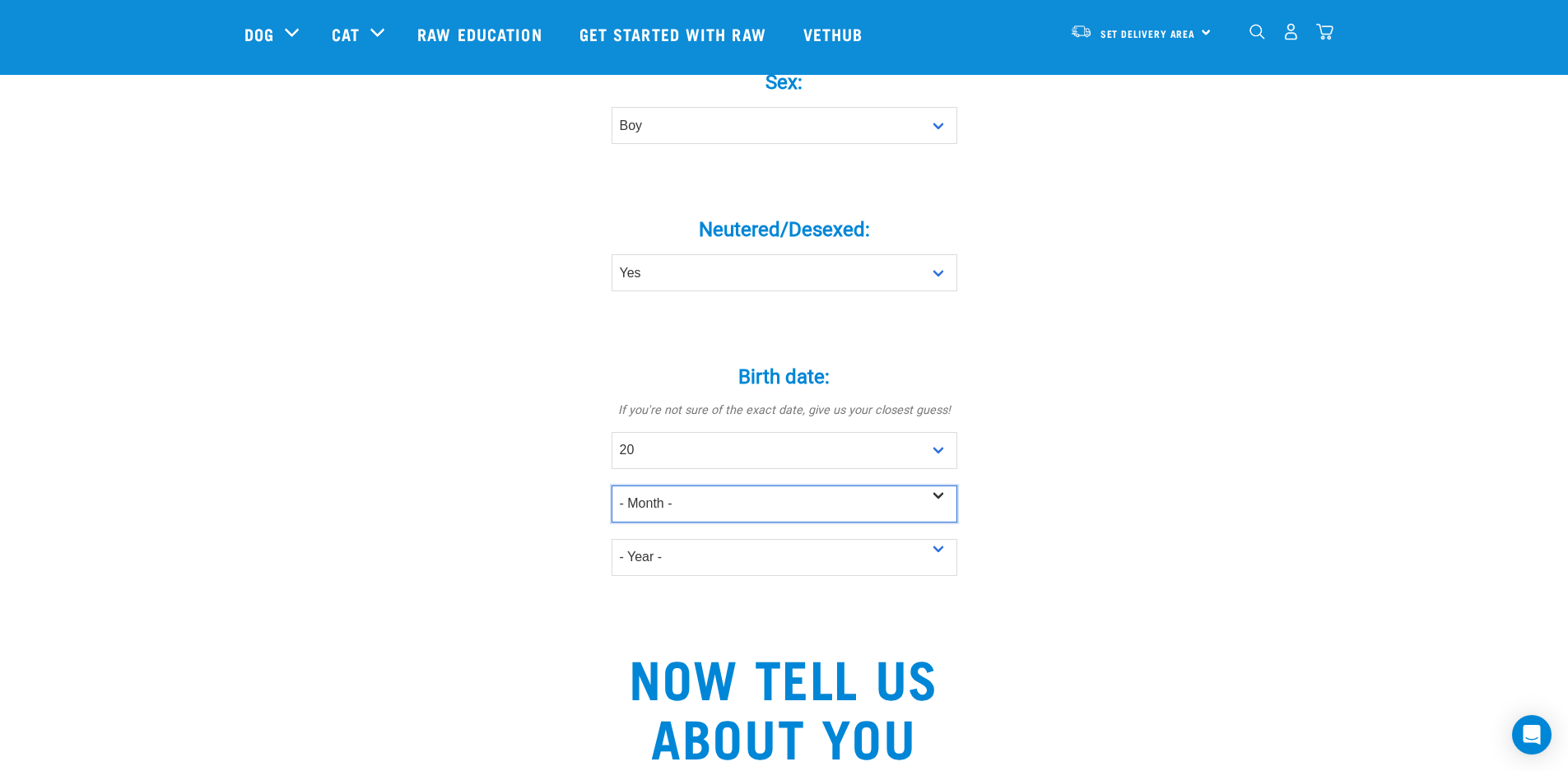
click at [935, 486] on select "- Month - January February March April May June July August September October N…" at bounding box center [784, 504] width 345 height 37
select select "August"
click at [612, 486] on select "- Month - January February March April May June July August September October N…" at bounding box center [784, 504] width 345 height 37
click at [935, 539] on select "- Year - 2025 2024 2023 2022 2021 2020 2019 2018 2017 2016 2015 2014 2013 2012" at bounding box center [784, 557] width 345 height 37
select select "2019"
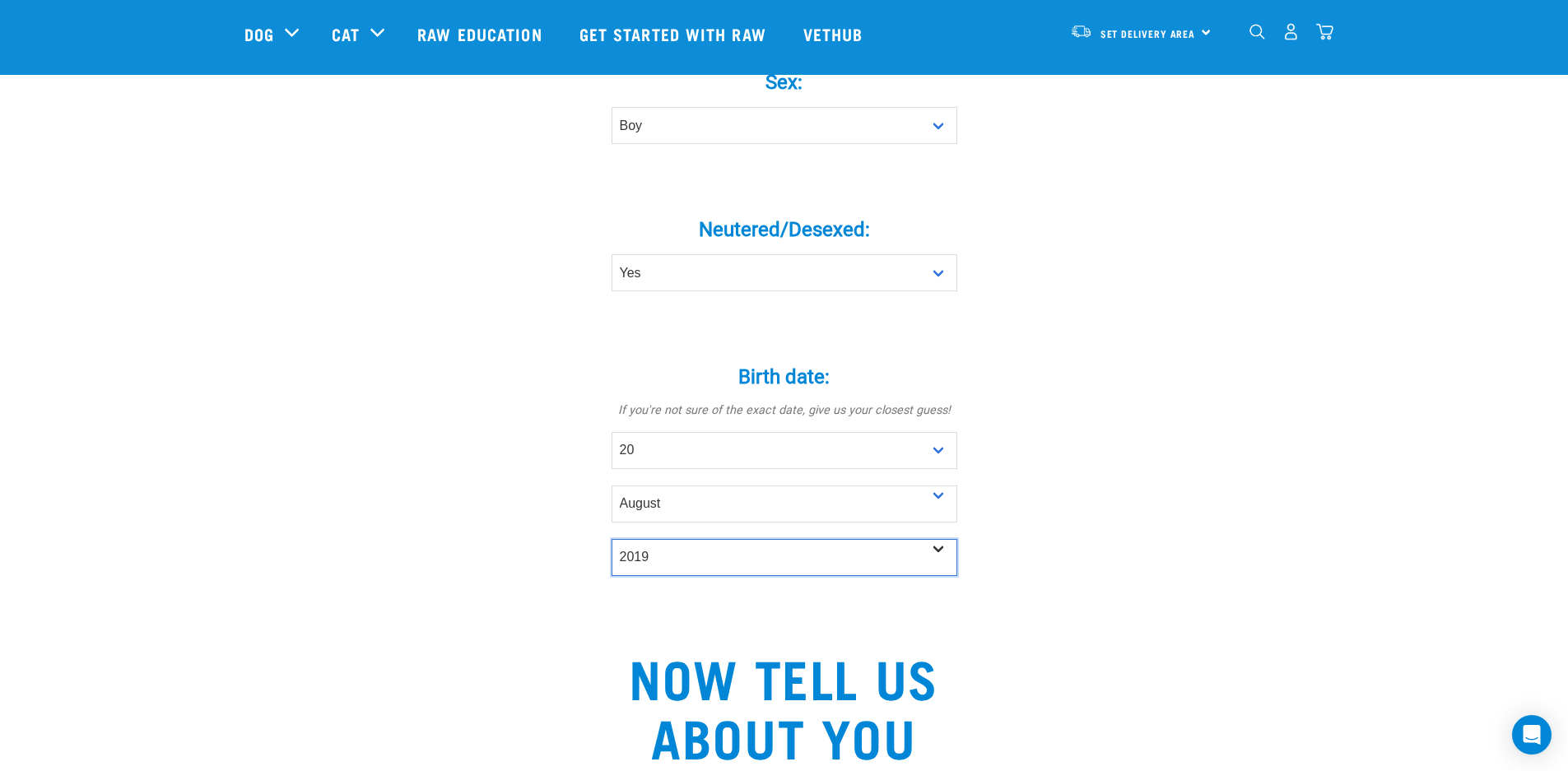
click at [612, 539] on select "- Year - 2025 2024 2023 2022 2021 2020 2019 2018 2017 2016 2015 2014 2013 2012" at bounding box center [784, 557] width 345 height 37
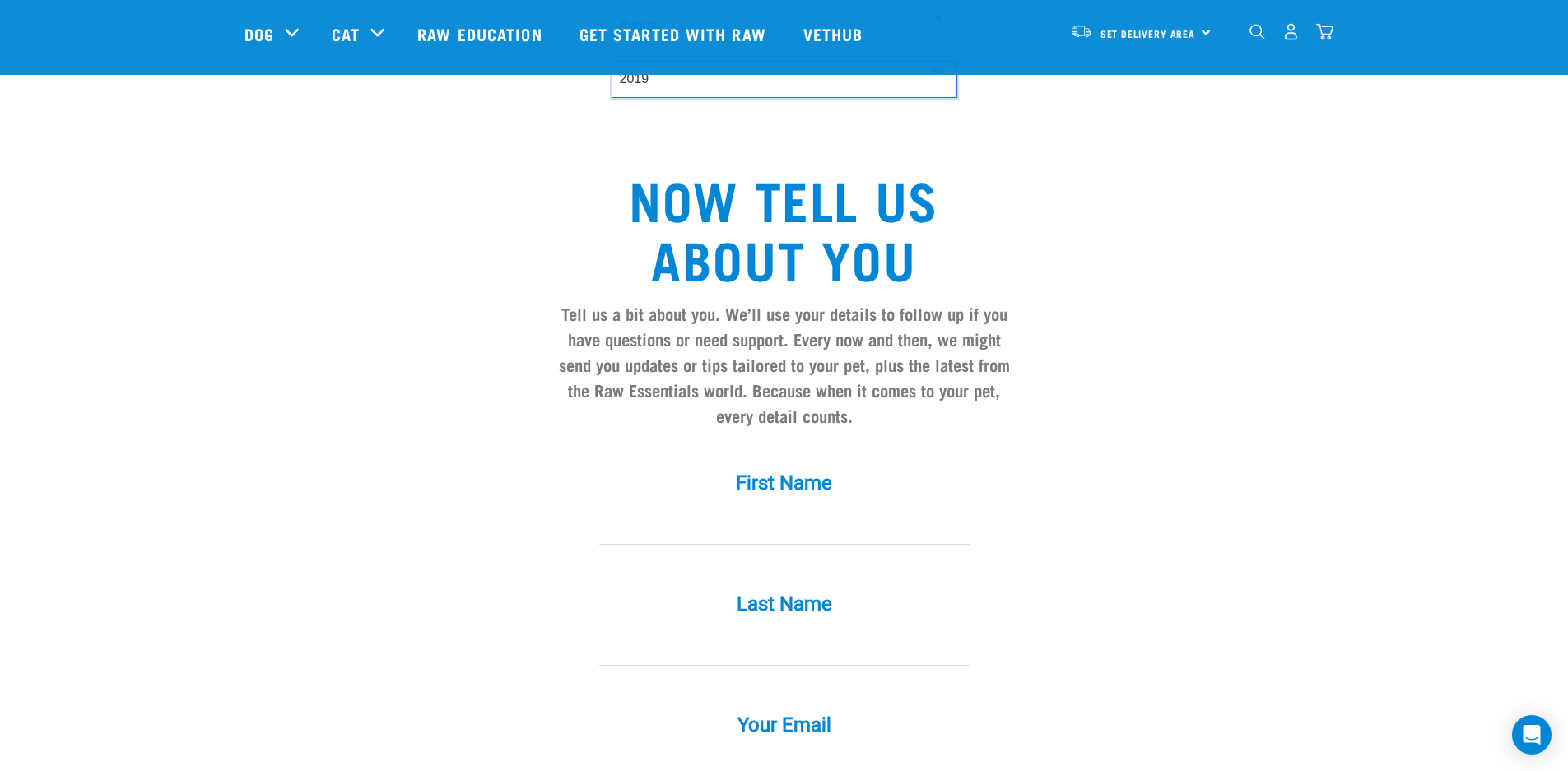
scroll to position [1238, 0]
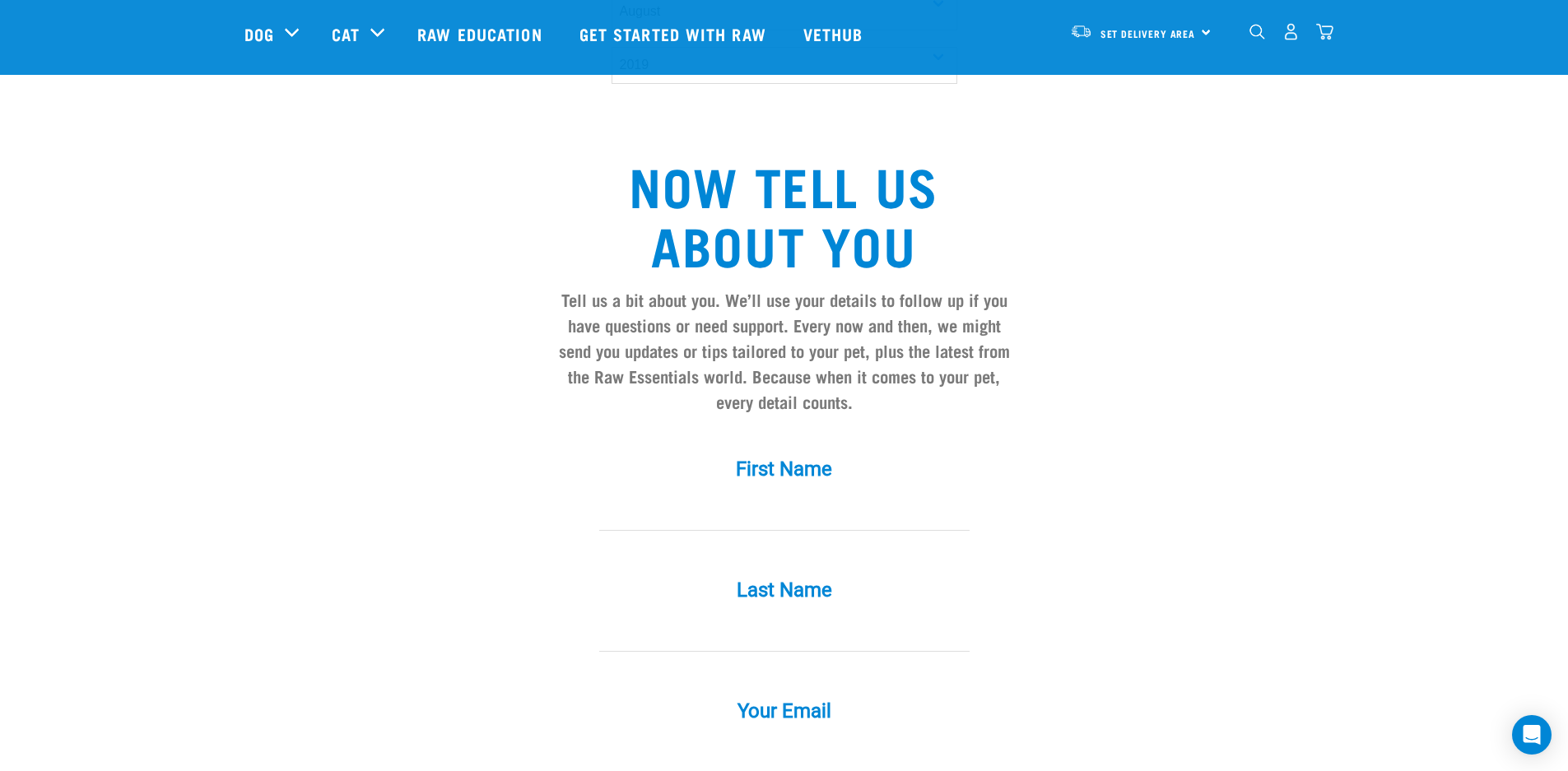
click at [825, 494] on input "First Name *" at bounding box center [784, 512] width 371 height 37
type input "Graeme"
type input "[PERSON_NAME]"
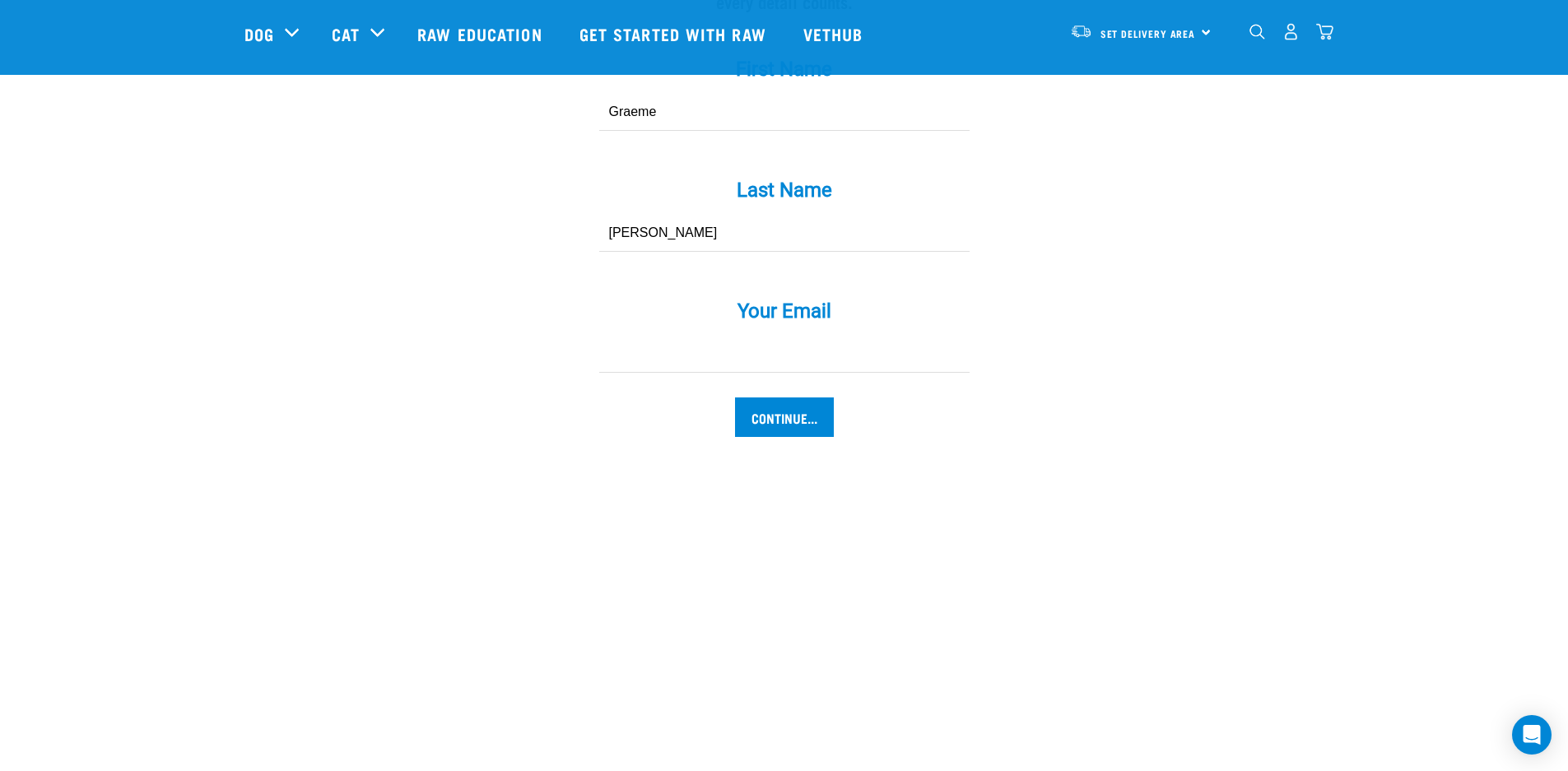
scroll to position [1642, 0]
click at [739, 296] on div "Your Email *" at bounding box center [784, 321] width 494 height 96
click at [733, 332] on input "Your Email *" at bounding box center [784, 351] width 371 height 37
type input "[EMAIL_ADDRESS][DOMAIN_NAME]"
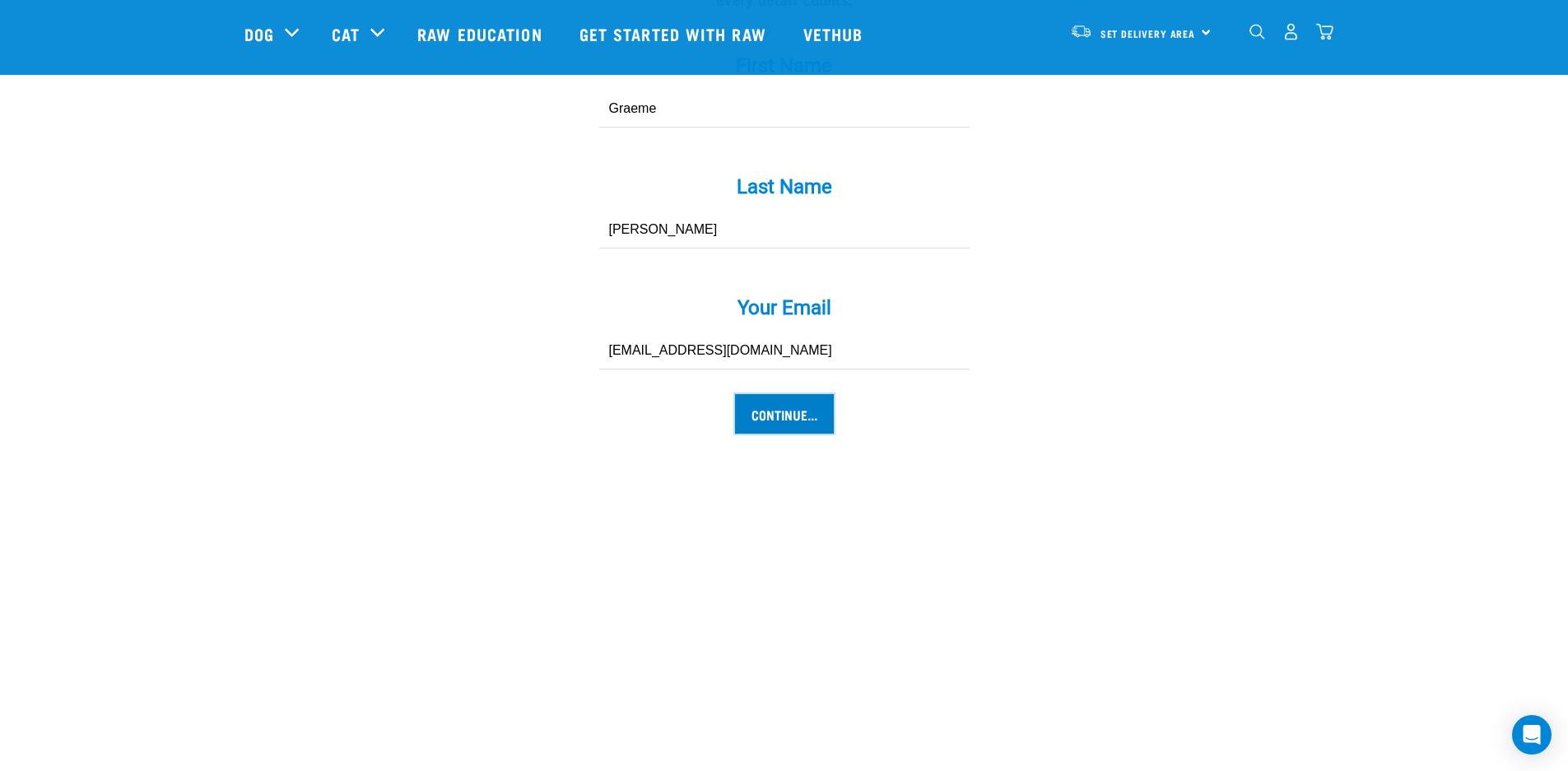
click at [808, 394] on input "Continue..." at bounding box center [784, 414] width 99 height 40
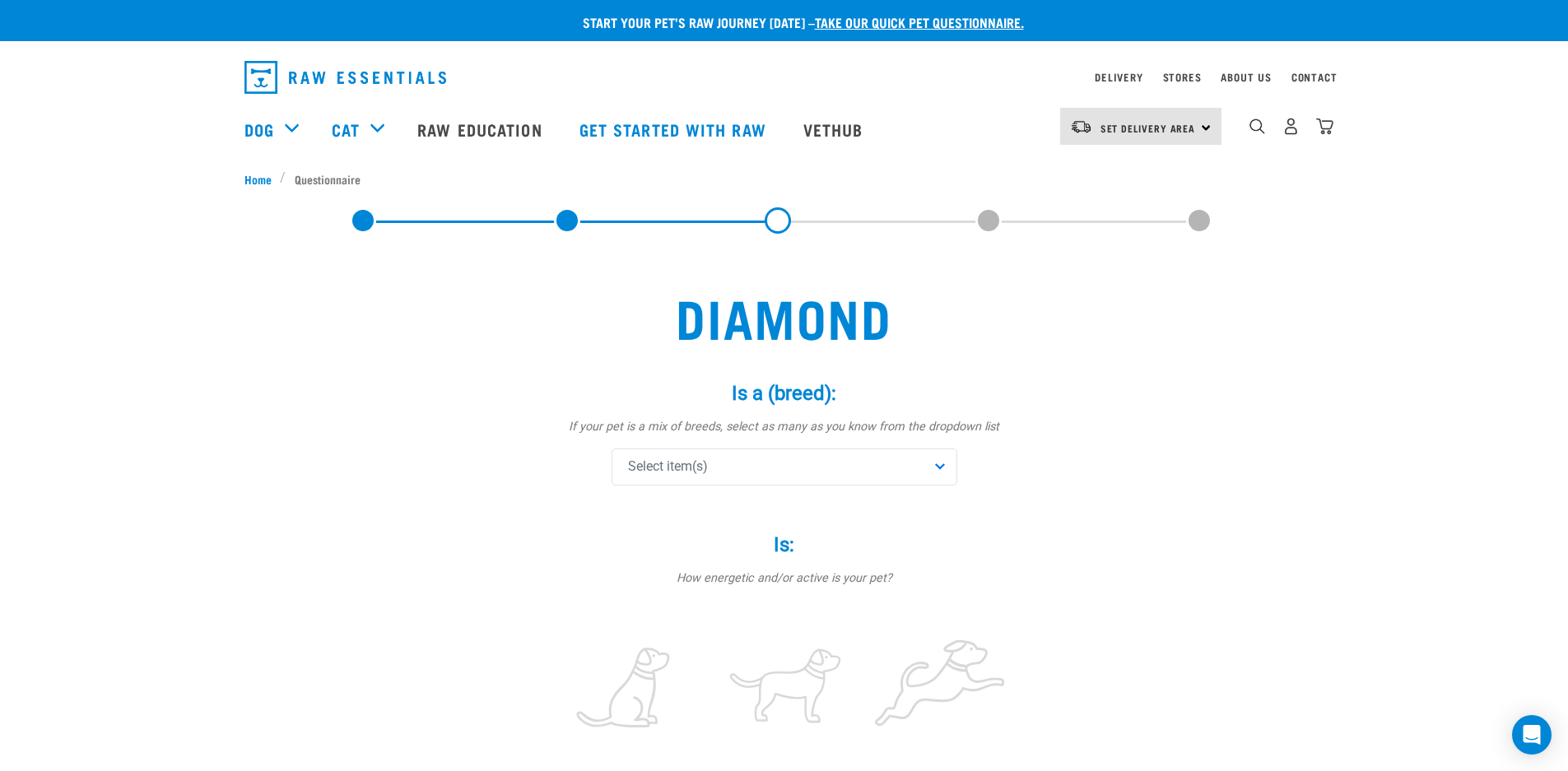
click at [937, 460] on div "Select item(s)" at bounding box center [784, 467] width 345 height 37
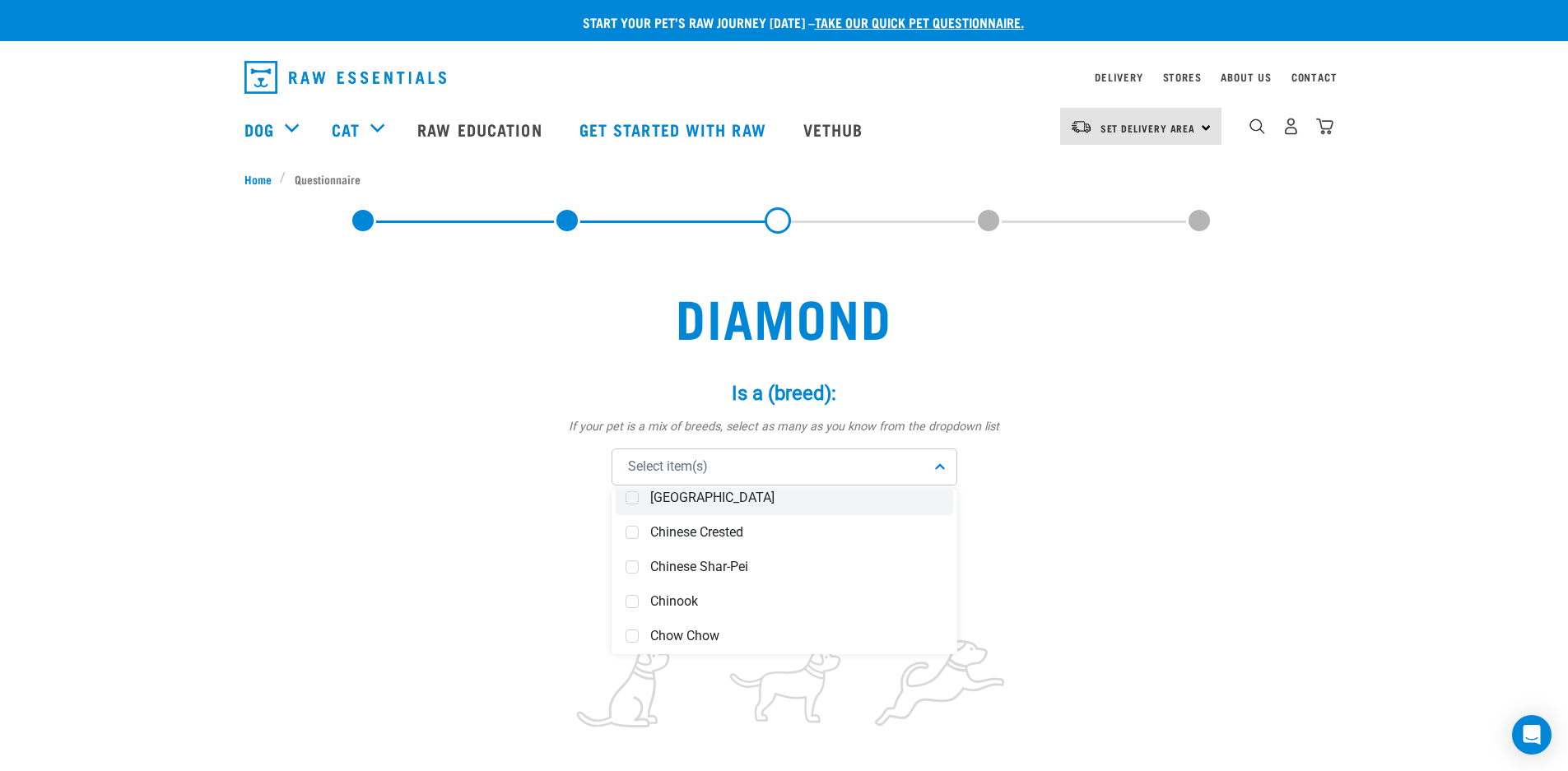
click at [637, 498] on span at bounding box center [632, 497] width 14 height 14
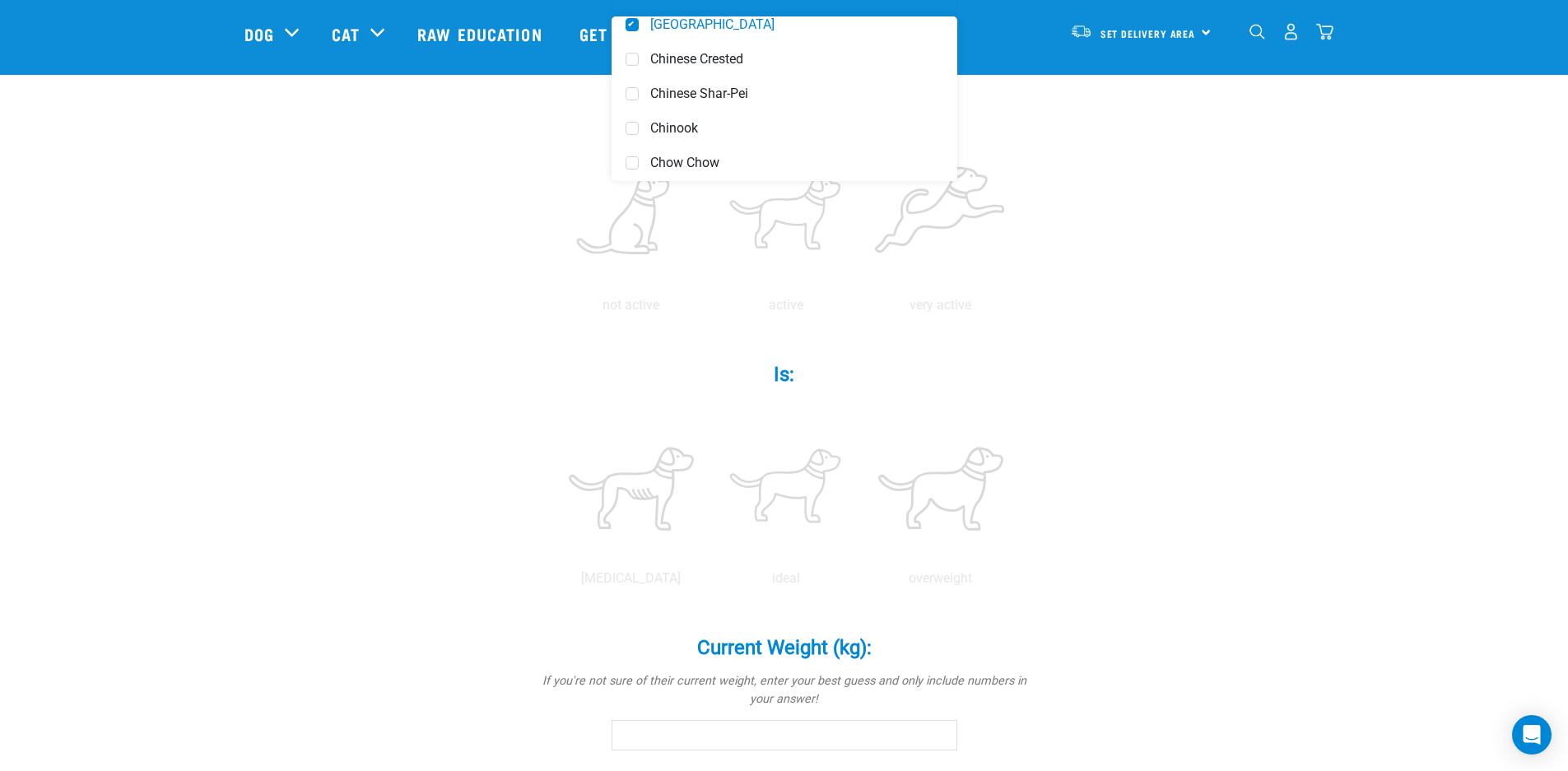
scroll to position [399, 0]
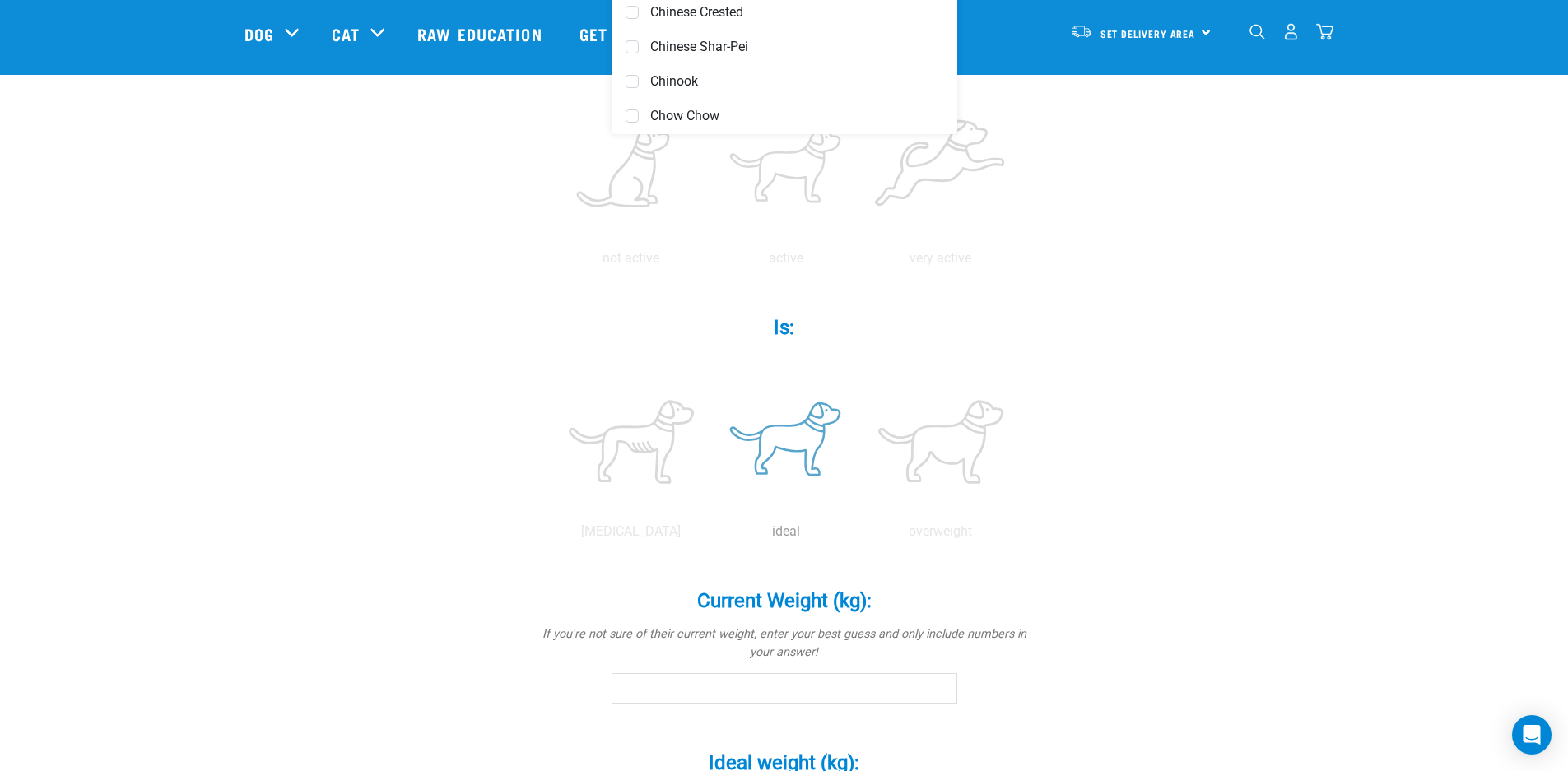
click at [789, 434] on label at bounding box center [785, 441] width 148 height 140
click at [709, 535] on input "radio" at bounding box center [709, 535] width 0 height 0
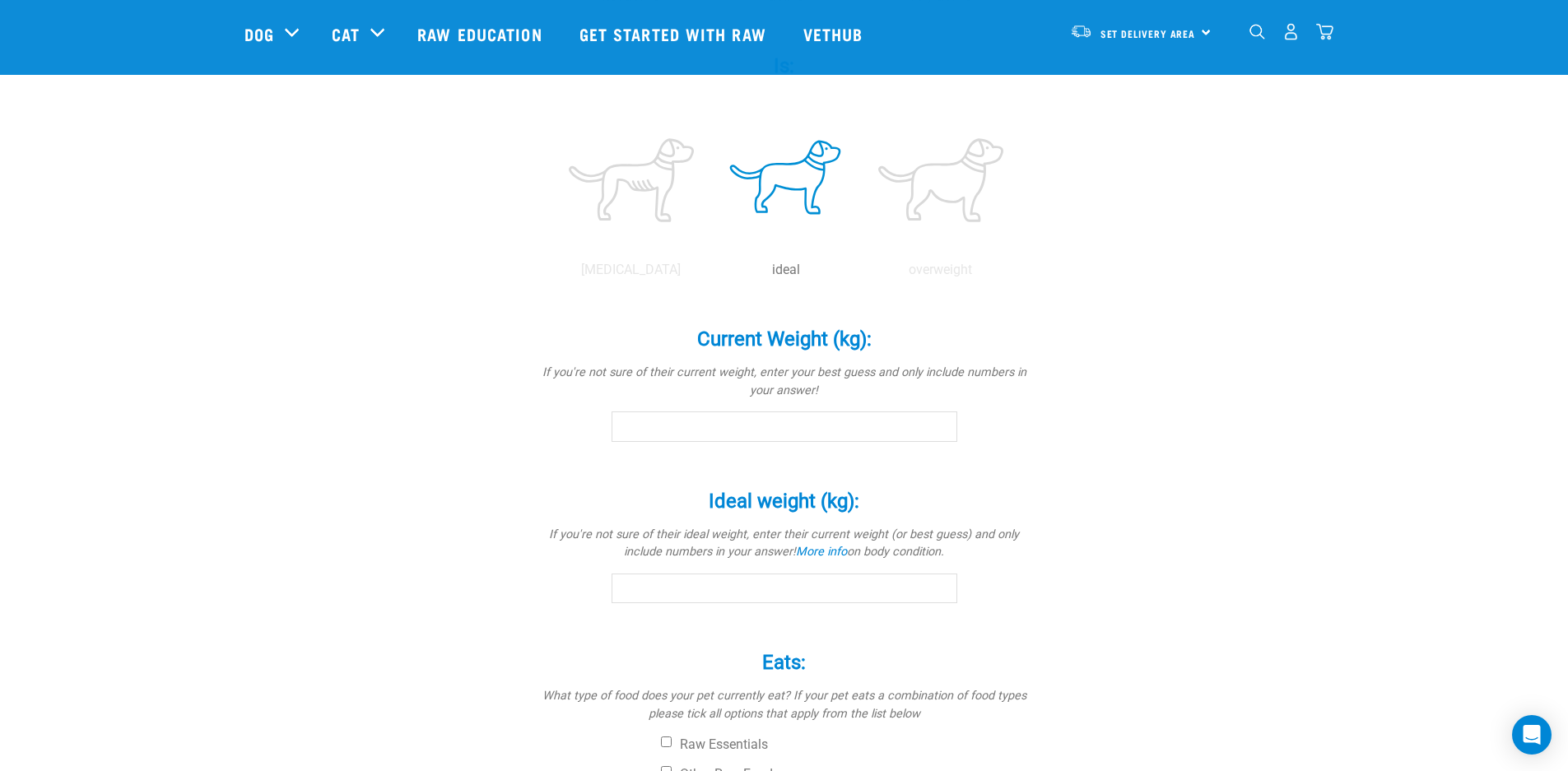
scroll to position [663, 0]
click at [942, 421] on input "0.1" at bounding box center [784, 423] width 345 height 30
click at [942, 421] on input "0.2" at bounding box center [784, 423] width 345 height 30
click at [942, 421] on input "0.3" at bounding box center [784, 423] width 345 height 30
type input "0.2"
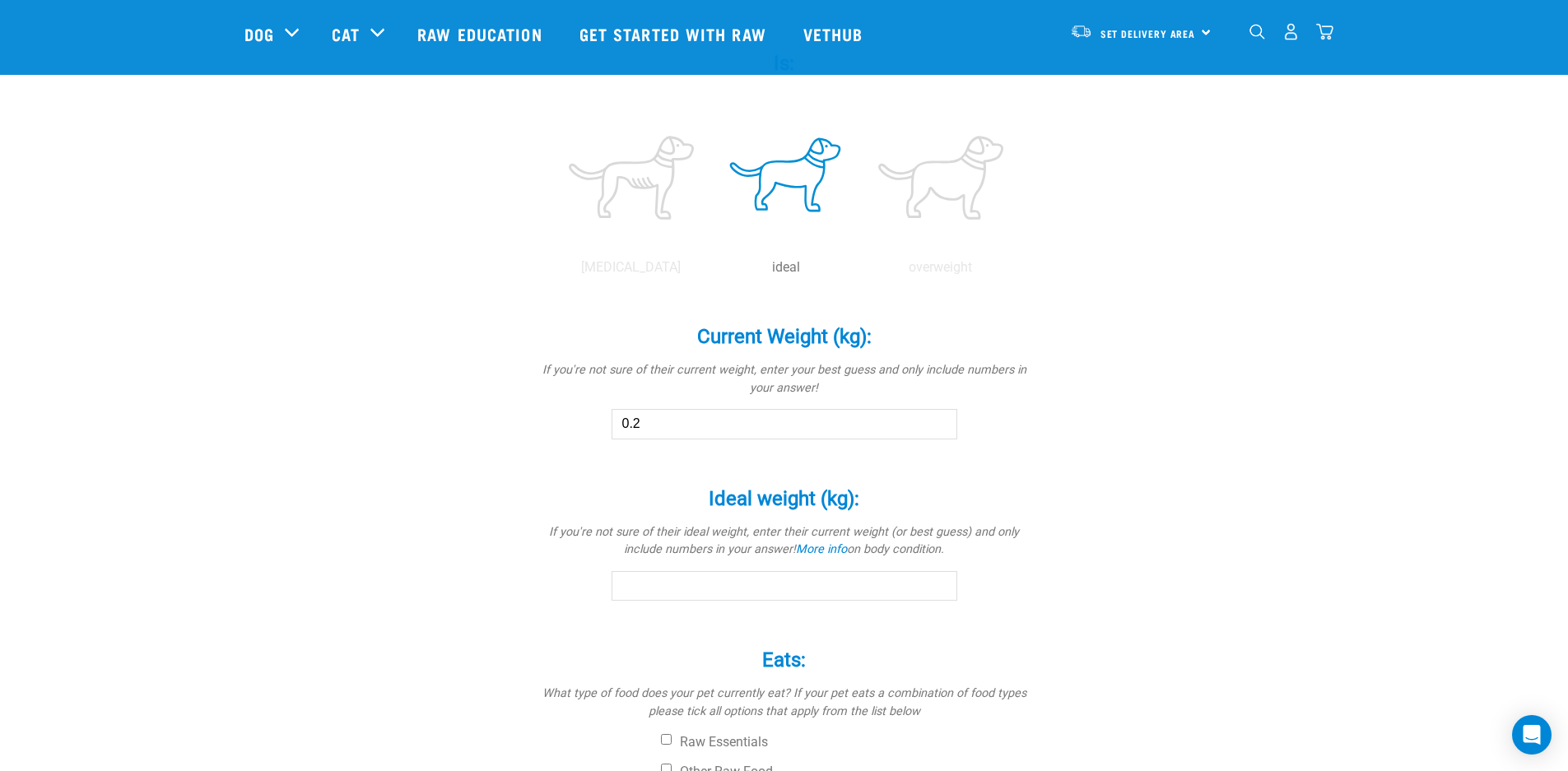
click at [938, 429] on input "0.2" at bounding box center [784, 423] width 345 height 30
click at [693, 579] on input "Ideal weight (kg): *" at bounding box center [784, 585] width 345 height 30
click at [941, 583] on input "2" at bounding box center [784, 585] width 345 height 30
click at [941, 583] on input "3.6" at bounding box center [784, 585] width 345 height 30
click at [941, 583] on input "4.5" at bounding box center [784, 585] width 345 height 30
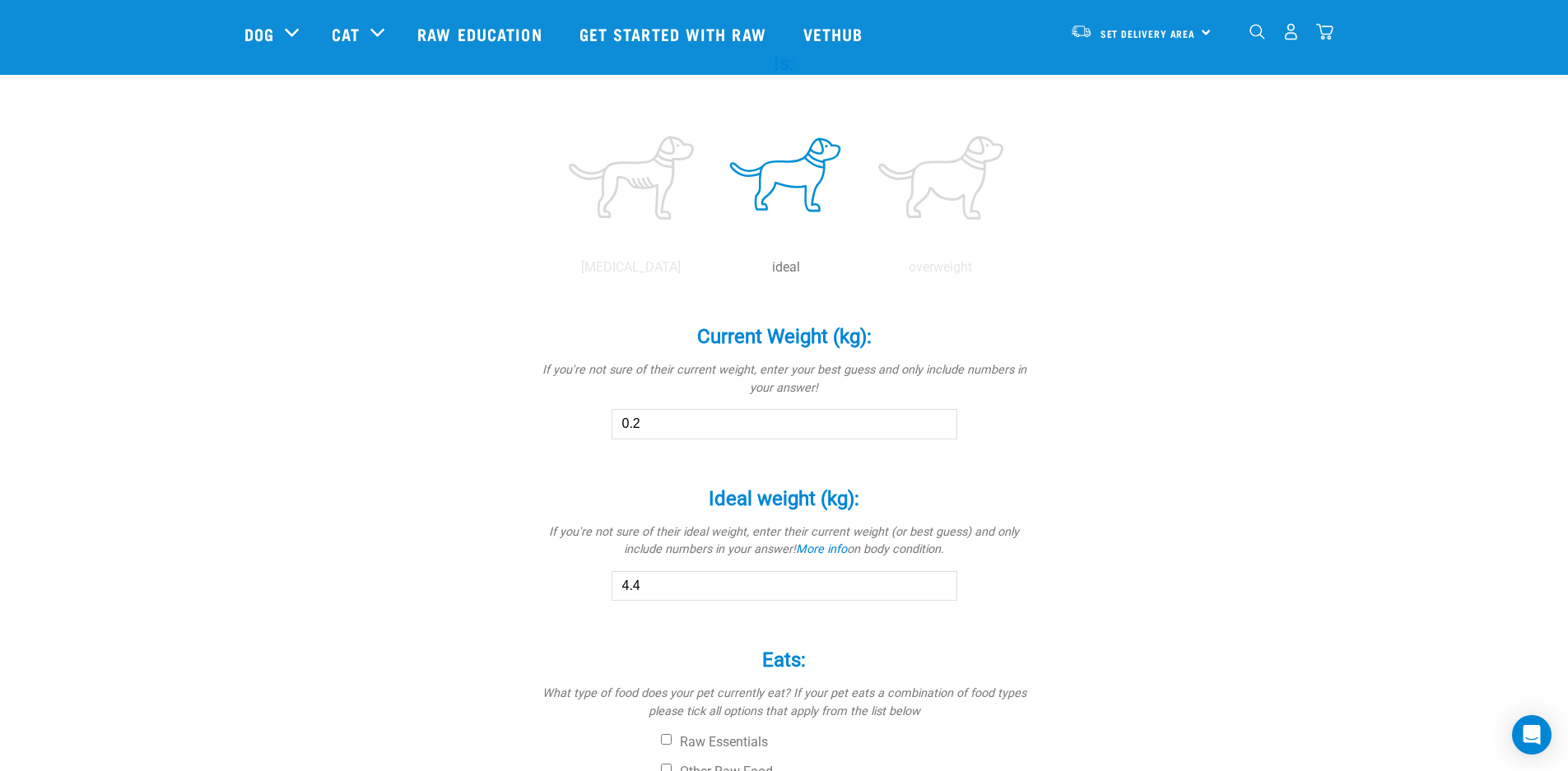
click at [938, 591] on input "4.4" at bounding box center [784, 585] width 345 height 30
click at [938, 591] on input "4.3" at bounding box center [784, 585] width 345 height 30
type input "4.2"
click at [938, 591] on input "4.2" at bounding box center [784, 585] width 345 height 30
click at [942, 419] on input "1.1" at bounding box center [784, 423] width 345 height 30
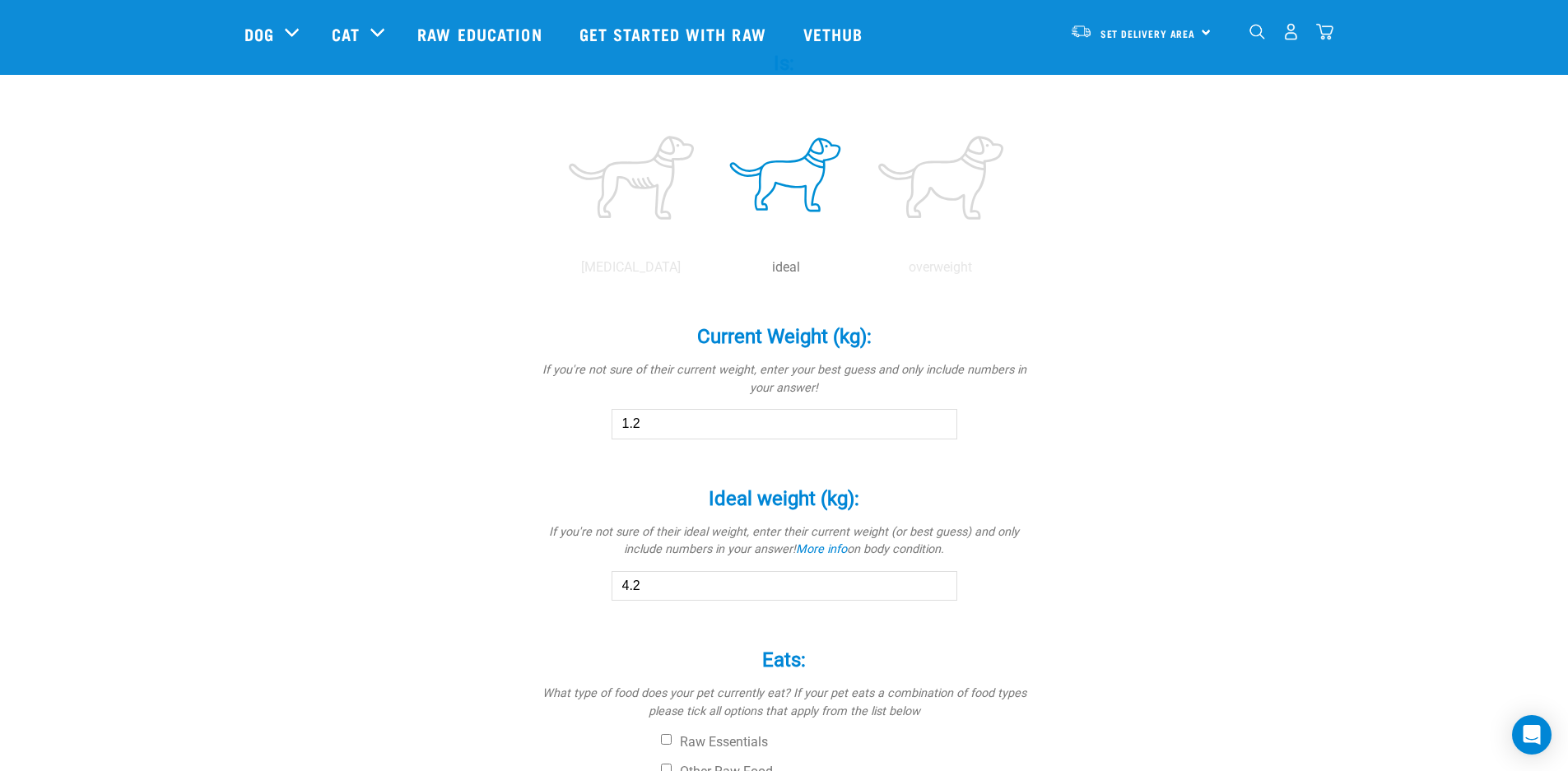
click at [942, 419] on input "1.2" at bounding box center [784, 423] width 345 height 30
click at [942, 419] on input "2.3" at bounding box center [784, 423] width 345 height 30
click at [942, 419] on input "3.6" at bounding box center [784, 423] width 345 height 30
click at [942, 419] on input "4.5" at bounding box center [784, 423] width 345 height 30
click at [940, 425] on input "4.4" at bounding box center [784, 423] width 345 height 30
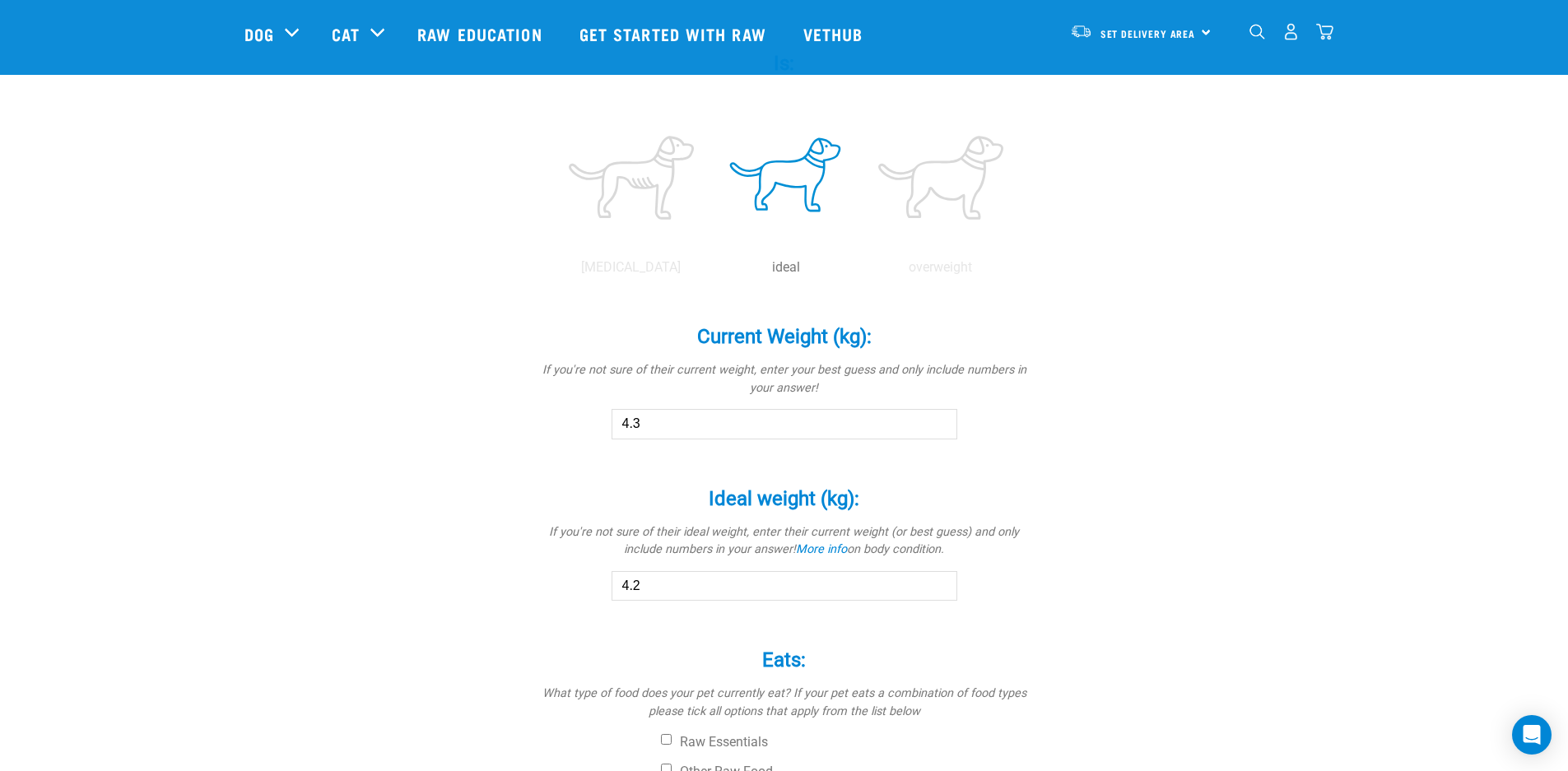
click at [940, 425] on input "4.3" at bounding box center [784, 423] width 345 height 30
type input "4.2"
click at [940, 425] on input "4.2" at bounding box center [784, 423] width 345 height 30
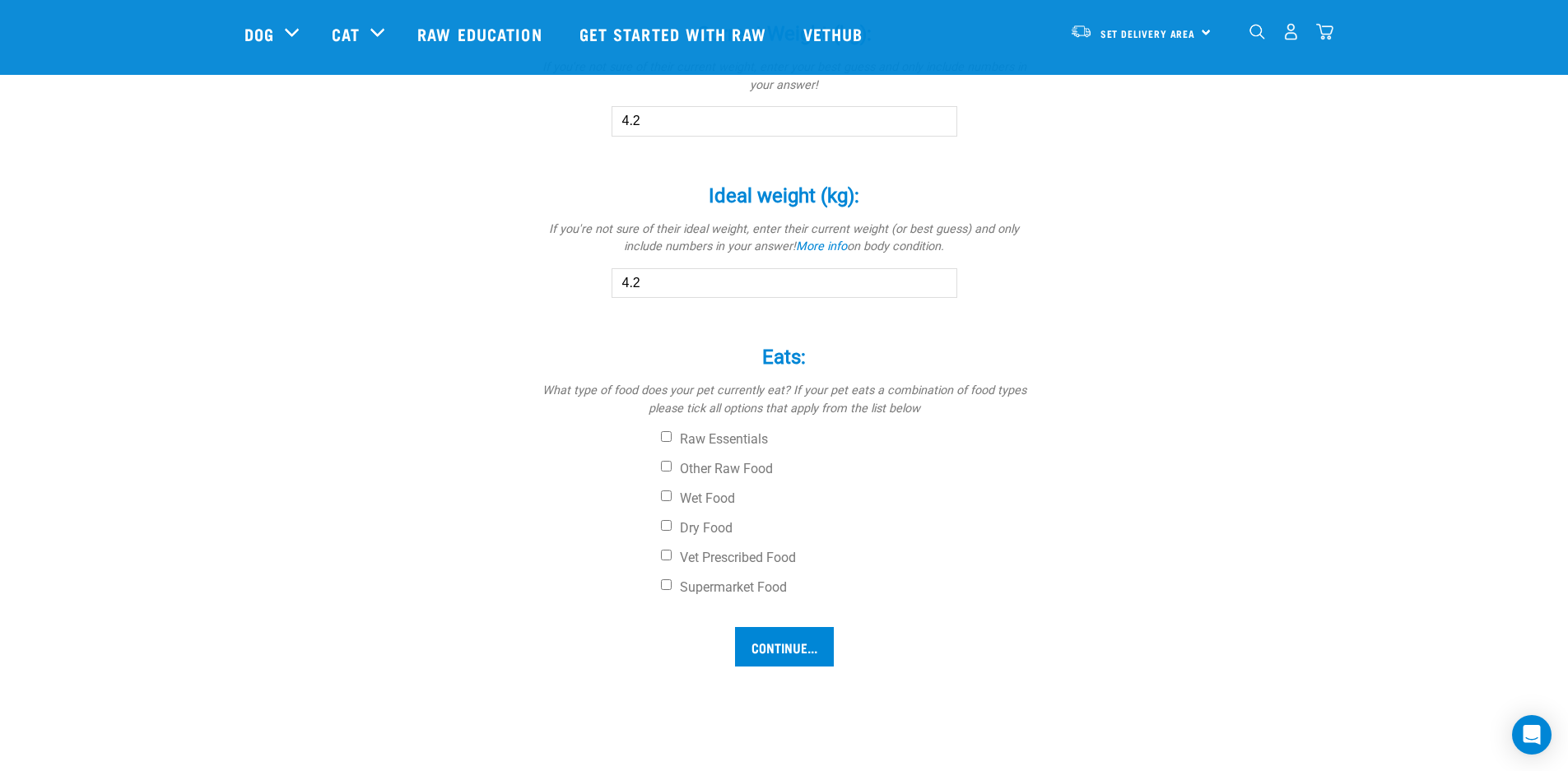
scroll to position [974, 0]
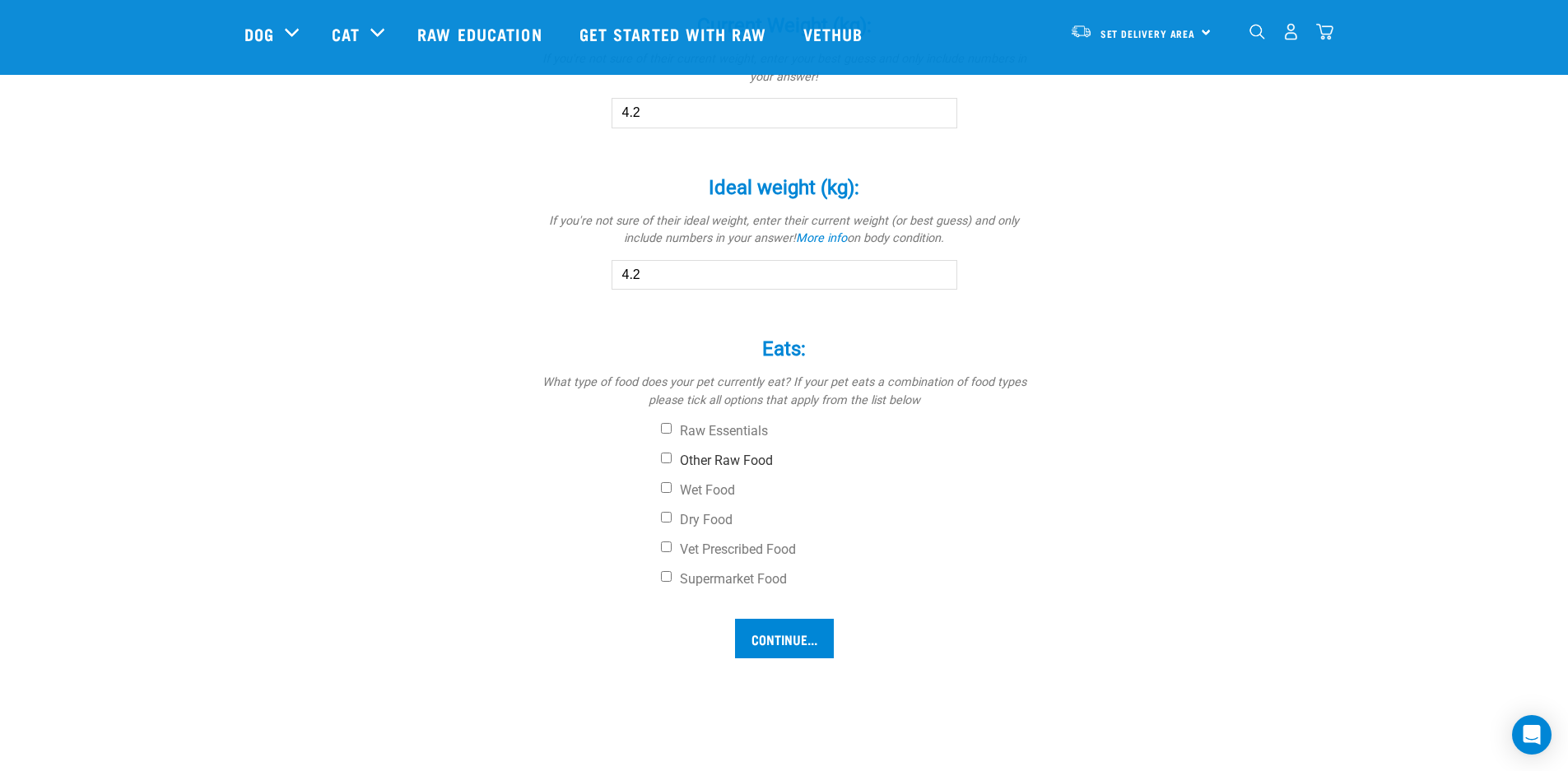
click at [667, 458] on input "Other Raw Food" at bounding box center [666, 458] width 11 height 11
checkbox input "true"
click at [788, 637] on input "Continue..." at bounding box center [784, 639] width 99 height 40
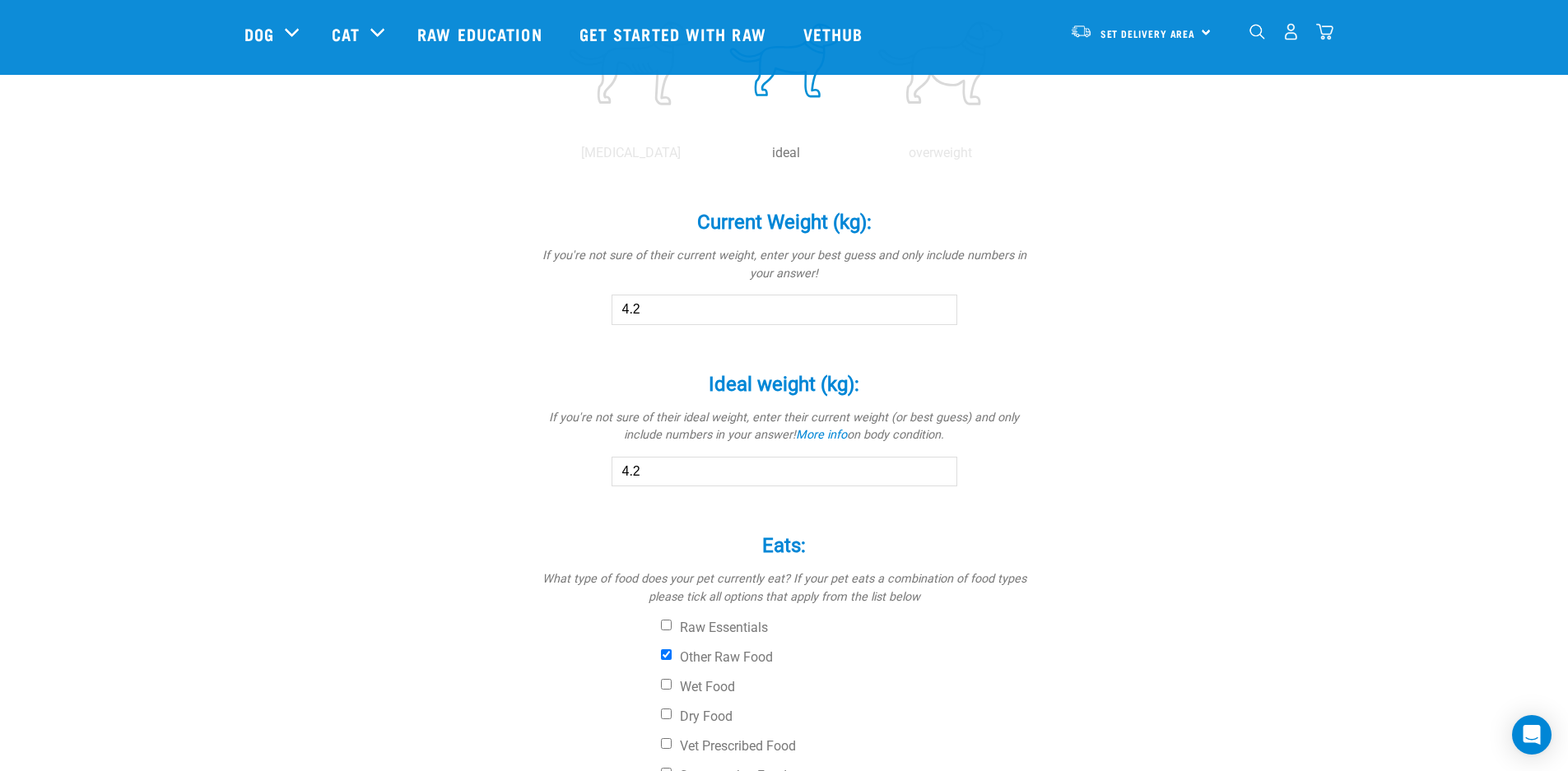
scroll to position [854, 0]
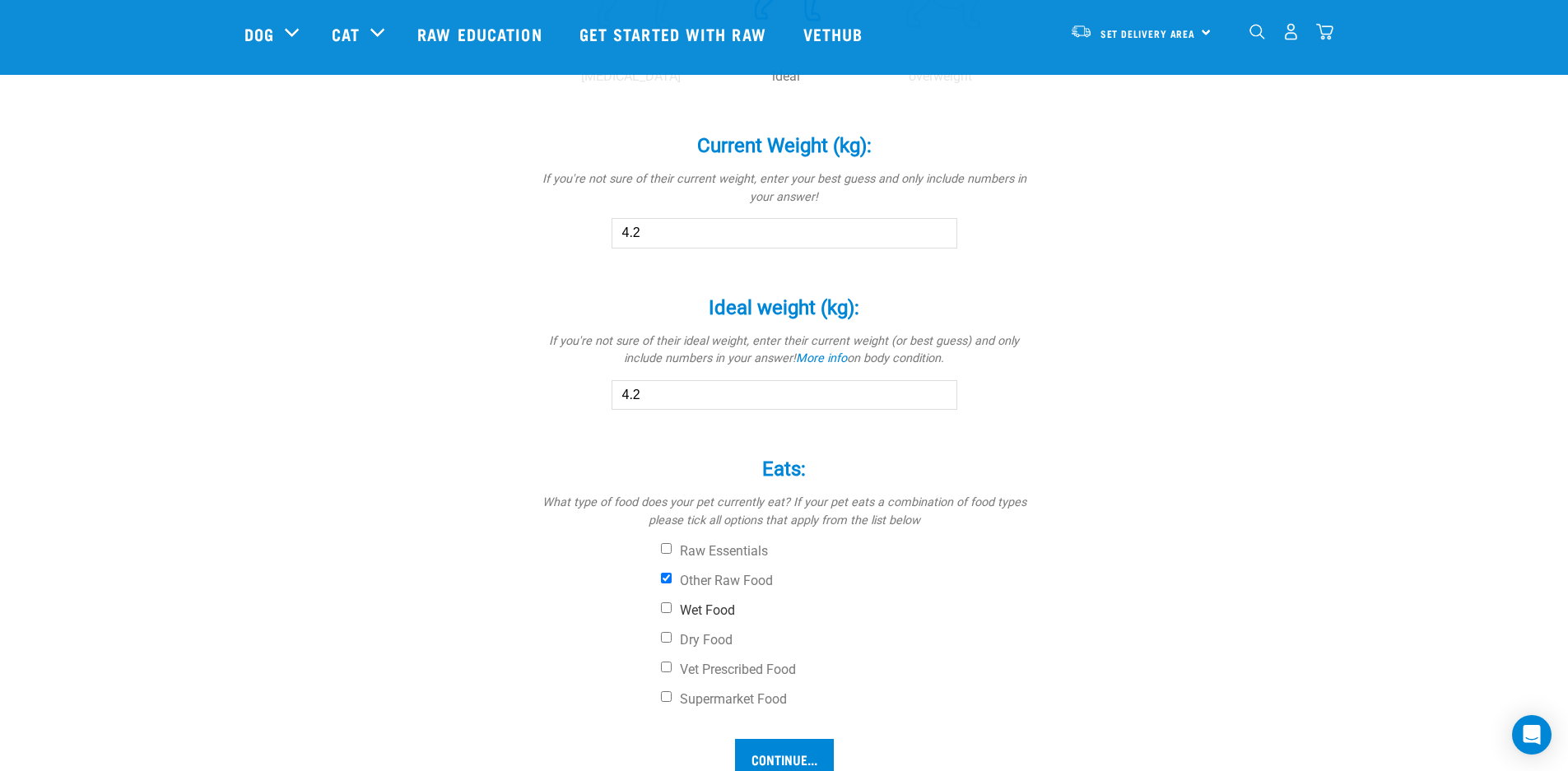
click at [667, 607] on input "Wet Food" at bounding box center [666, 608] width 11 height 11
checkbox input "true"
click at [664, 574] on input "Other Raw Food" at bounding box center [666, 578] width 11 height 11
checkbox input "false"
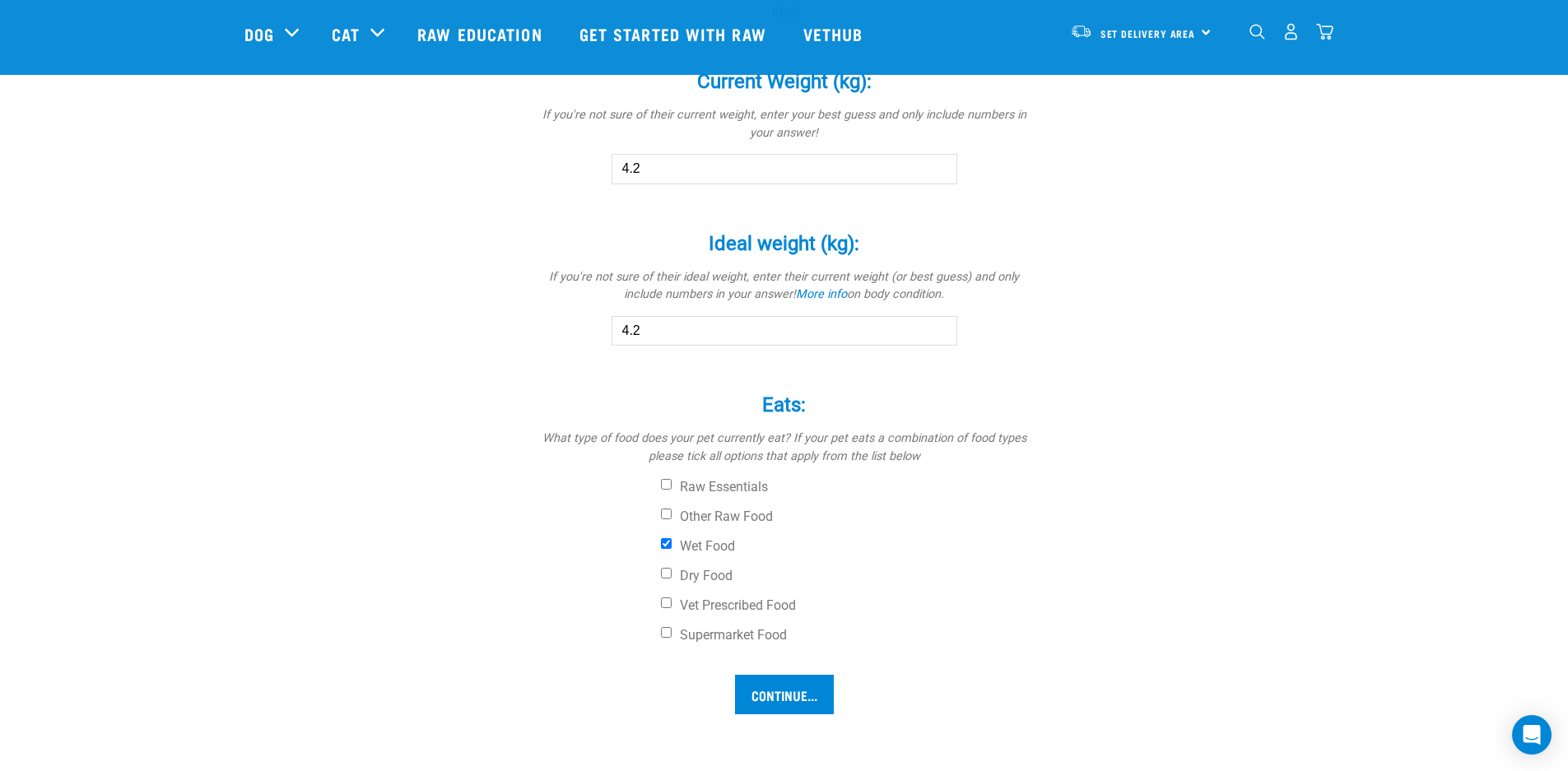
scroll to position [995, 0]
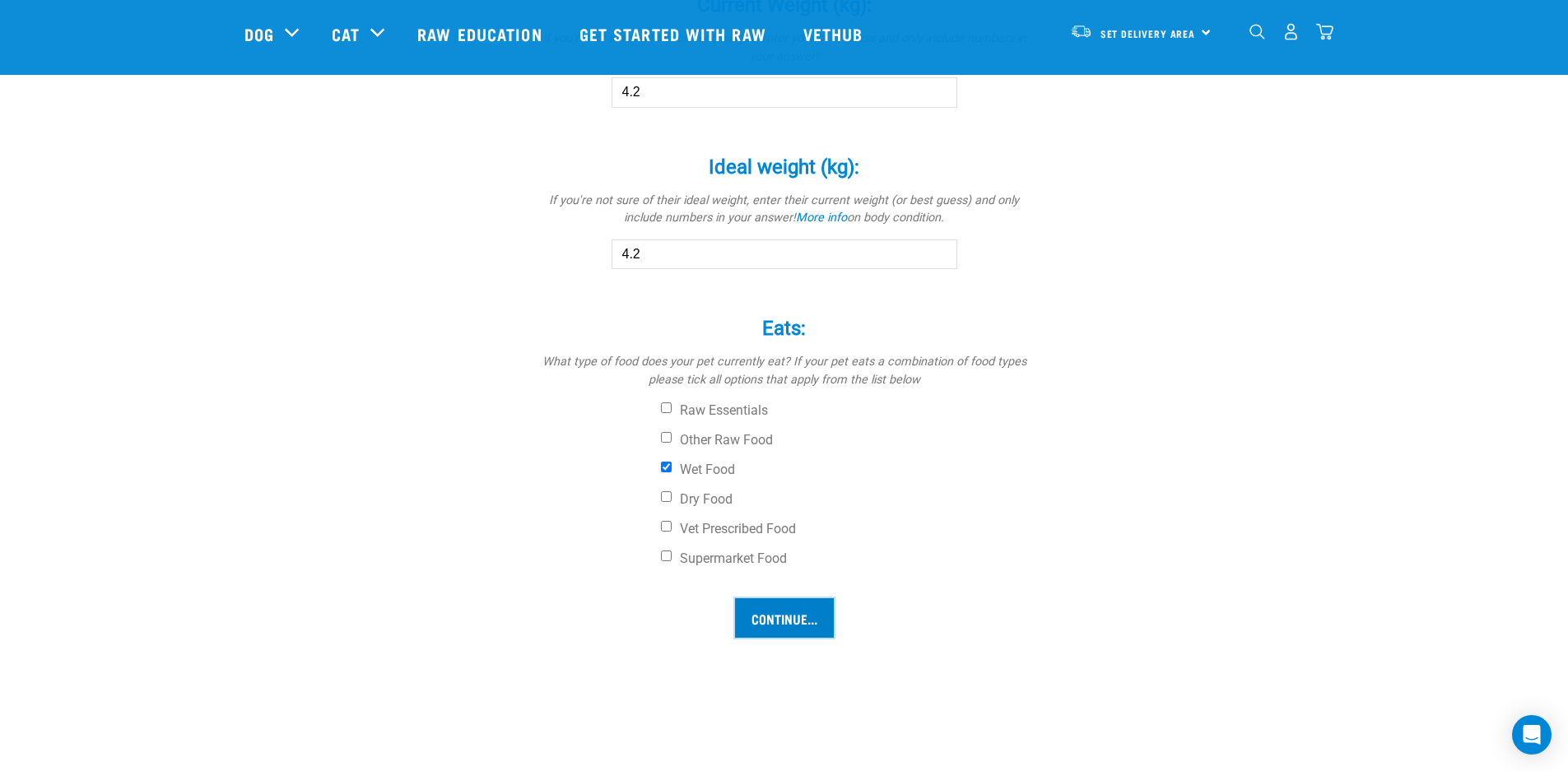
click at [766, 618] on input "Continue..." at bounding box center [784, 618] width 99 height 40
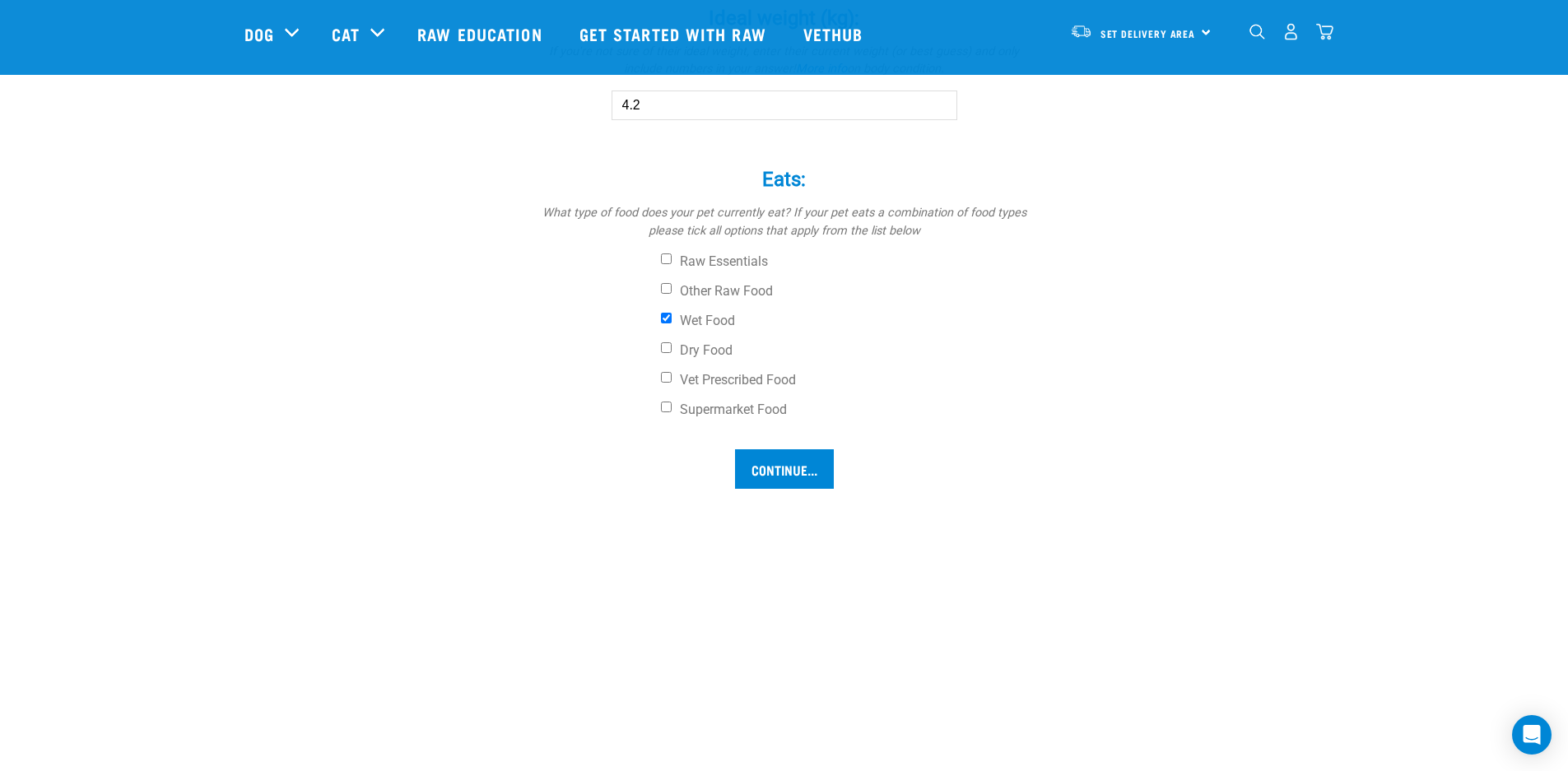
scroll to position [1223, 0]
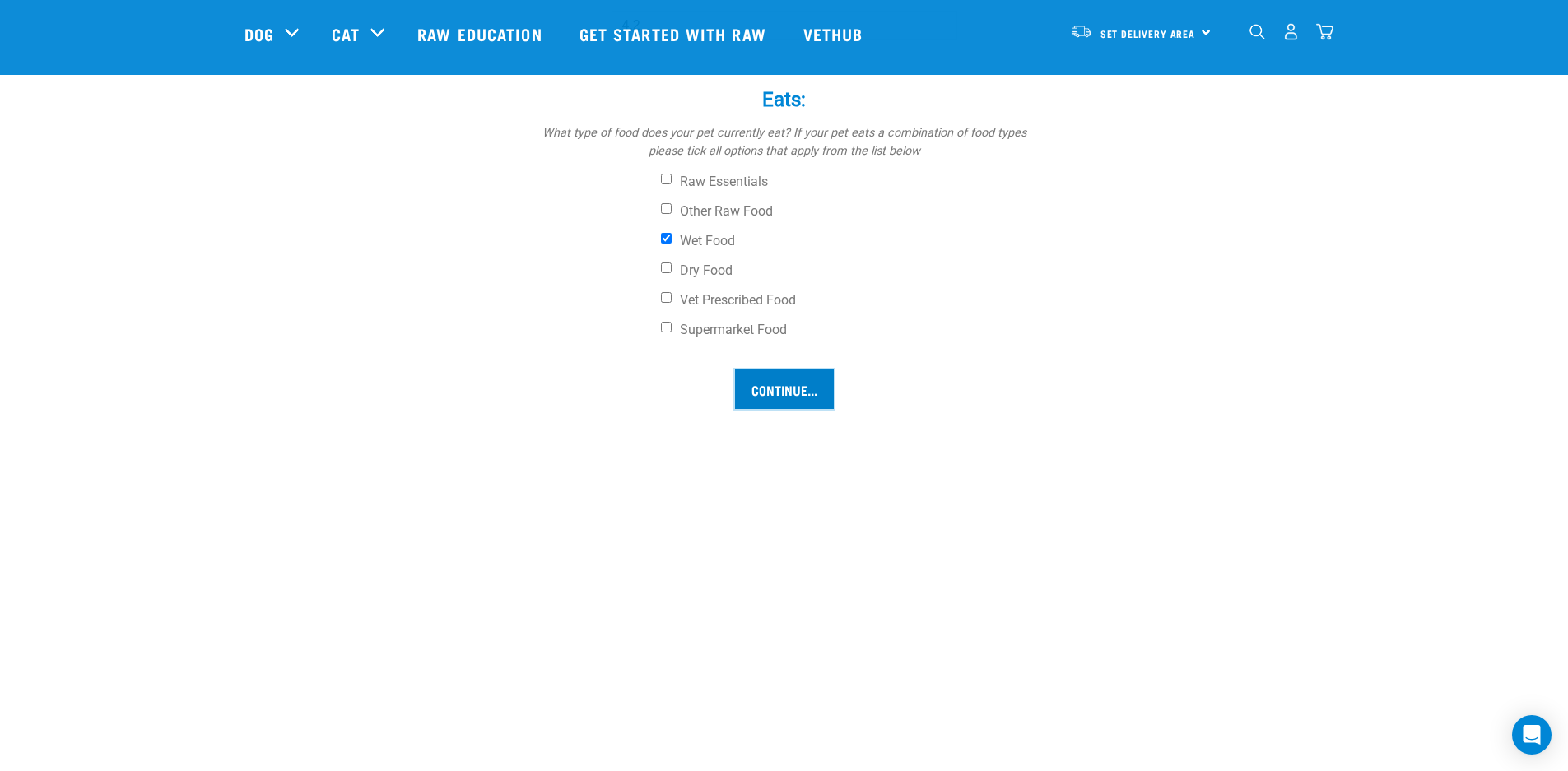
click at [793, 390] on input "Continue..." at bounding box center [784, 390] width 99 height 40
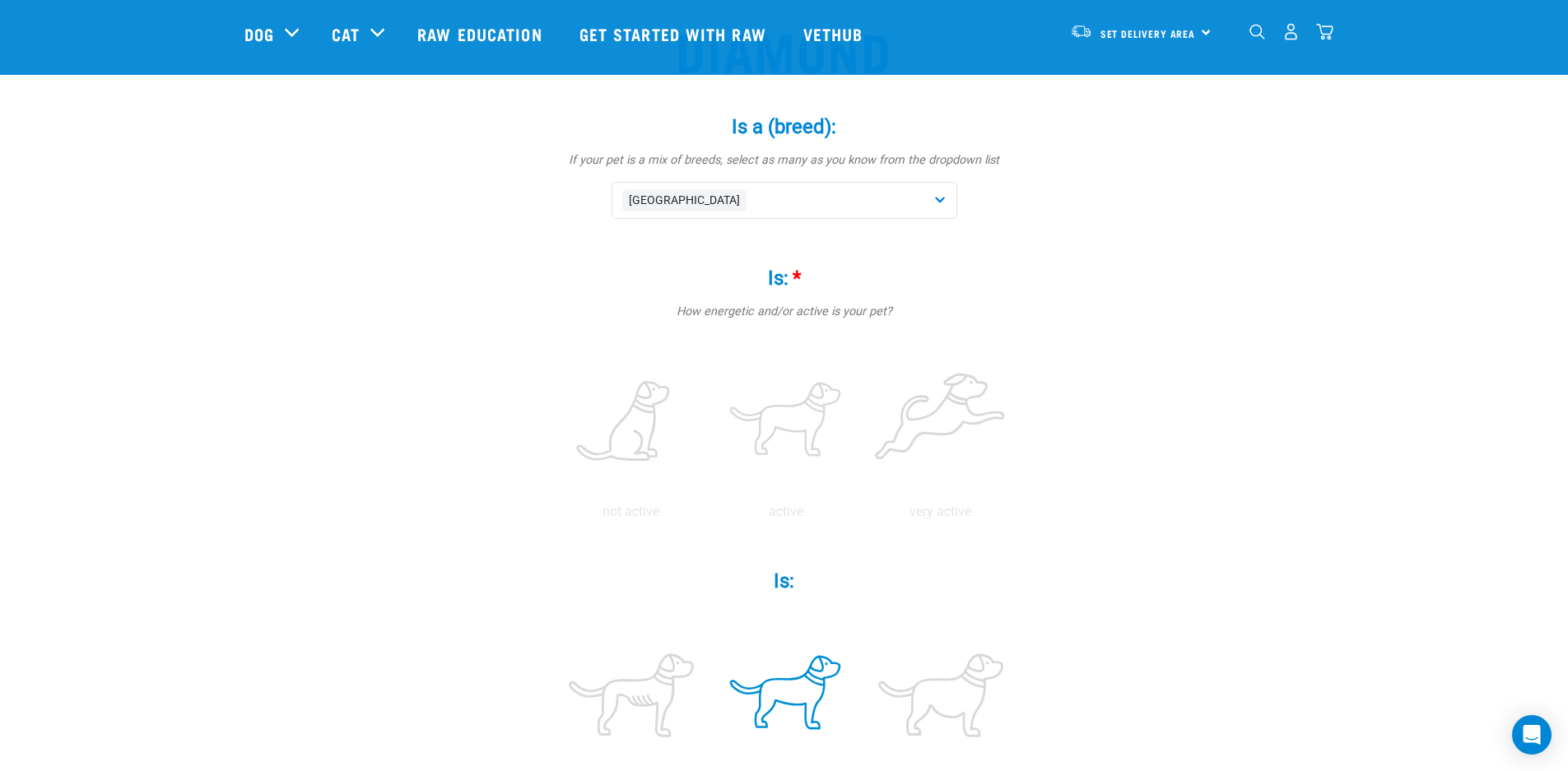
scroll to position [134, 0]
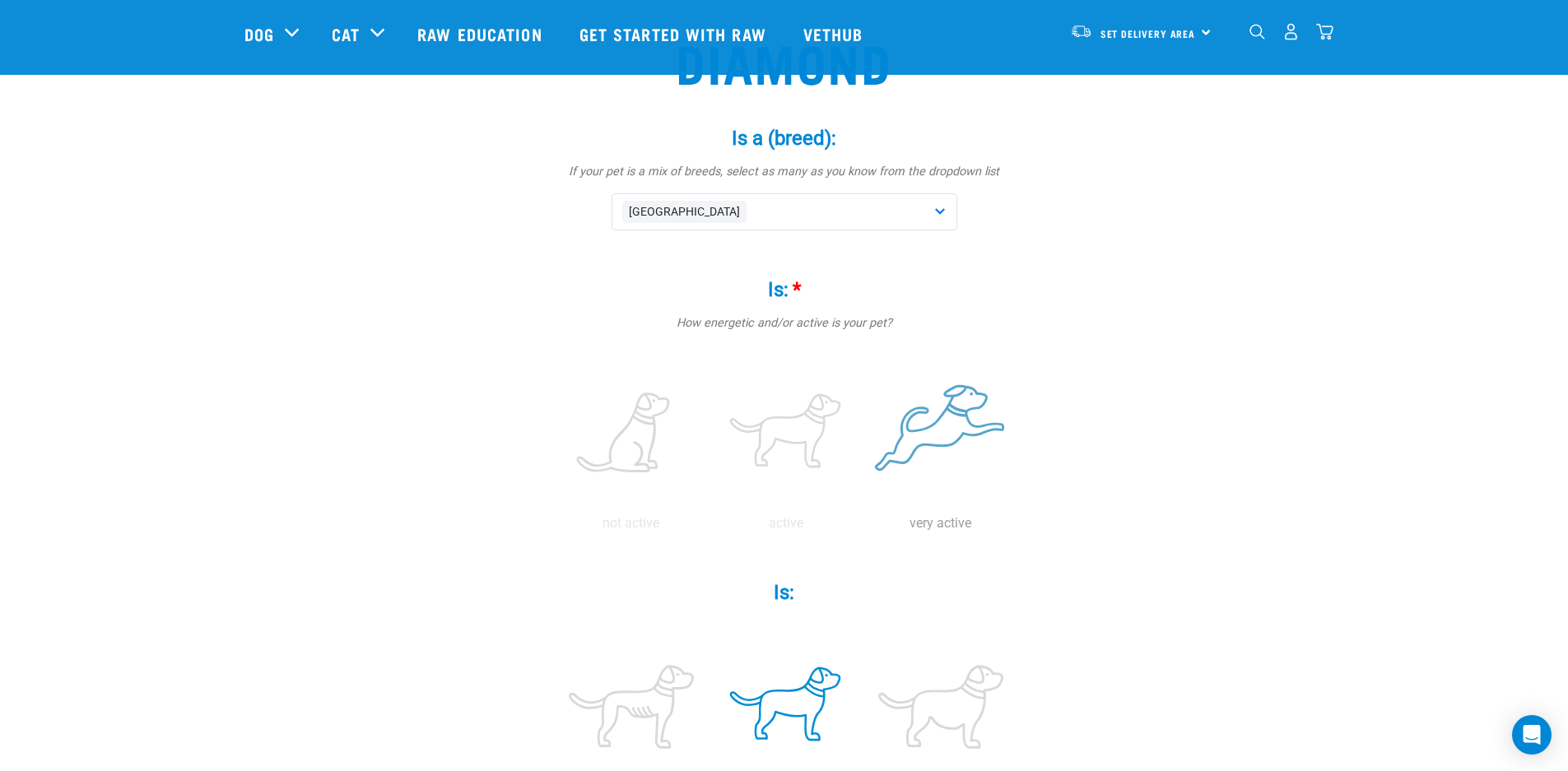
click at [914, 438] on label at bounding box center [940, 433] width 148 height 140
click at [864, 527] on input "radio" at bounding box center [864, 527] width 0 height 0
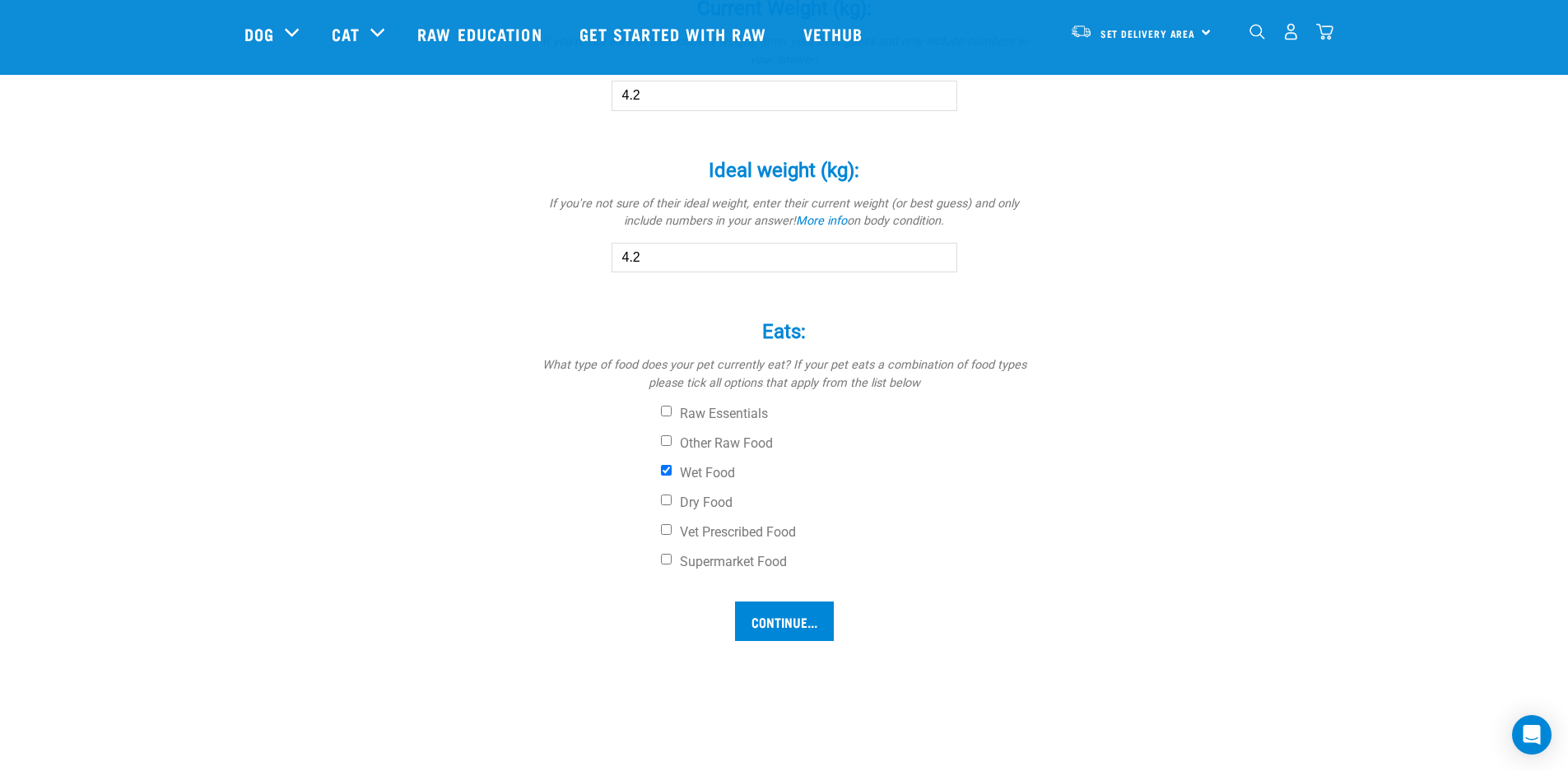
scroll to position [999, 0]
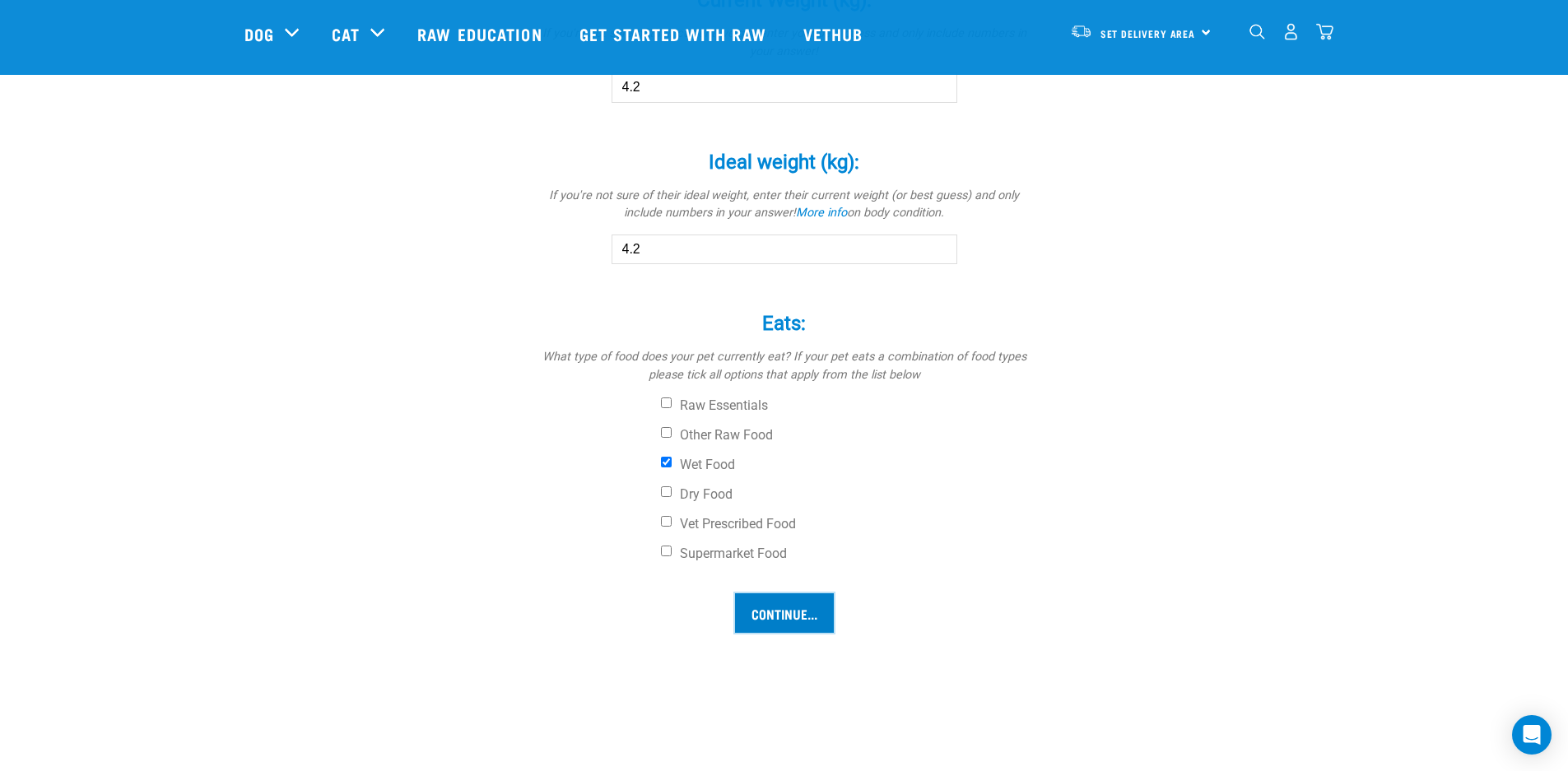
click at [779, 614] on input "Continue..." at bounding box center [784, 613] width 99 height 40
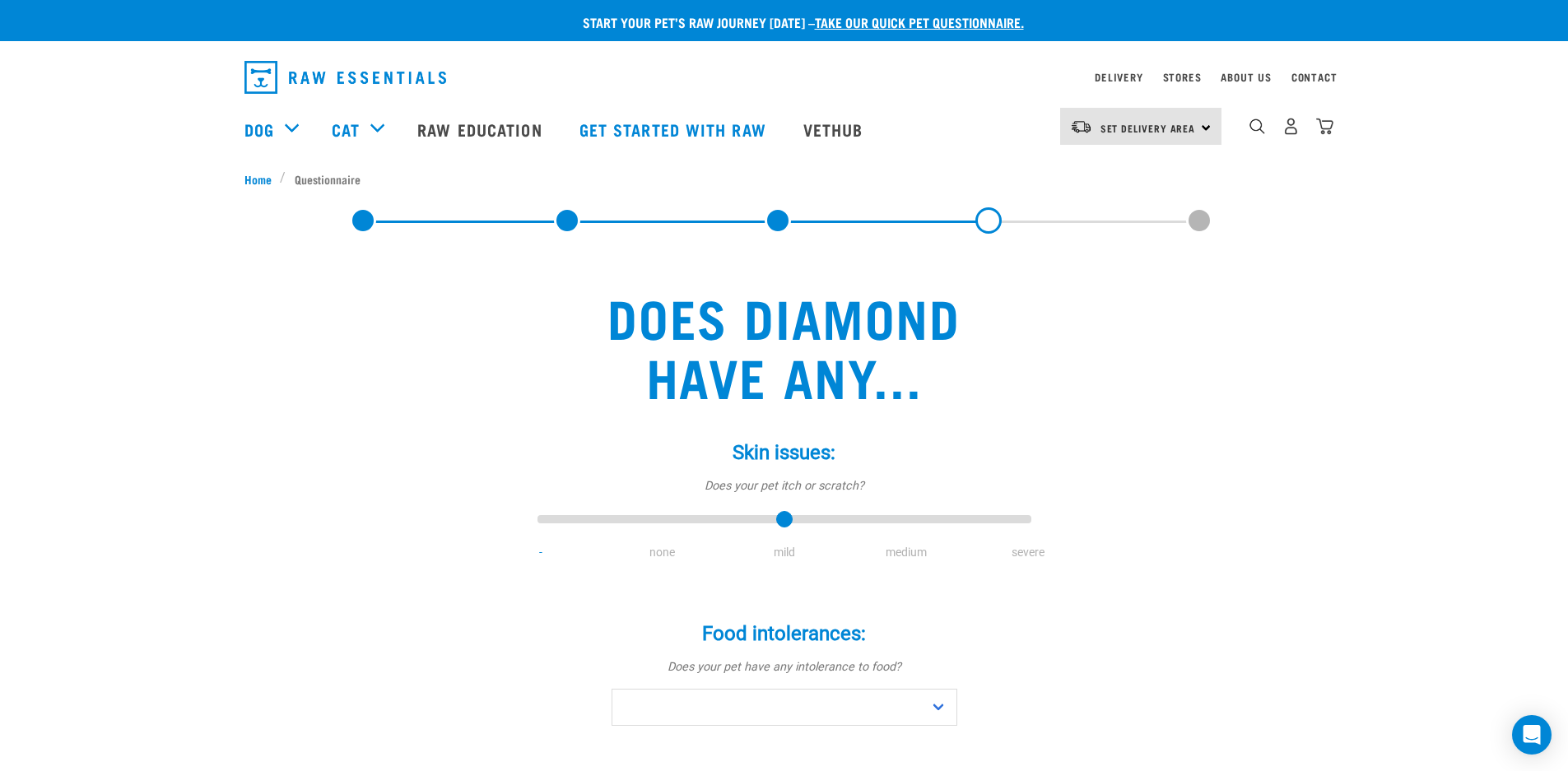
drag, startPoint x: 543, startPoint y: 516, endPoint x: 786, endPoint y: 523, distance: 243.1
type input "2"
click at [786, 523] on input "range" at bounding box center [784, 519] width 494 height 23
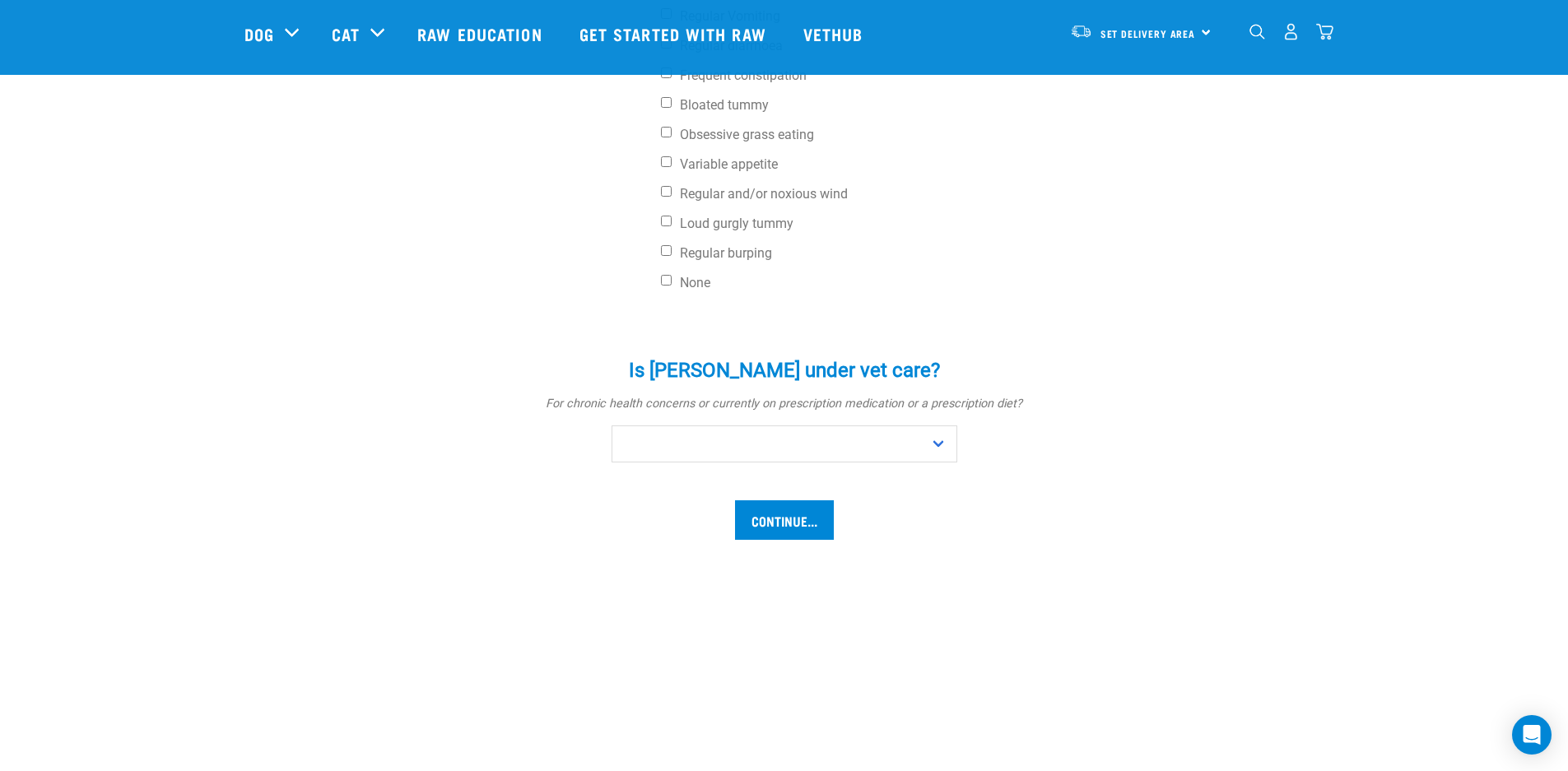
scroll to position [785, 0]
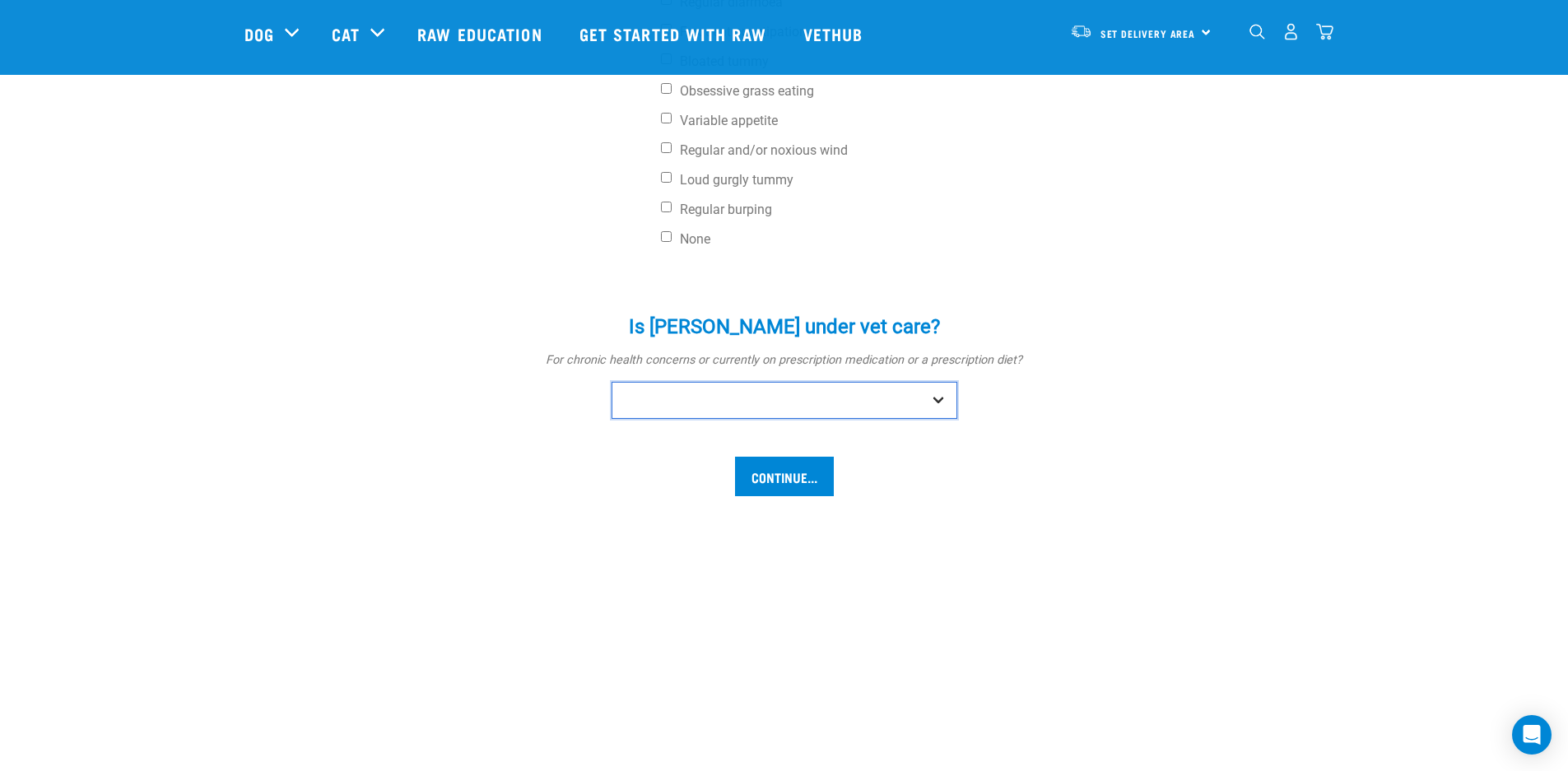
click at [941, 395] on select "No Yes" at bounding box center [784, 400] width 345 height 37
click at [612, 381] on select "No Yes" at bounding box center [784, 400] width 345 height 37
click at [937, 394] on select "No Yes" at bounding box center [784, 400] width 345 height 37
select select "no"
click at [612, 381] on select "No Yes" at bounding box center [784, 400] width 345 height 37
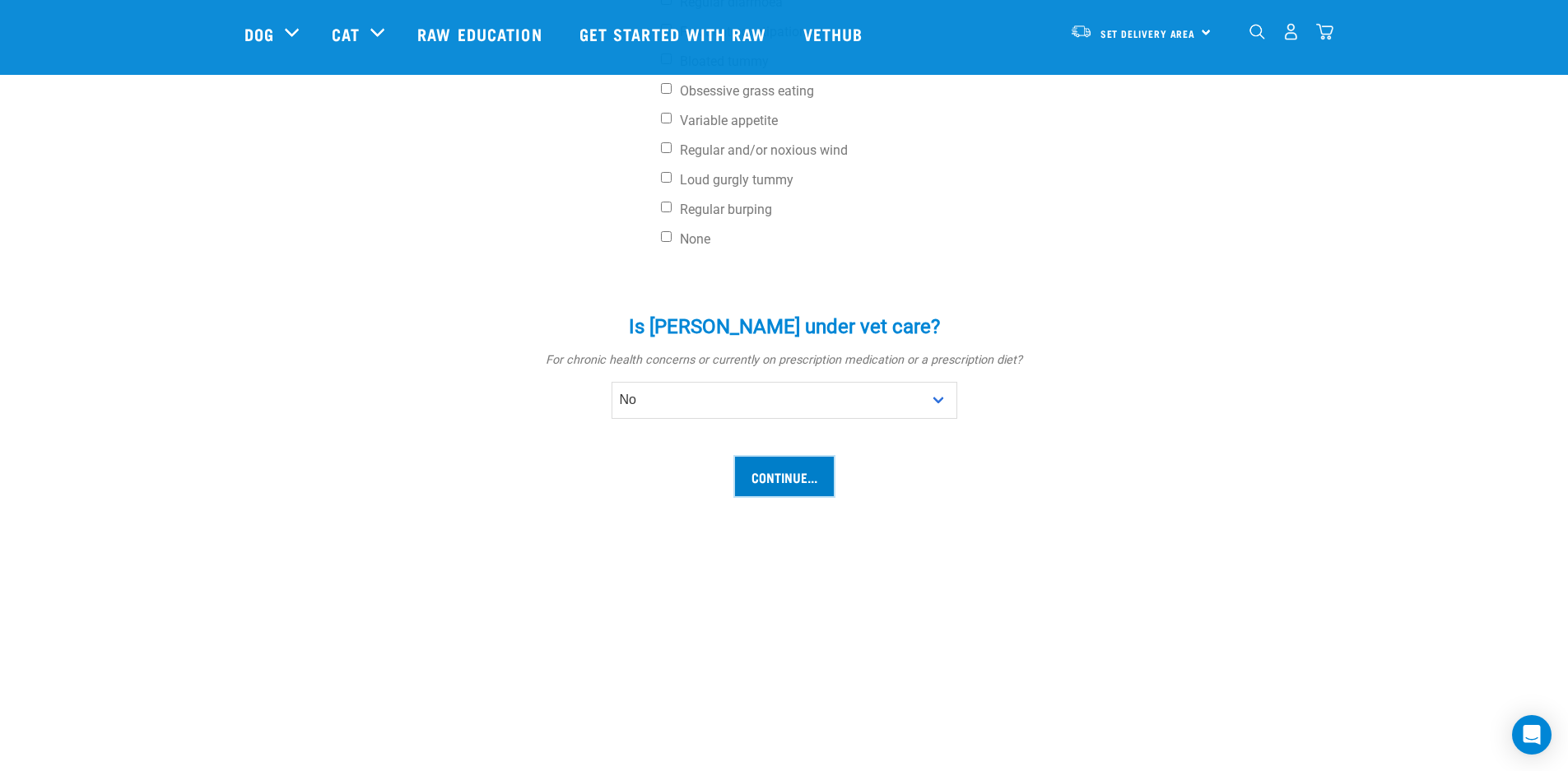
click at [770, 471] on input "Continue..." at bounding box center [784, 477] width 99 height 40
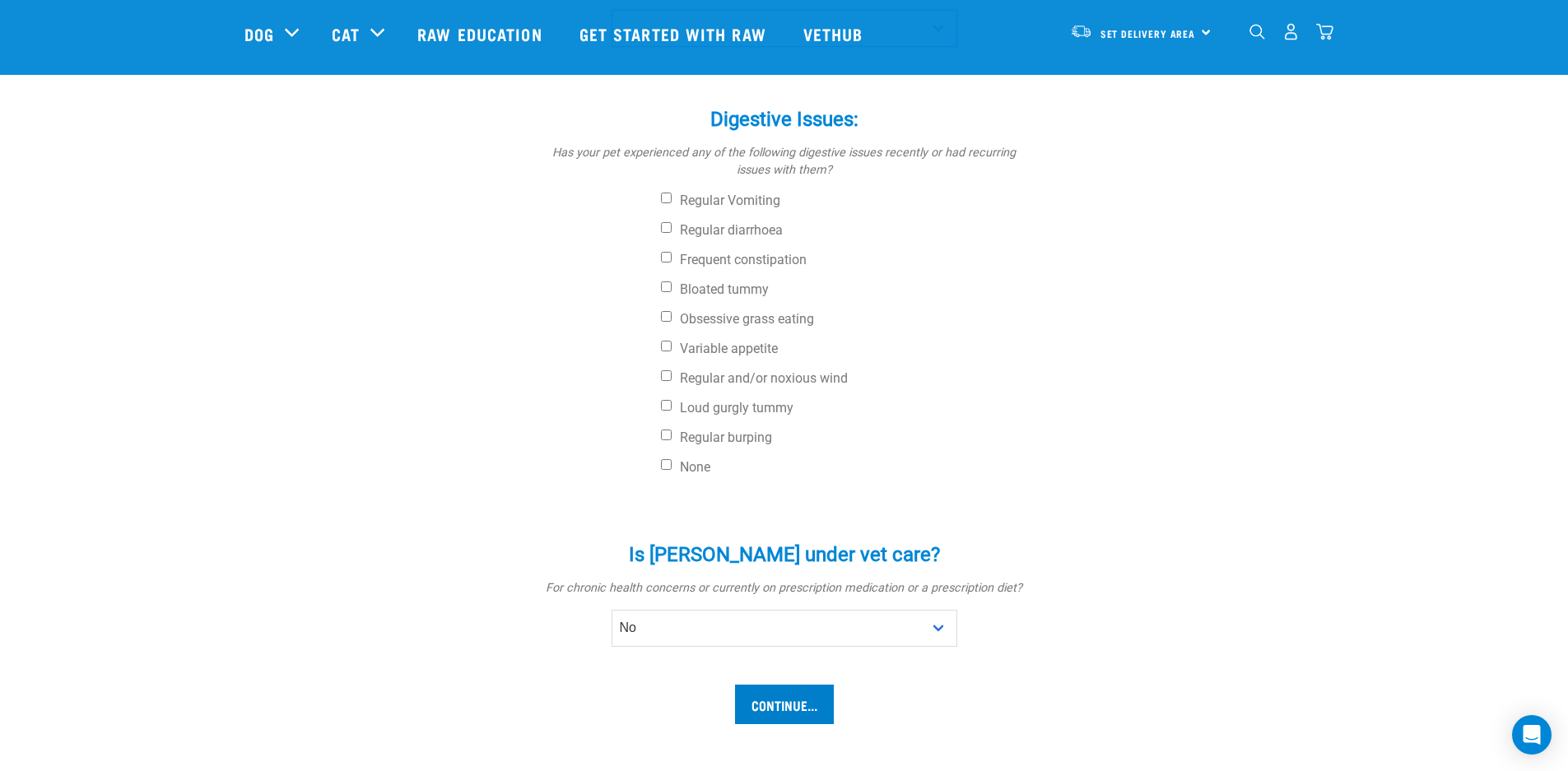
scroll to position [551, 0]
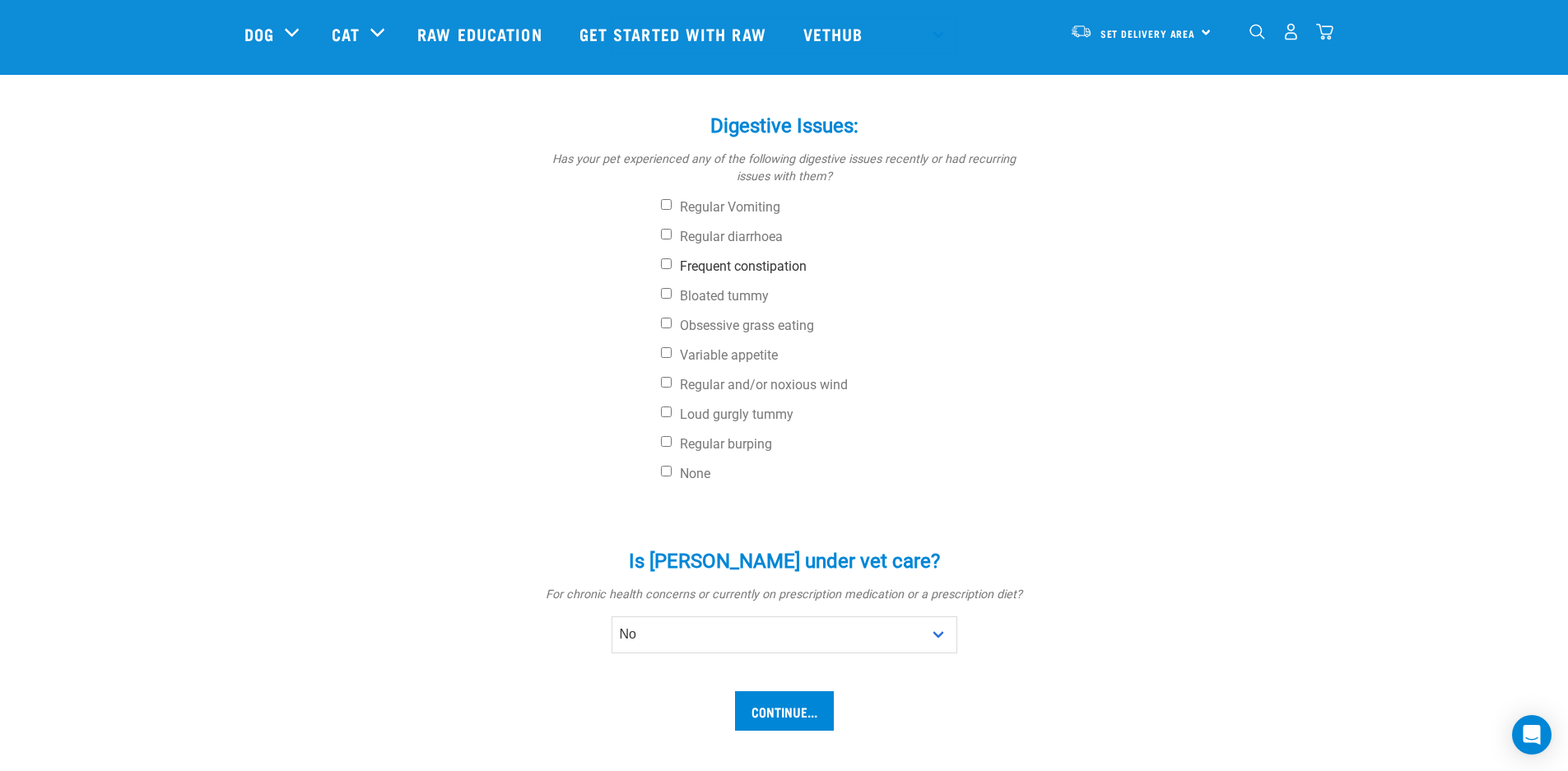
click at [666, 265] on input "Frequent constipation" at bounding box center [666, 264] width 11 height 11
checkbox input "true"
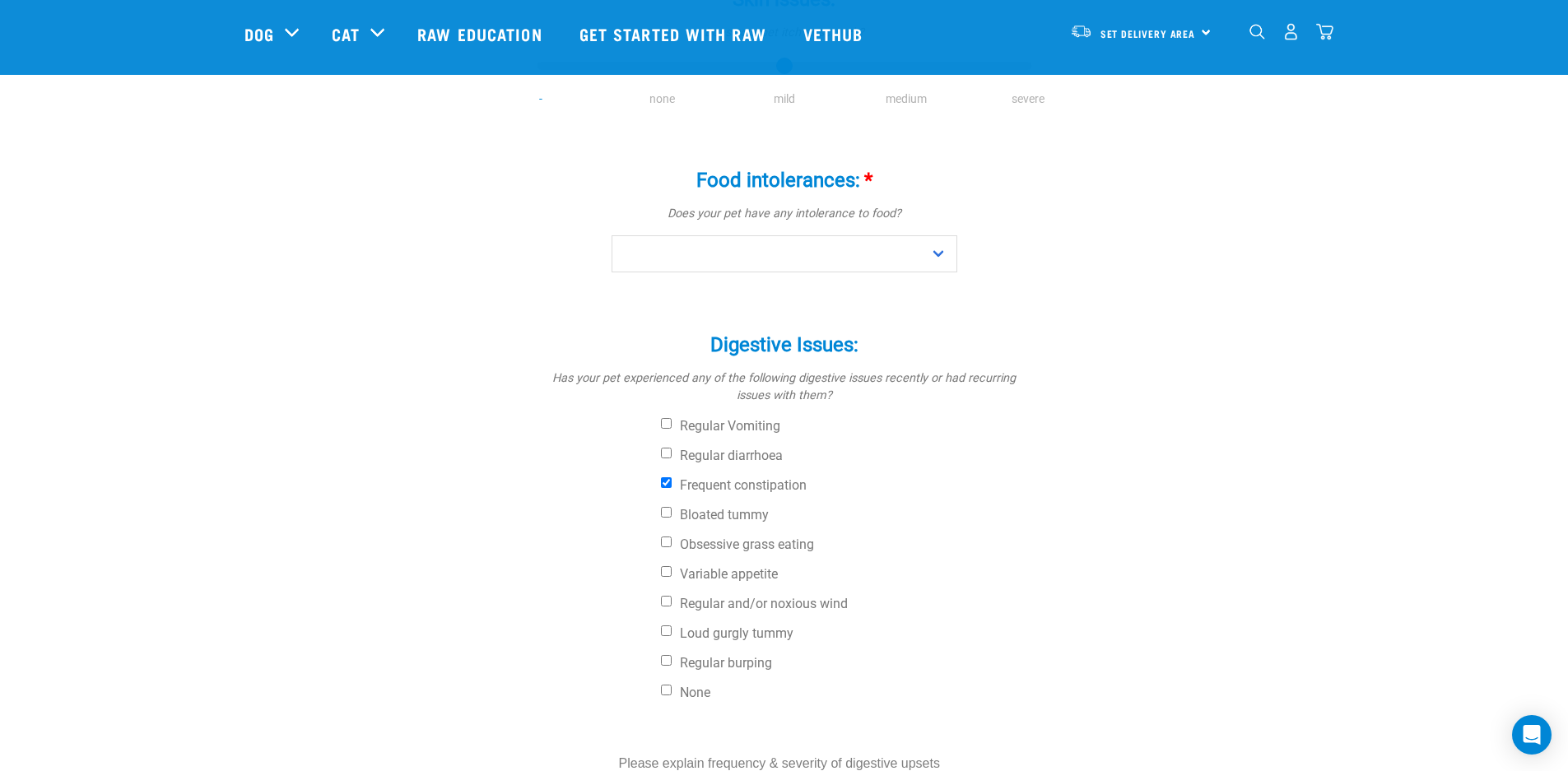
scroll to position [312, 0]
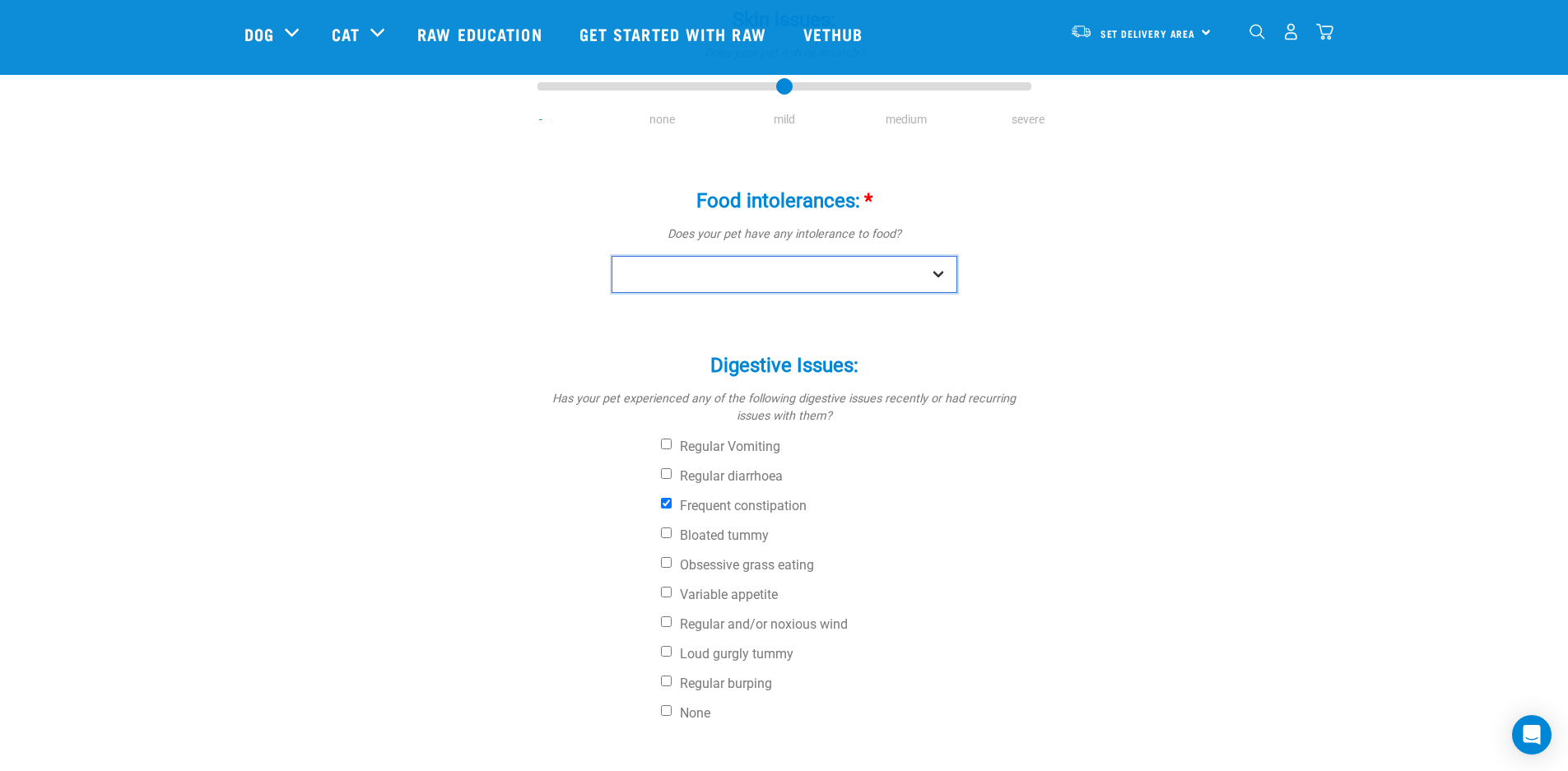
click at [935, 273] on select "No Yes" at bounding box center [784, 274] width 345 height 37
select select "no"
click at [612, 255] on select "No Yes" at bounding box center [784, 274] width 345 height 37
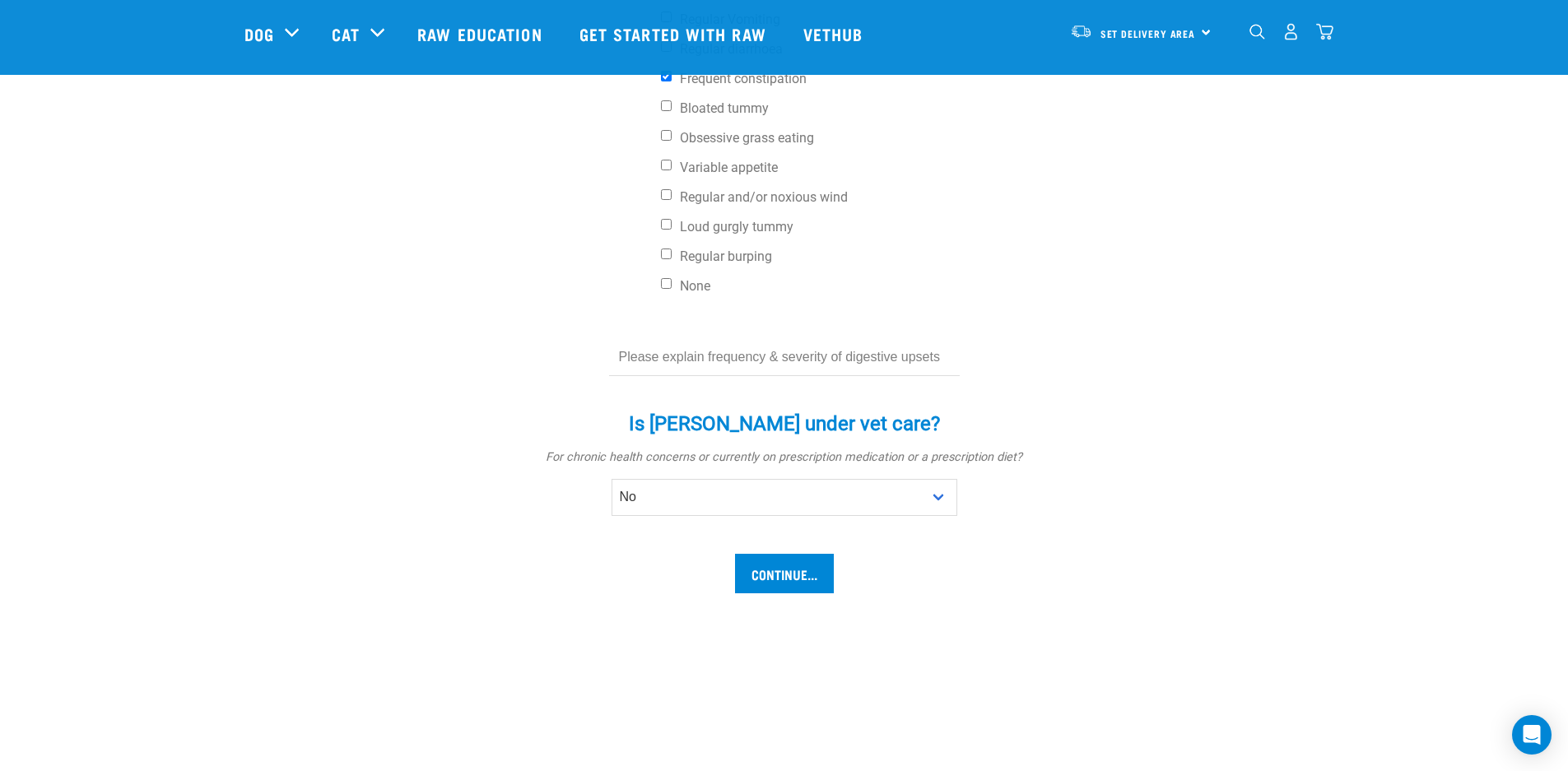
scroll to position [769, 0]
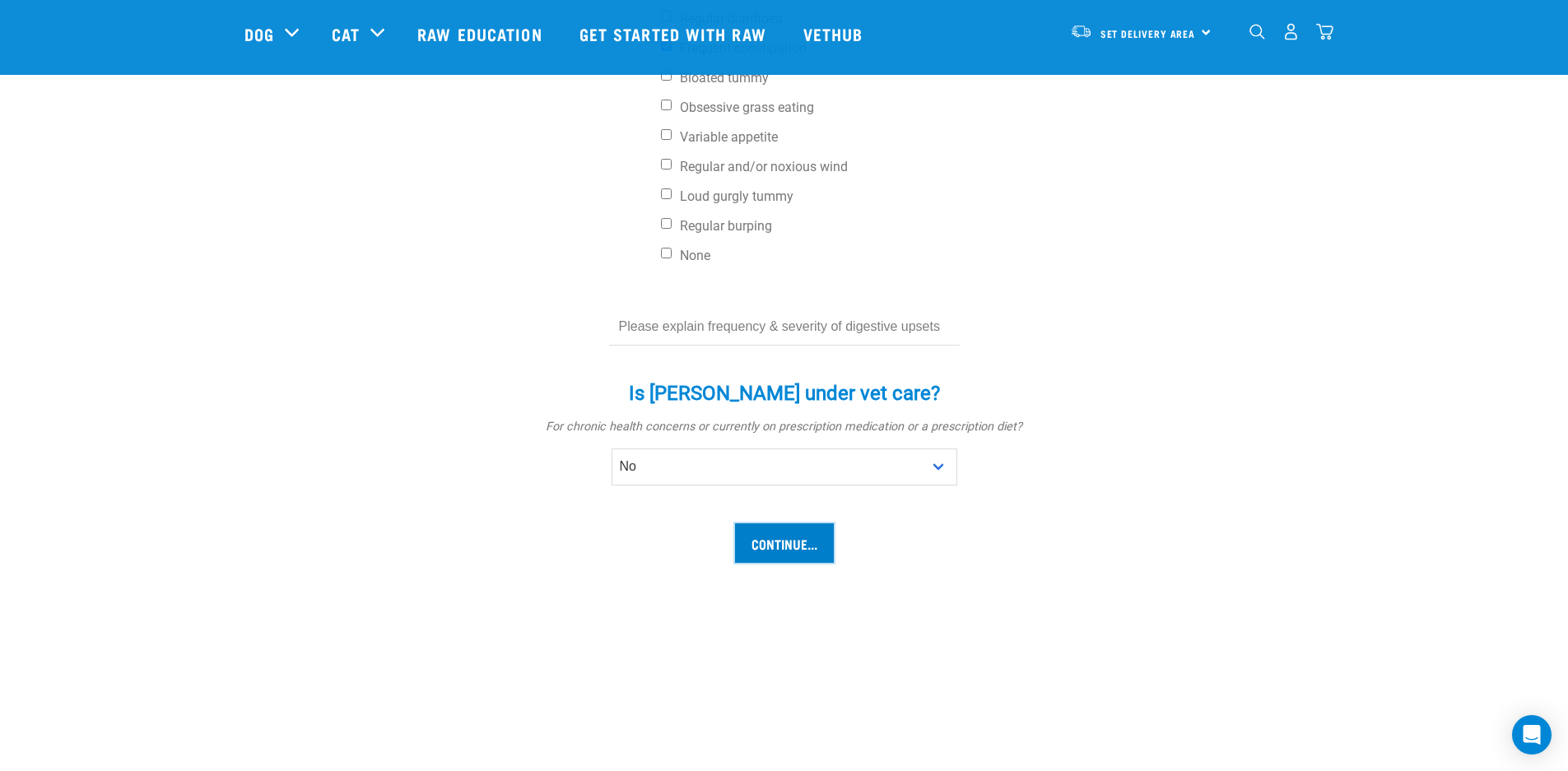
click at [796, 547] on input "Continue..." at bounding box center [784, 544] width 99 height 40
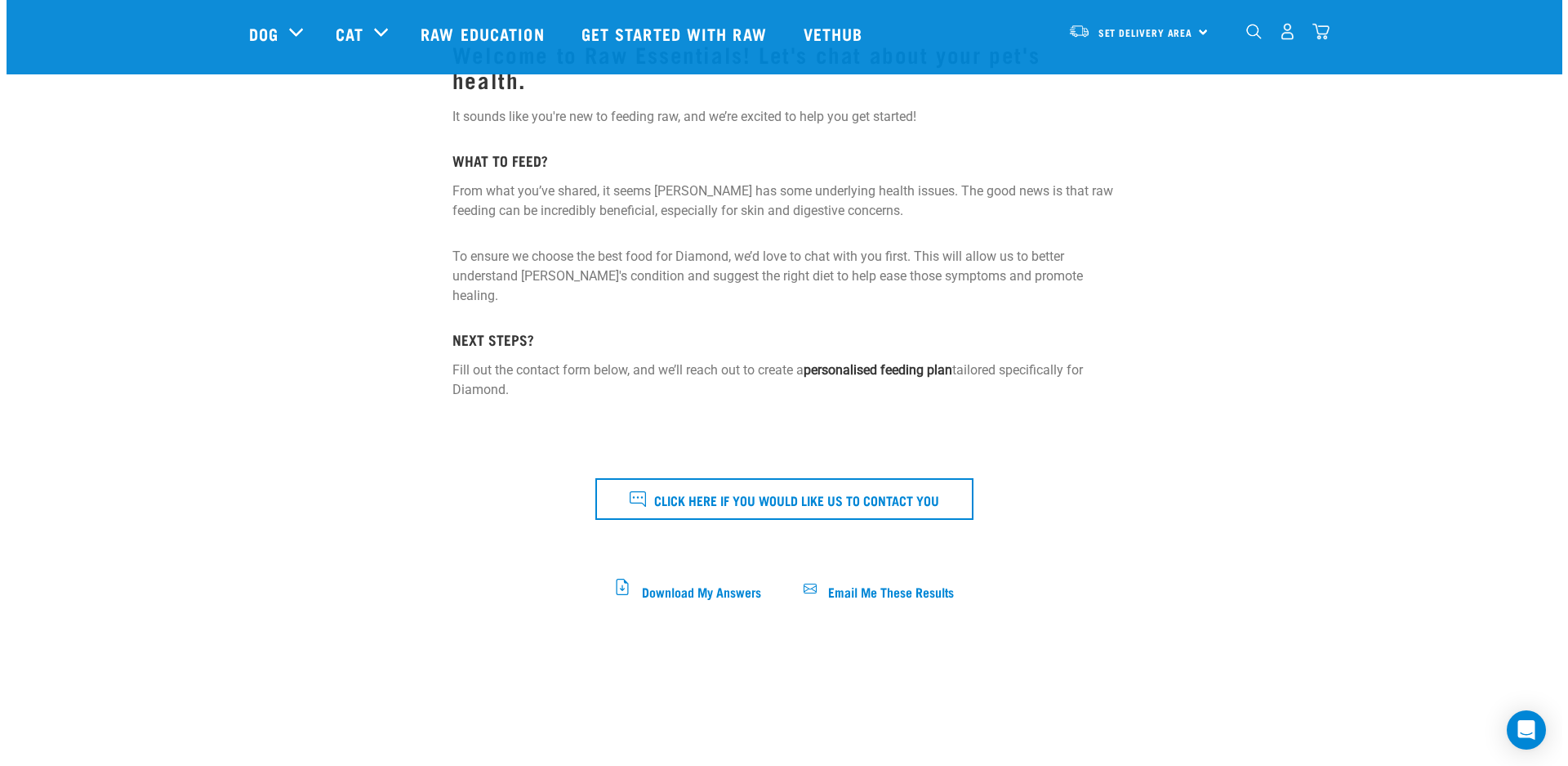
scroll to position [222, 0]
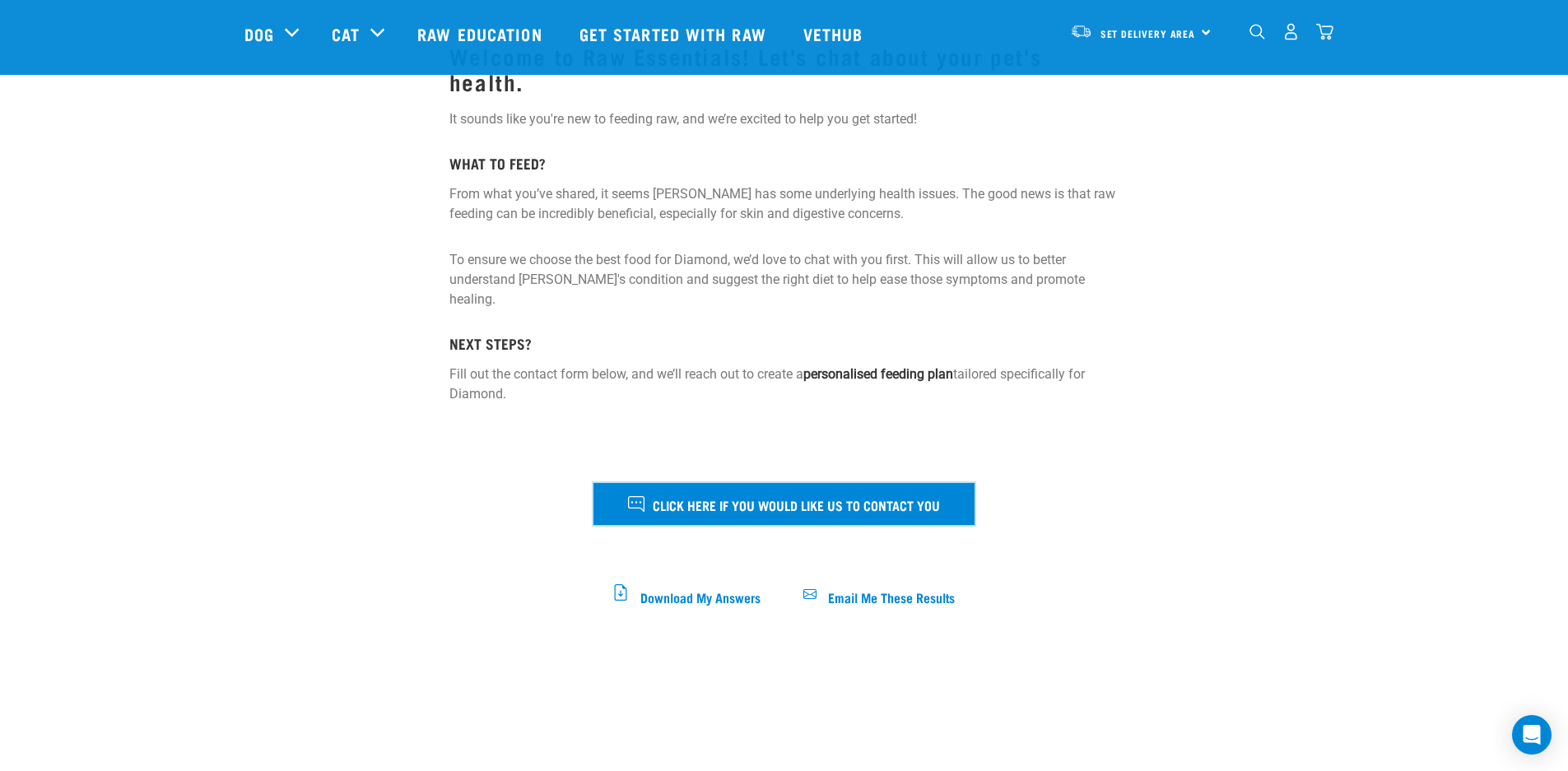
click at [803, 494] on span "Click here if you would like us to contact you" at bounding box center [796, 505] width 287 height 22
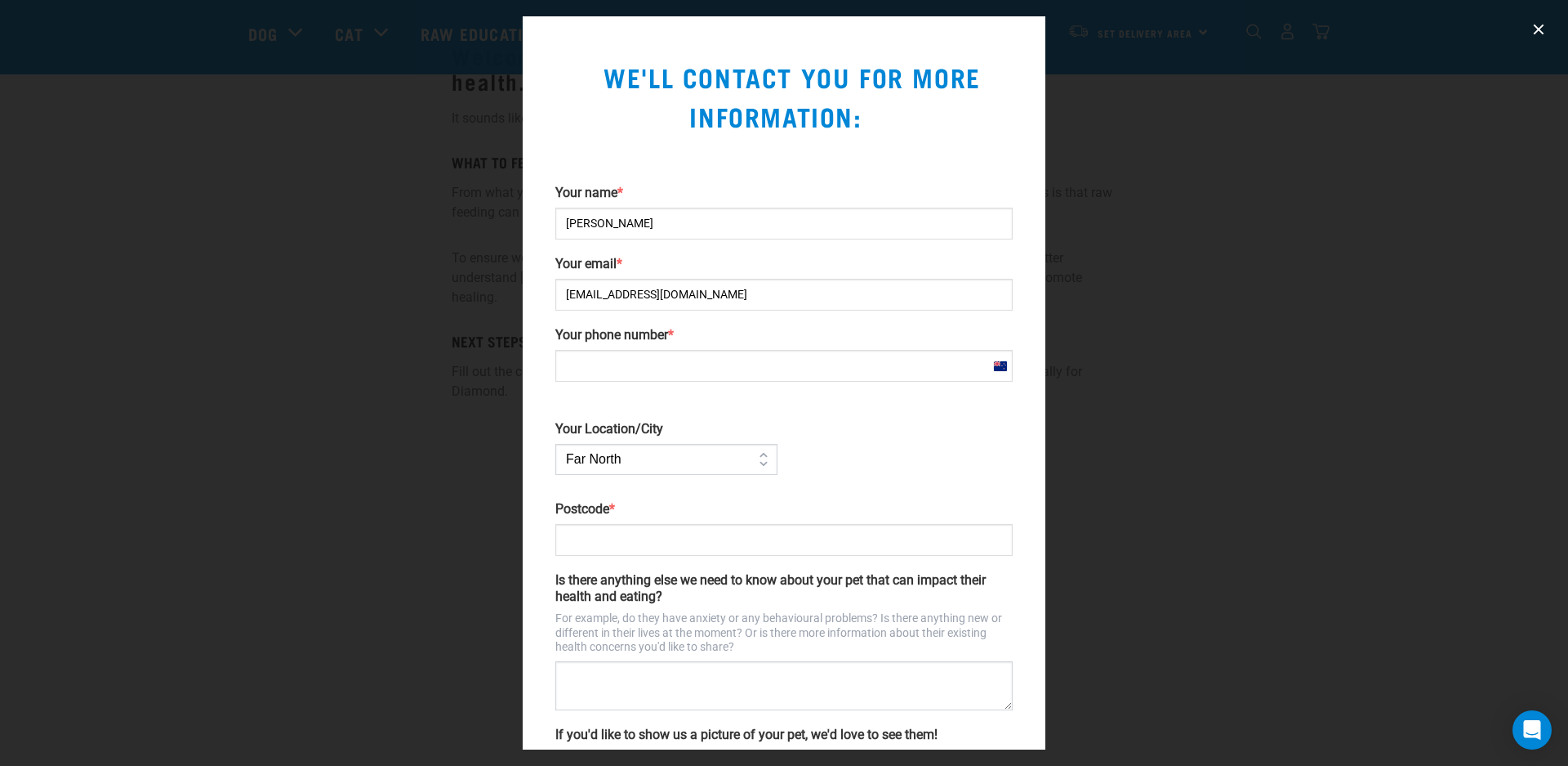
click at [589, 366] on input "Your phone number *" at bounding box center [784, 365] width 457 height 32
type input "[PHONE_NUMBER]"
type input "3119"
click at [757, 466] on select "Far [GEOGRAPHIC_DATA] [GEOGRAPHIC_DATA] [GEOGRAPHIC_DATA] [GEOGRAPHIC_DATA] [GE…" at bounding box center [666, 459] width 222 height 32
select select "Bay_of_Plenty"
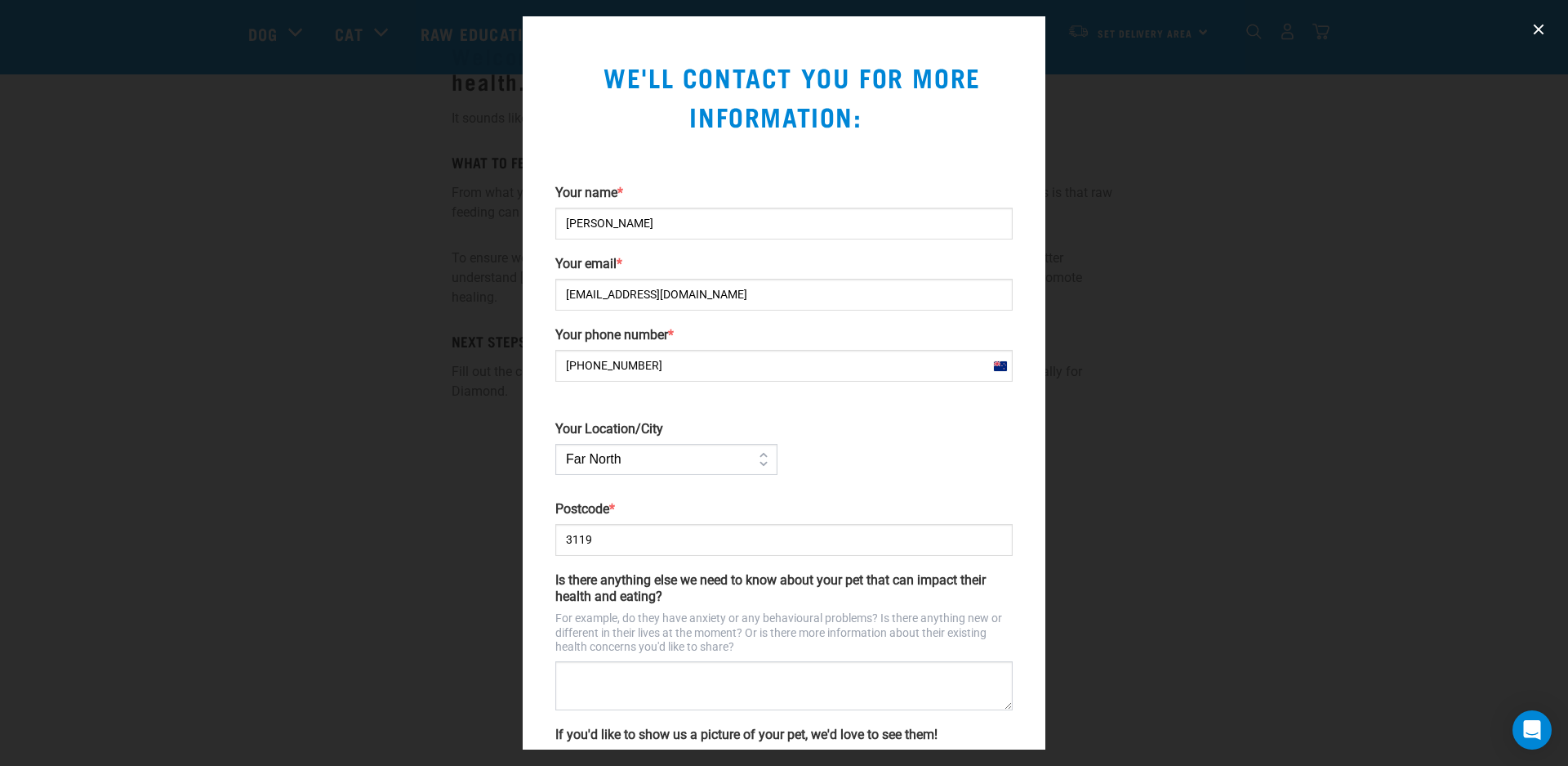
click at [555, 444] on select "Far [GEOGRAPHIC_DATA] [GEOGRAPHIC_DATA] [GEOGRAPHIC_DATA] [GEOGRAPHIC_DATA] [GE…" at bounding box center [666, 459] width 222 height 32
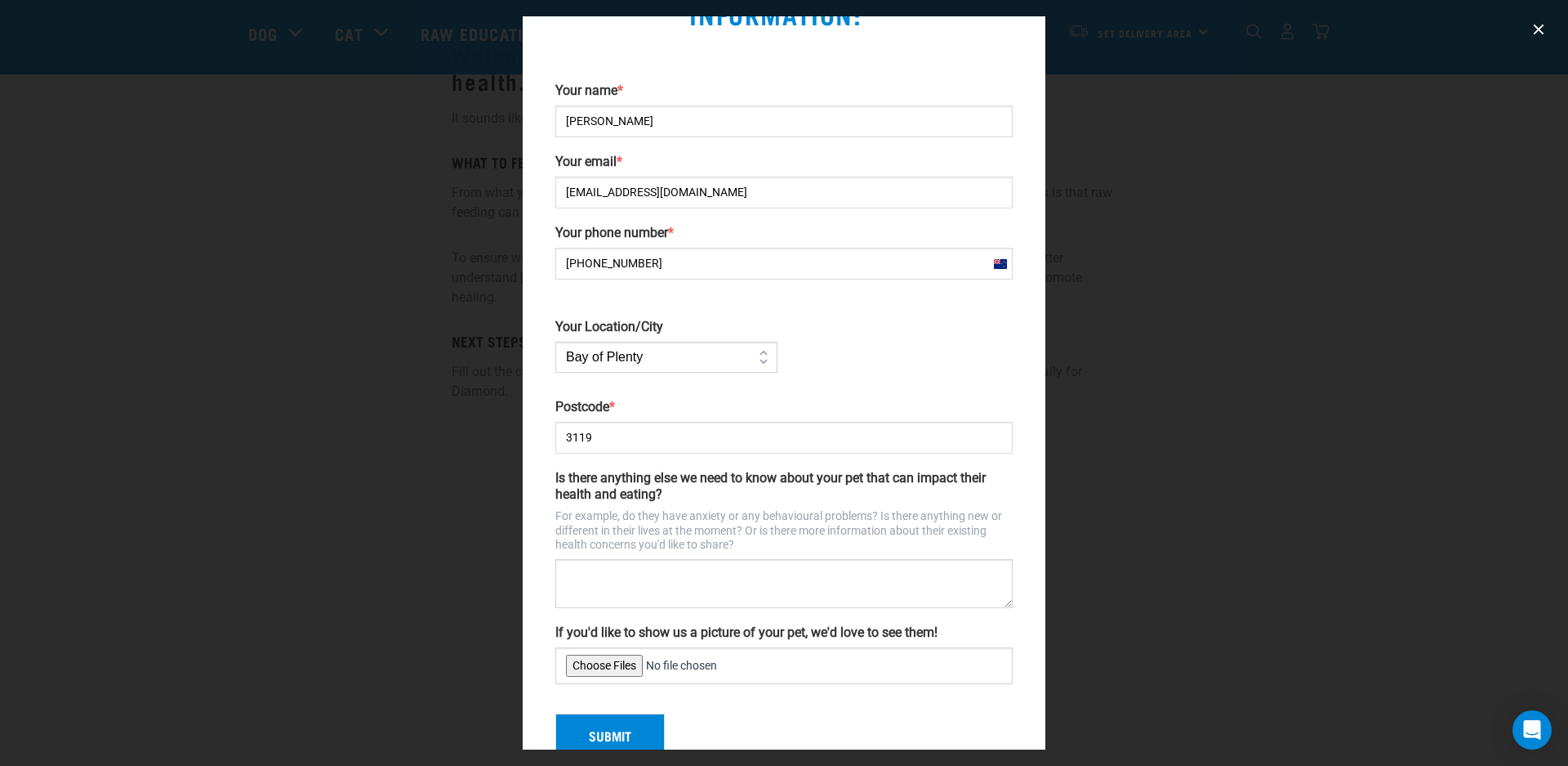
scroll to position [116, 0]
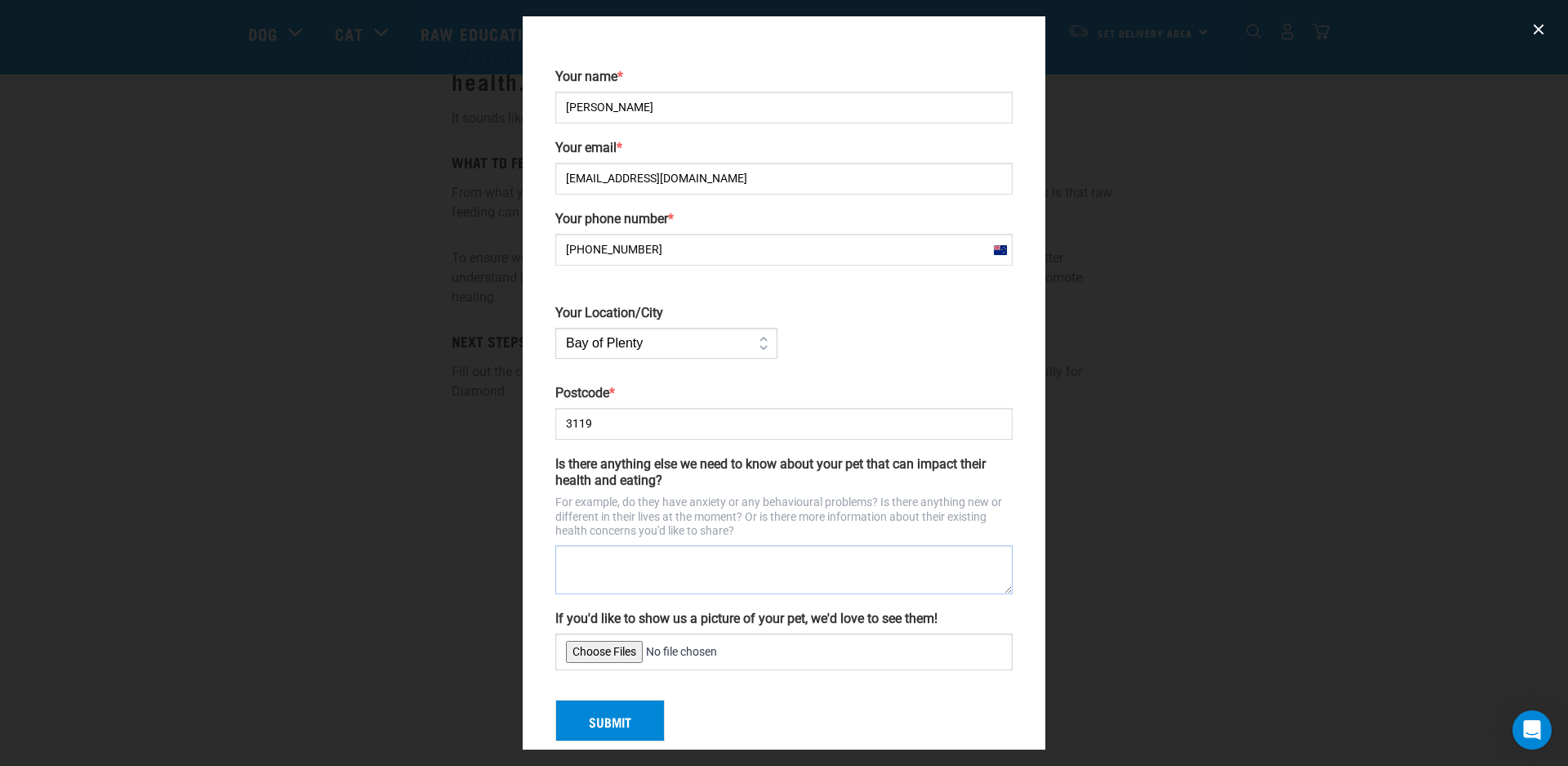
drag, startPoint x: 565, startPoint y: 560, endPoint x: 667, endPoint y: 564, distance: 102.1
click at [565, 559] on textarea "Is there anything else we need to know about your pet that can impact their hea…" at bounding box center [784, 570] width 457 height 49
type textarea "Can be aggressive toward other dogs"
click at [685, 655] on input "If you'd like to show us a picture of your pet, we'd love to see them!" at bounding box center [784, 652] width 457 height 37
click at [680, 651] on input "If you'd like to show us a picture of your pet, we'd love to see them!" at bounding box center [784, 652] width 457 height 37
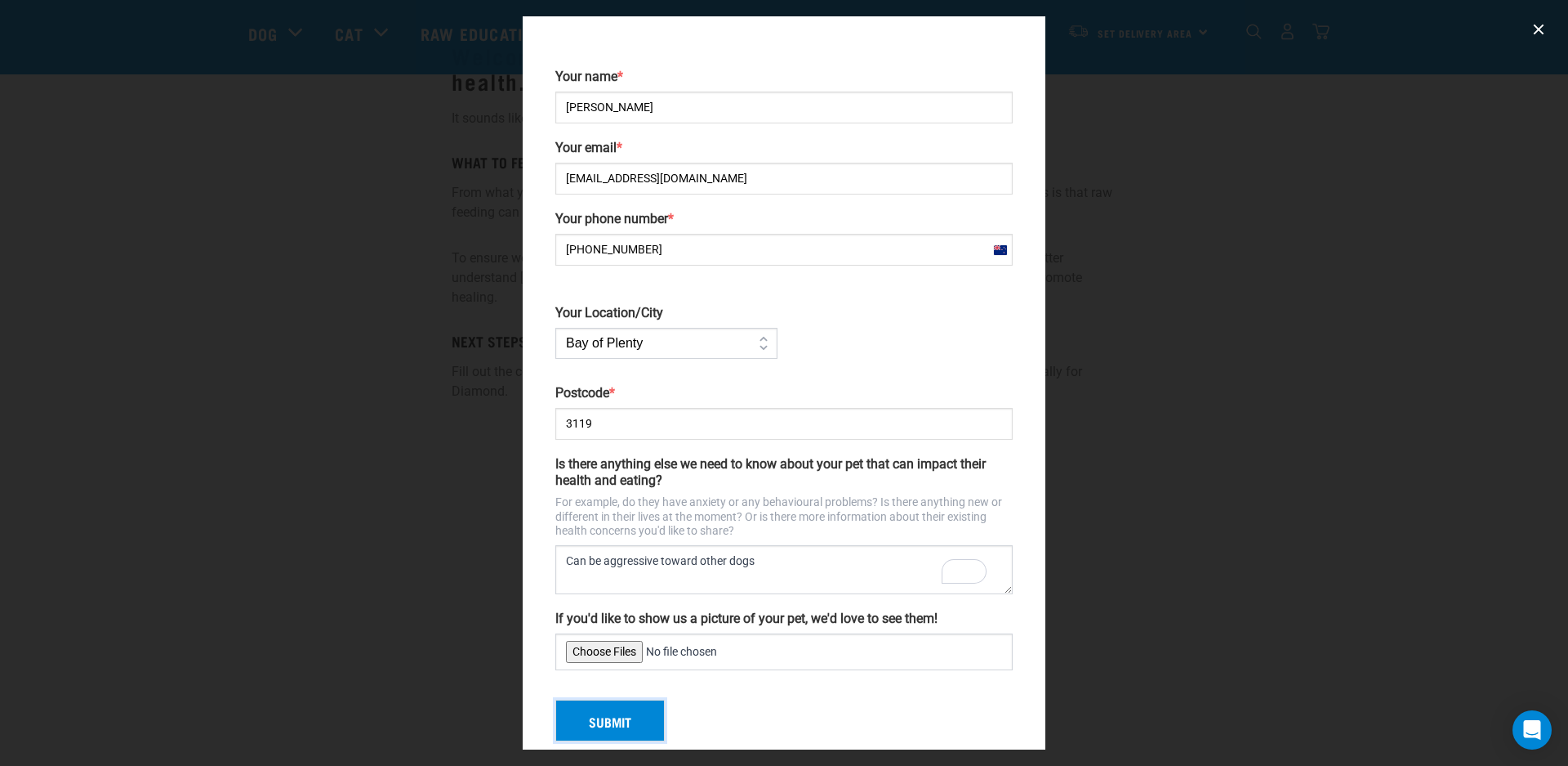
click at [624, 725] on button "Submit" at bounding box center [610, 720] width 110 height 42
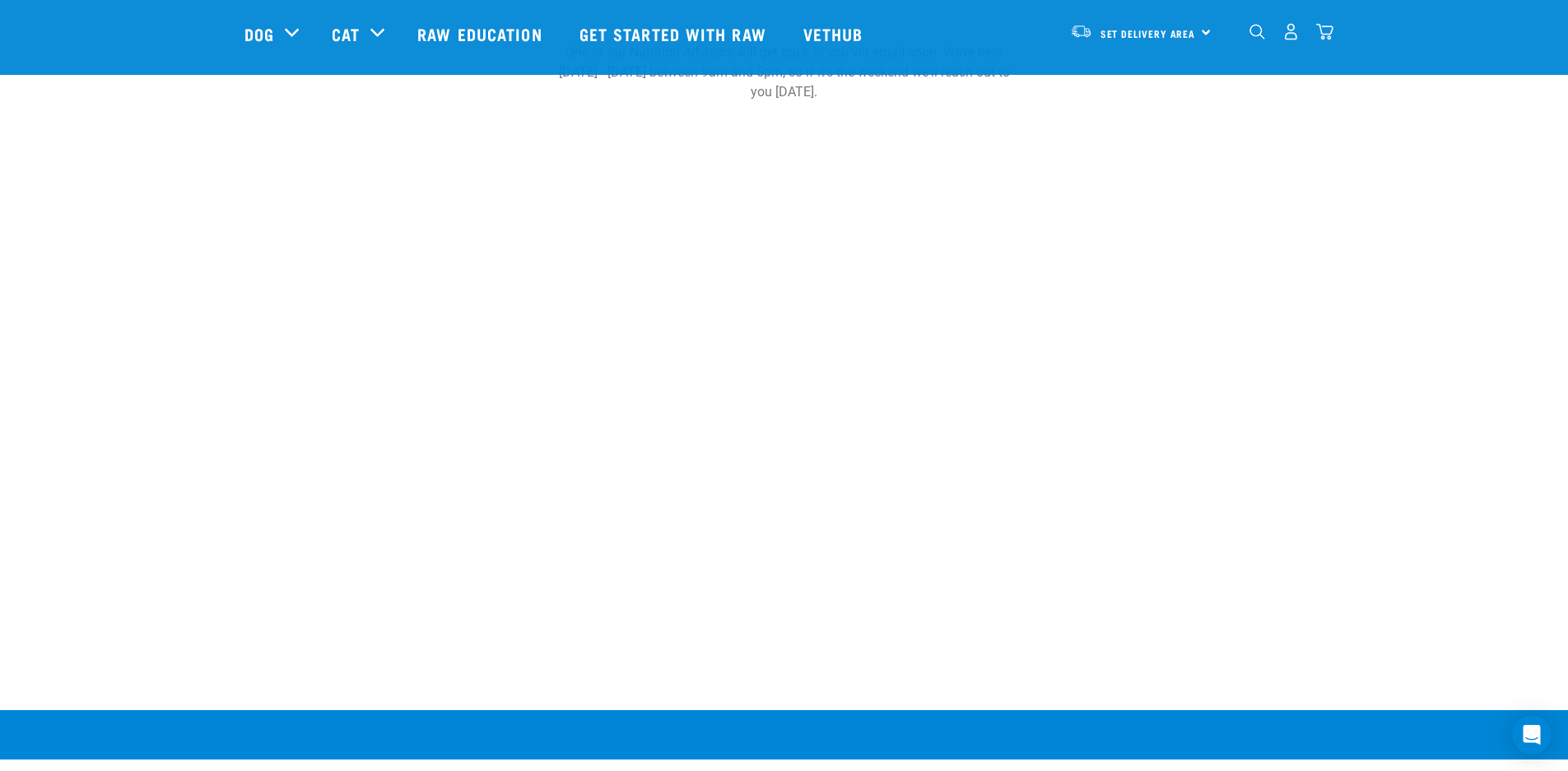
scroll to position [188, 0]
